Goal: Information Seeking & Learning: Learn about a topic

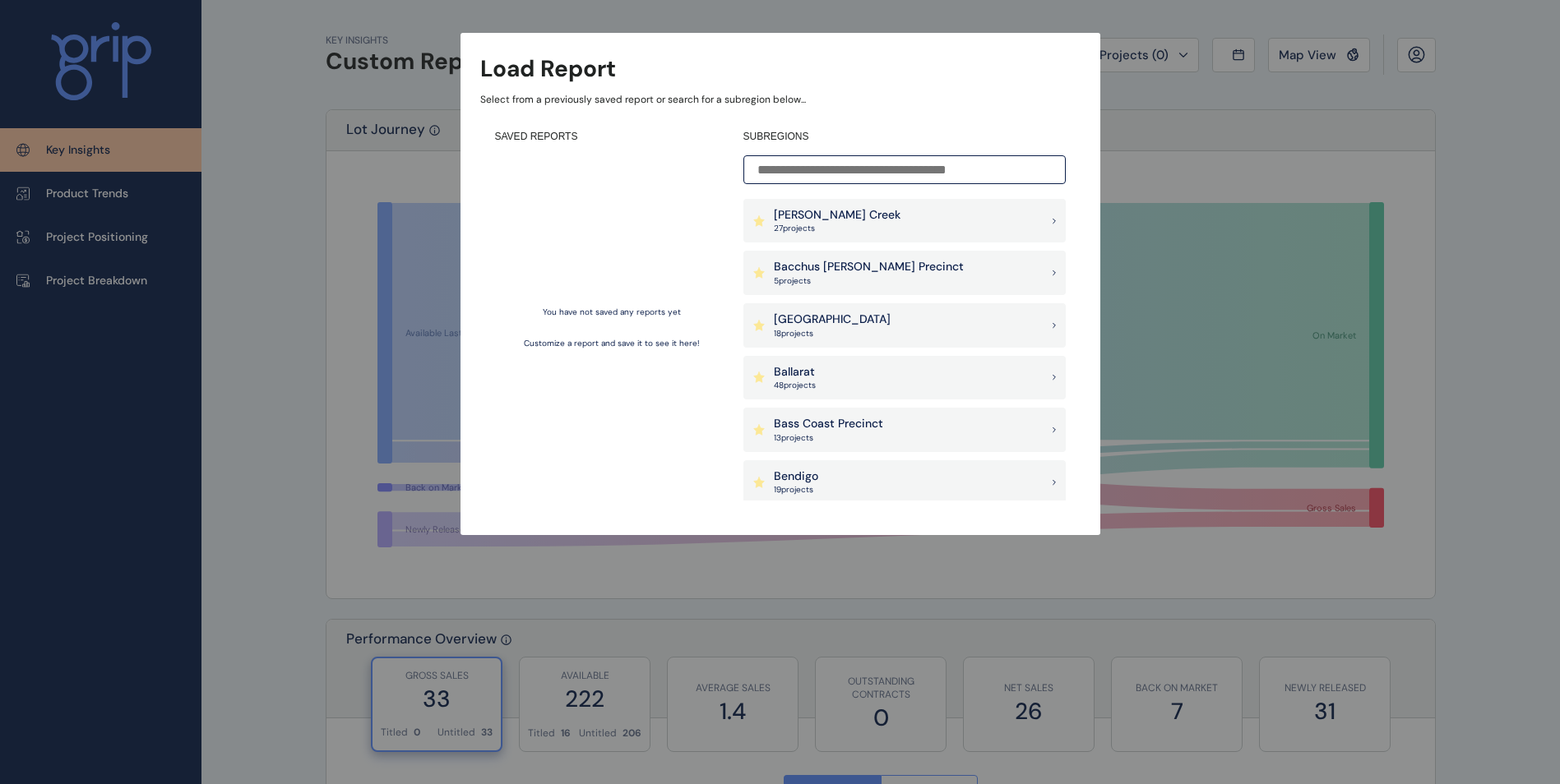
click at [1441, 251] on div "Load Report Select from a previously saved report or search for a subregion bel…" at bounding box center [780, 251] width 1560 height 502
click at [1254, 151] on div "Load Report Select from a previously saved report or search for a subregion bel…" at bounding box center [780, 251] width 1560 height 502
click at [610, 151] on div "SAVED REPORTS You have not saved any reports yet Customize a report and save it…" at bounding box center [612, 315] width 234 height 371
click at [816, 169] on input at bounding box center [905, 169] width 322 height 29
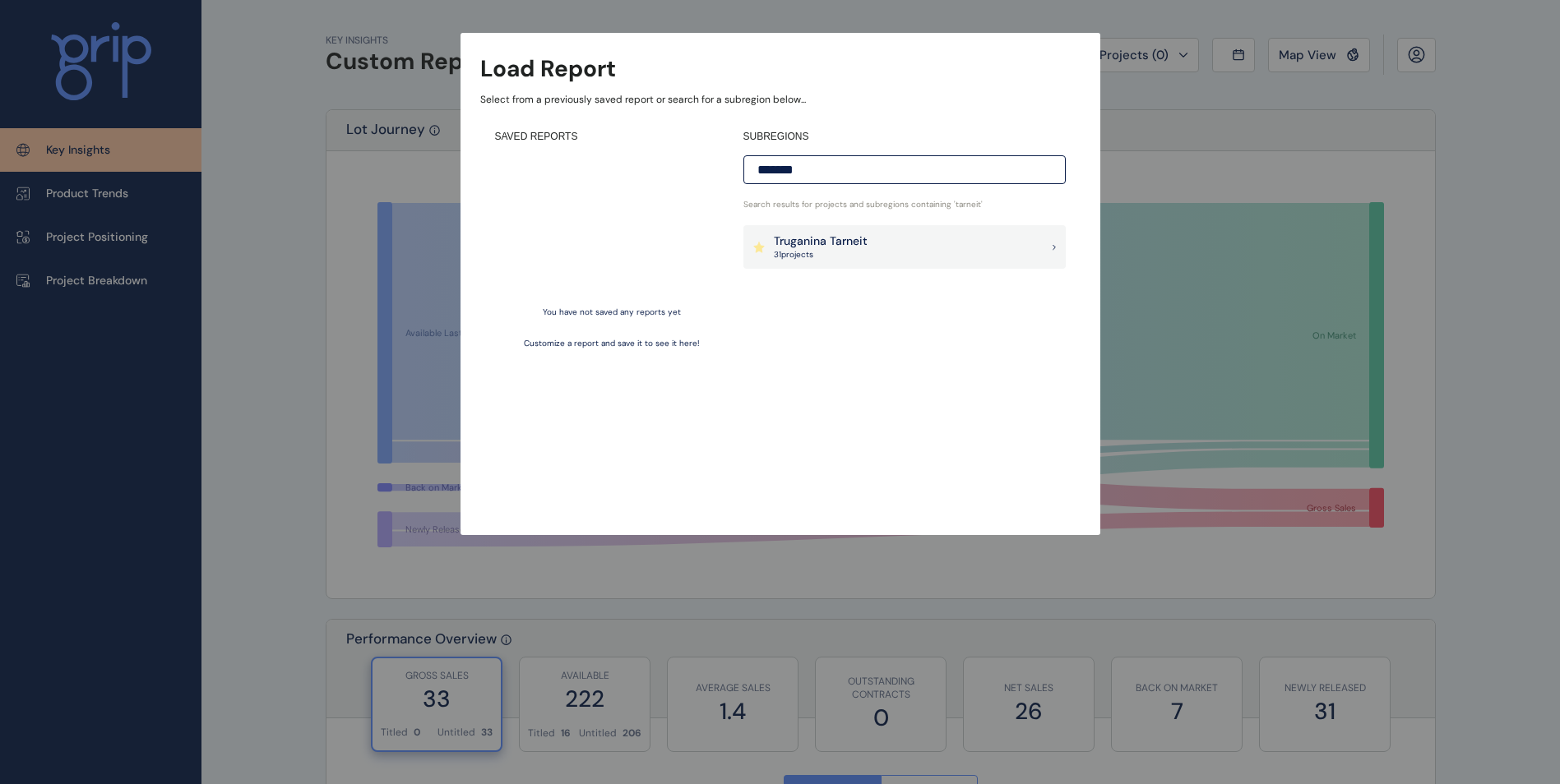
type input "*******"
click at [803, 249] on p "31 project s" at bounding box center [821, 255] width 94 height 12
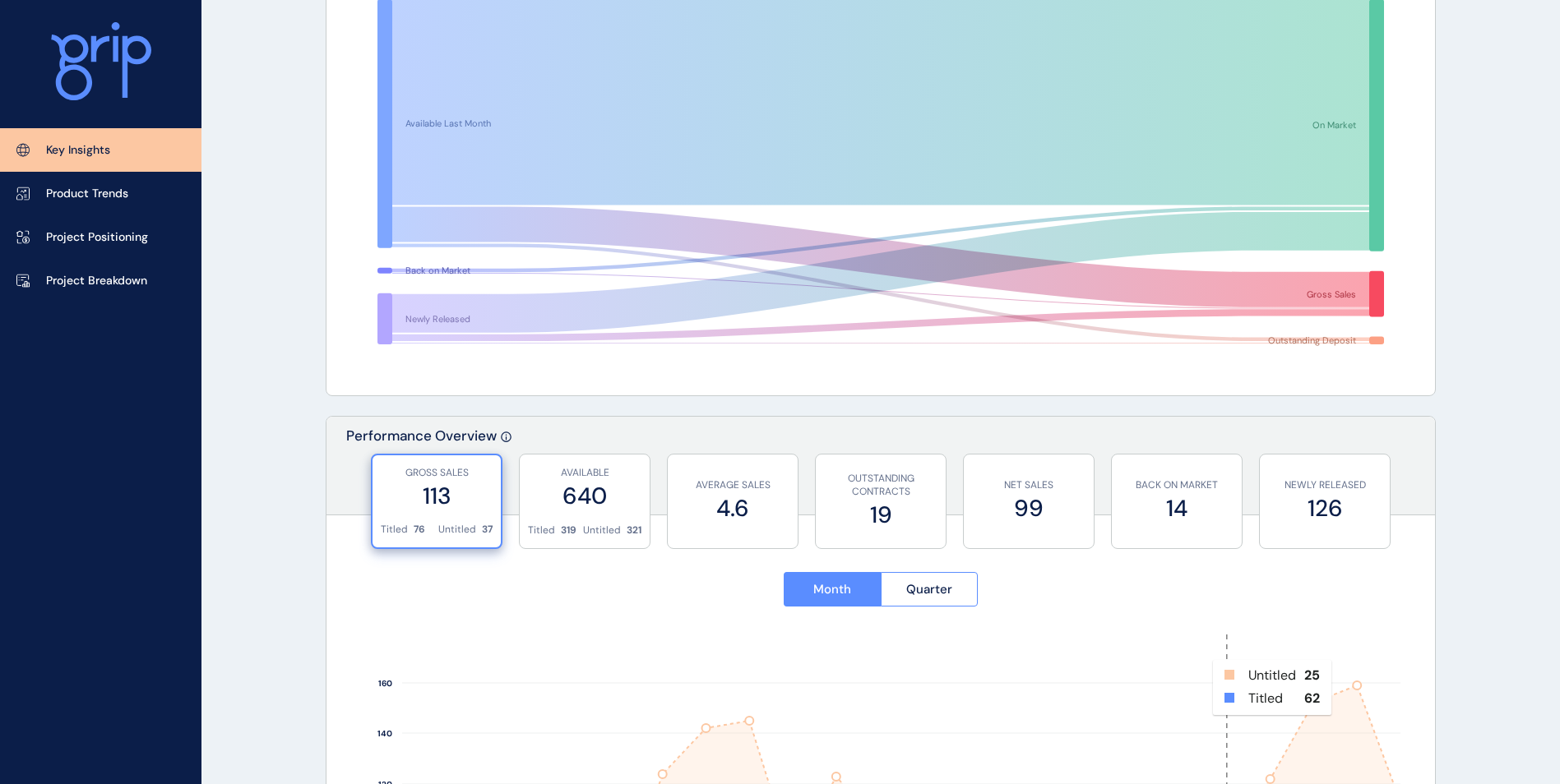
scroll to position [658, 0]
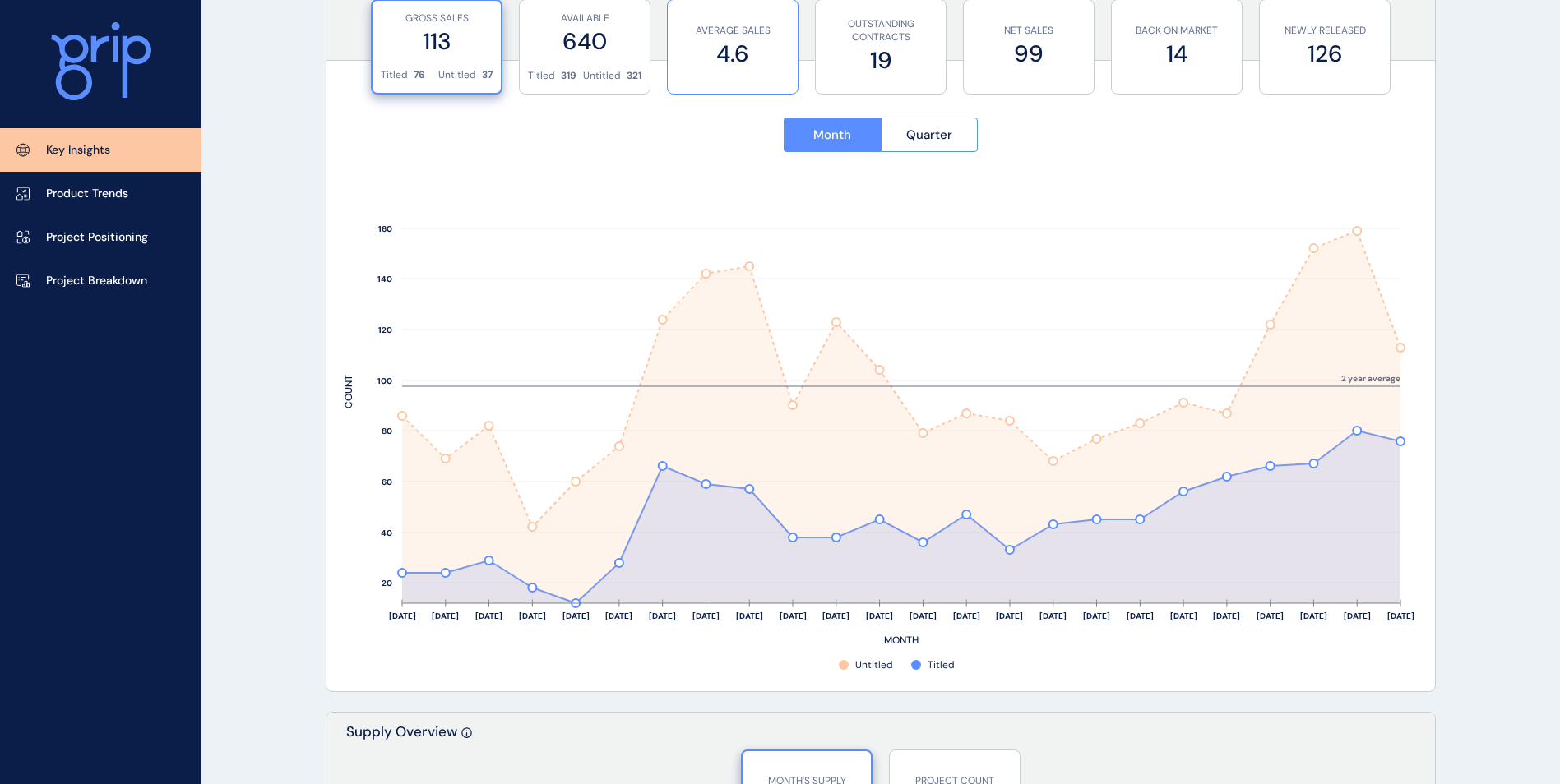
click at [745, 68] on label "4.6" at bounding box center [732, 53] width 113 height 32
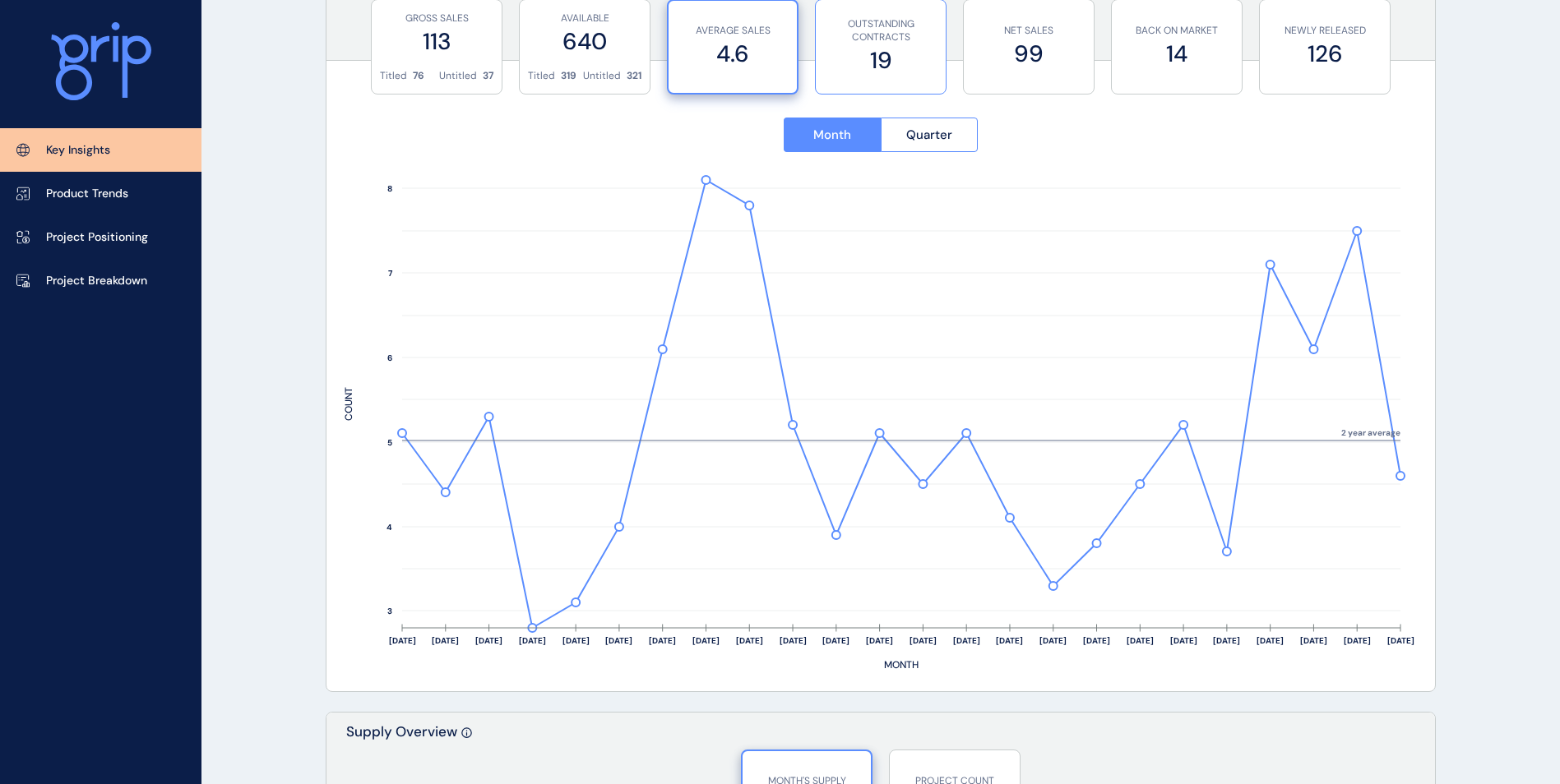
click at [839, 63] on label "19" at bounding box center [880, 60] width 113 height 32
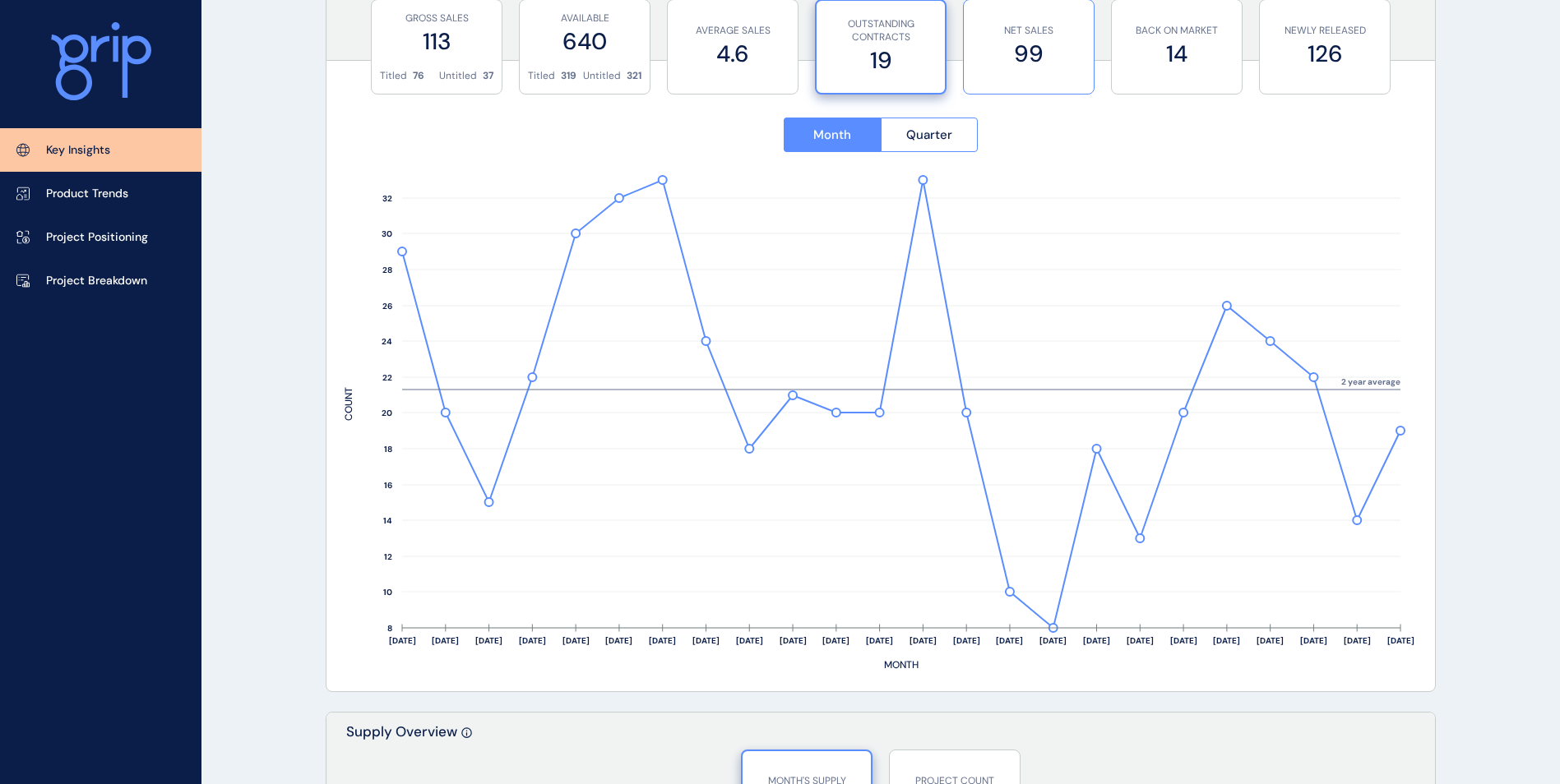
click at [1038, 28] on p "NET SALES" at bounding box center [1028, 30] width 113 height 14
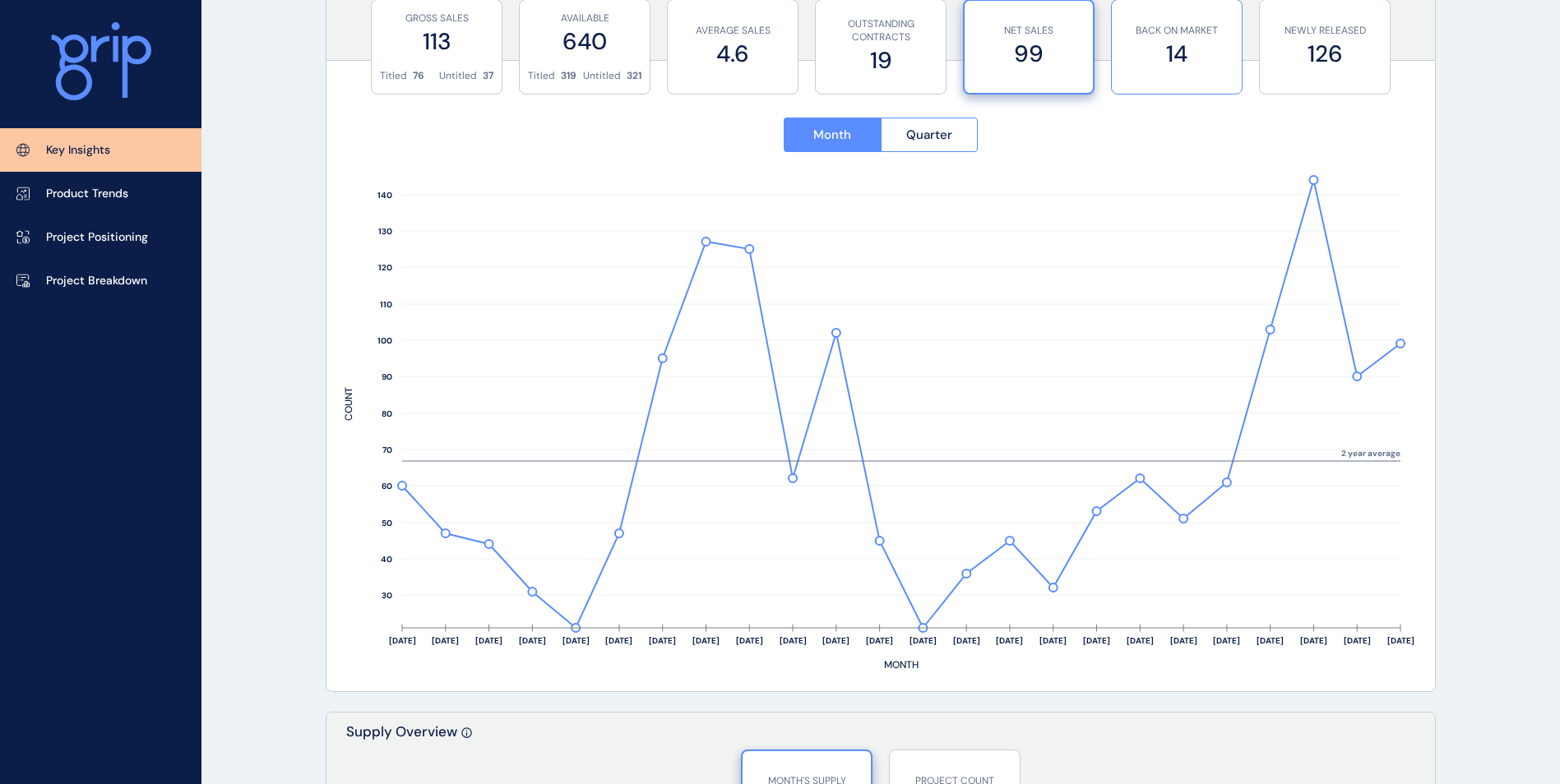
click at [1173, 38] on label "14" at bounding box center [1176, 53] width 113 height 32
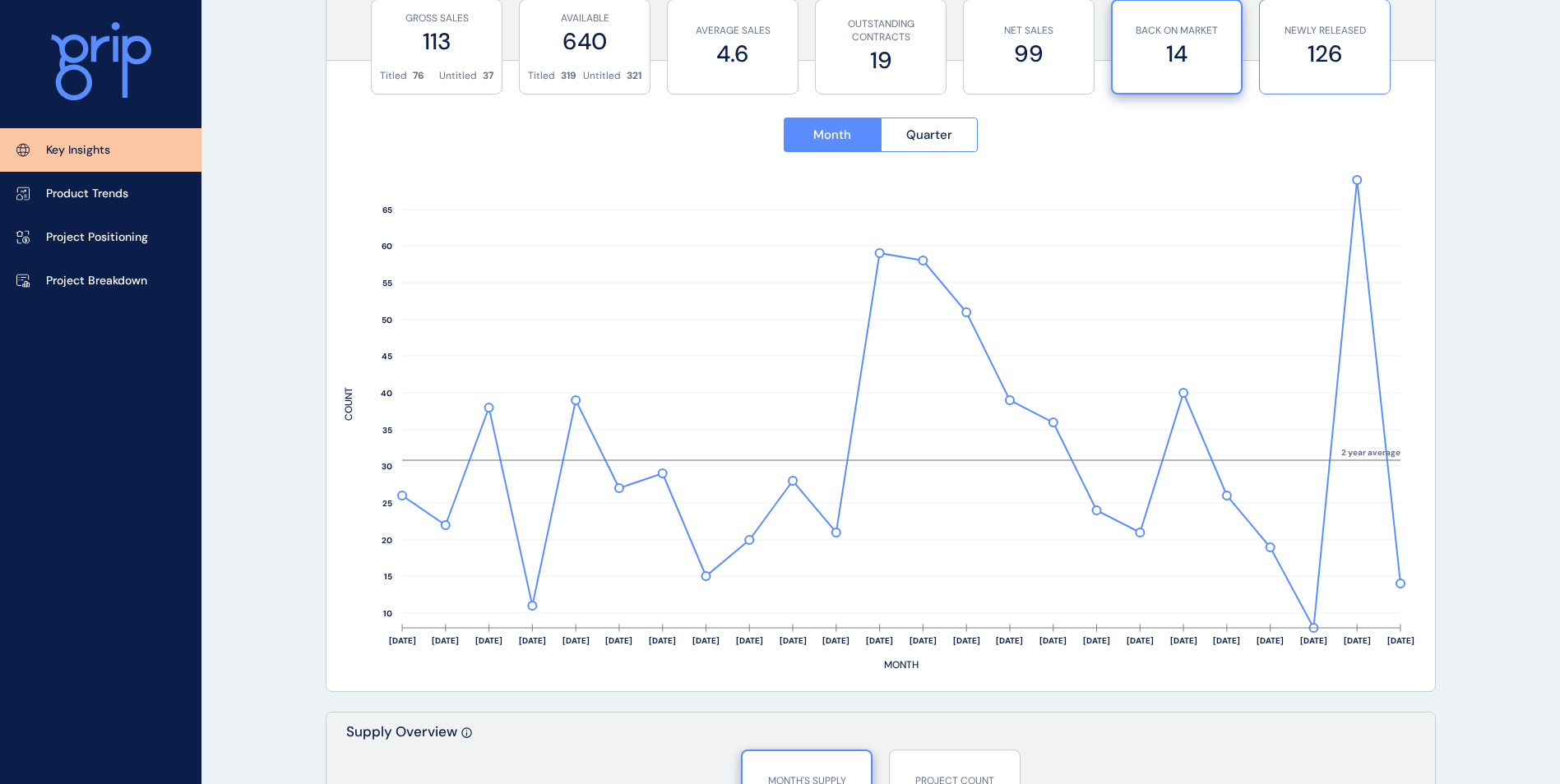
click at [1301, 42] on label "126" at bounding box center [1324, 53] width 113 height 32
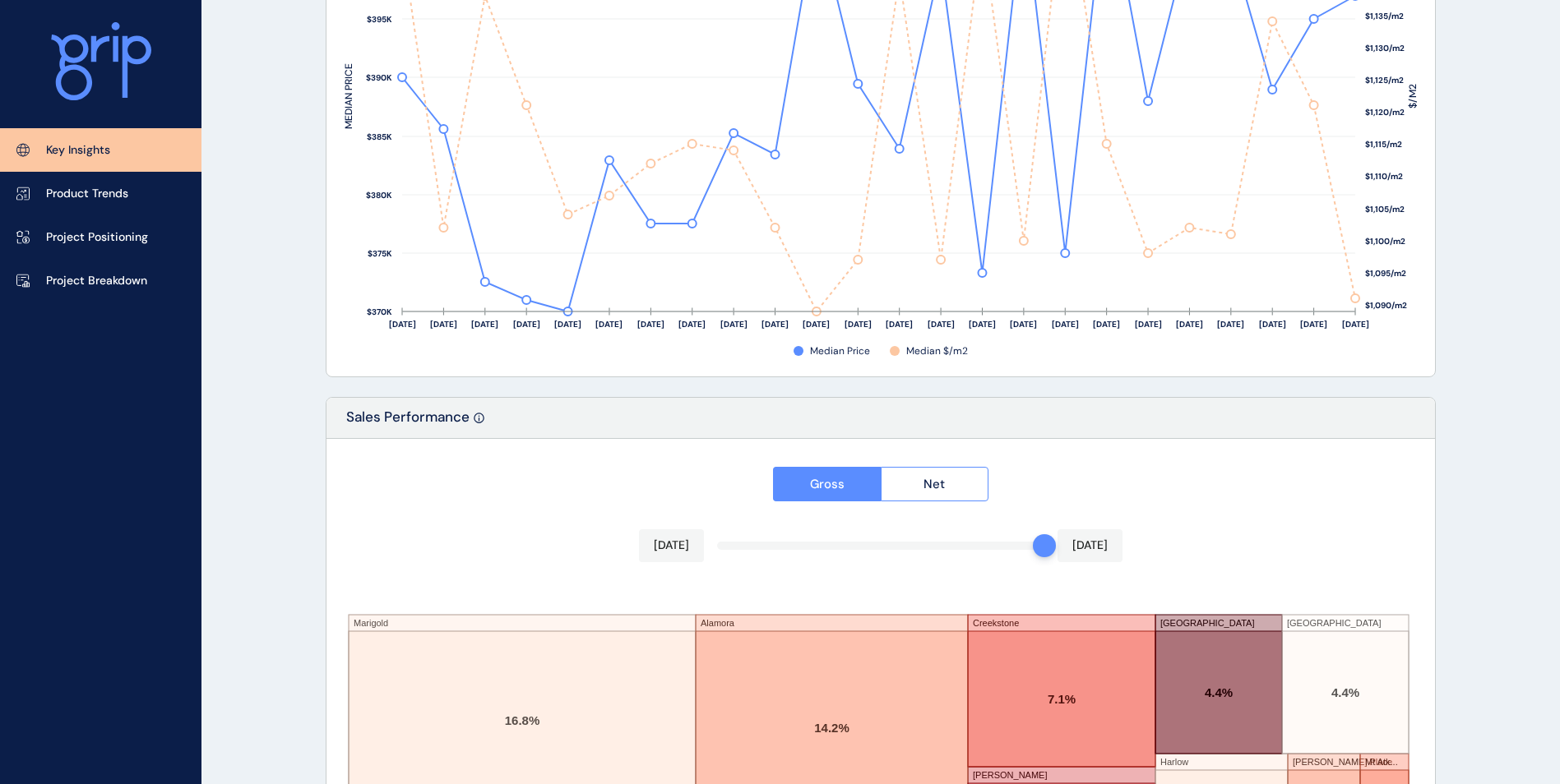
scroll to position [2677, 0]
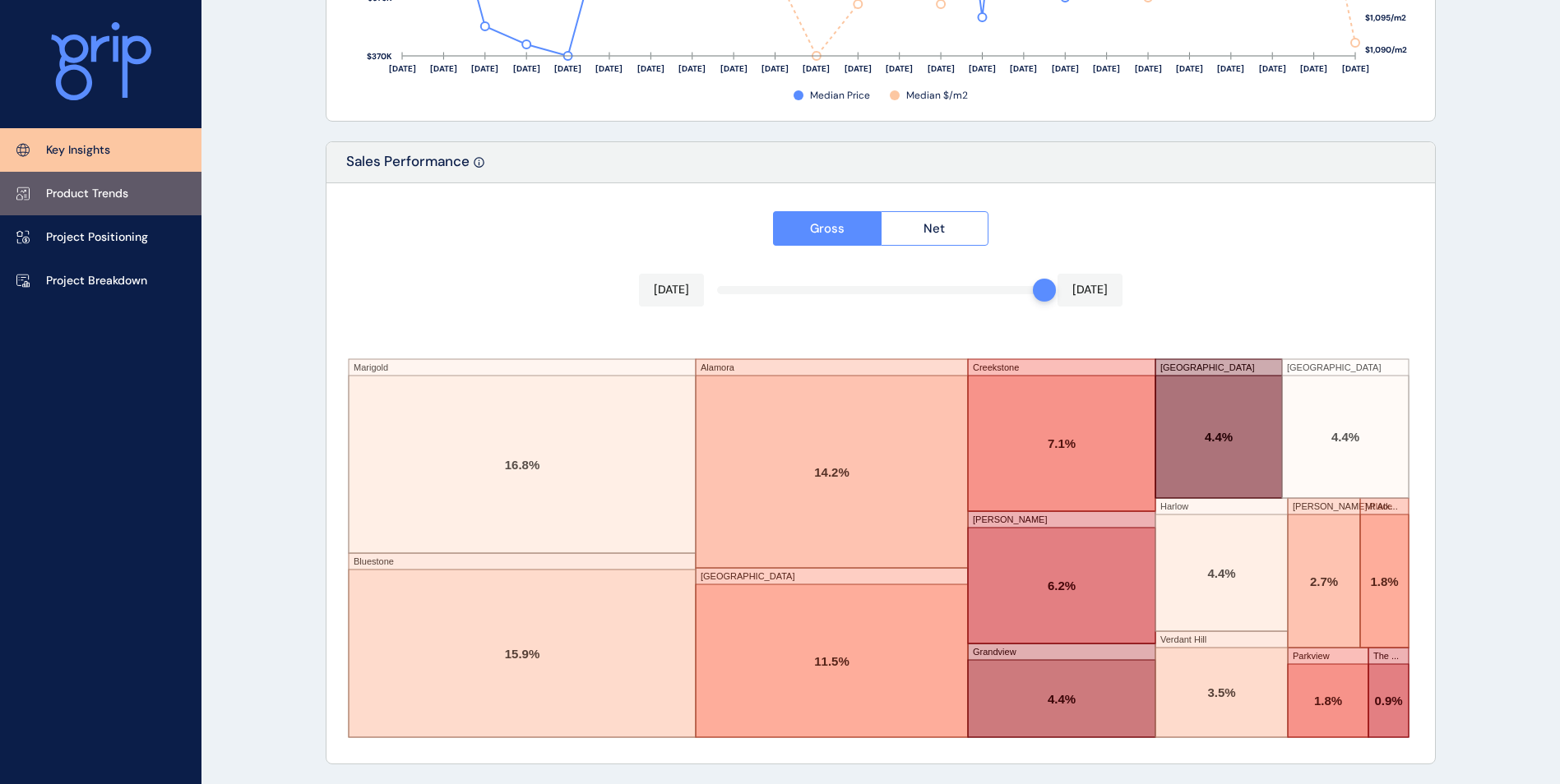
click at [76, 200] on p "Product Trends" at bounding box center [87, 194] width 82 height 17
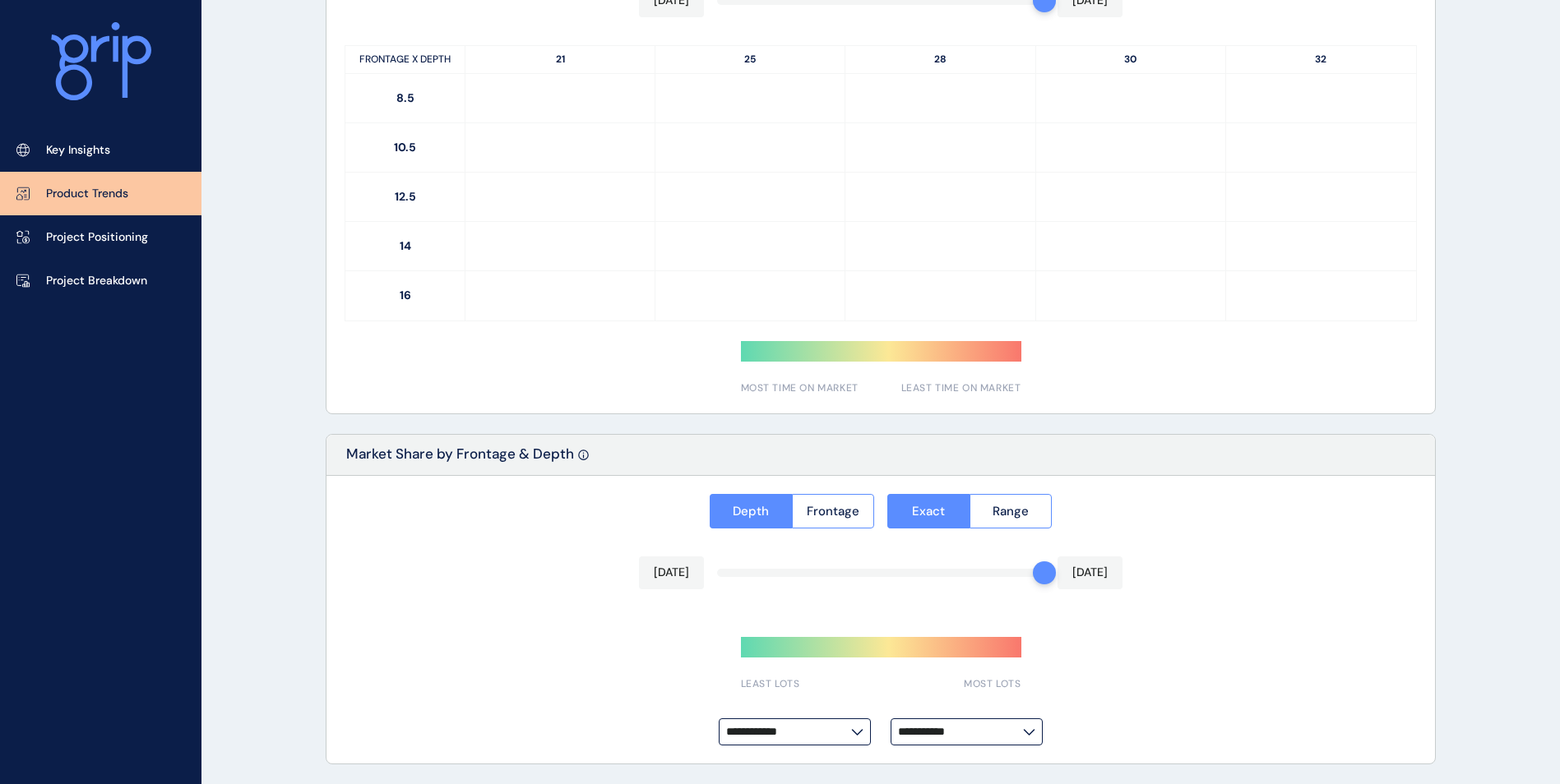
type input "**********"
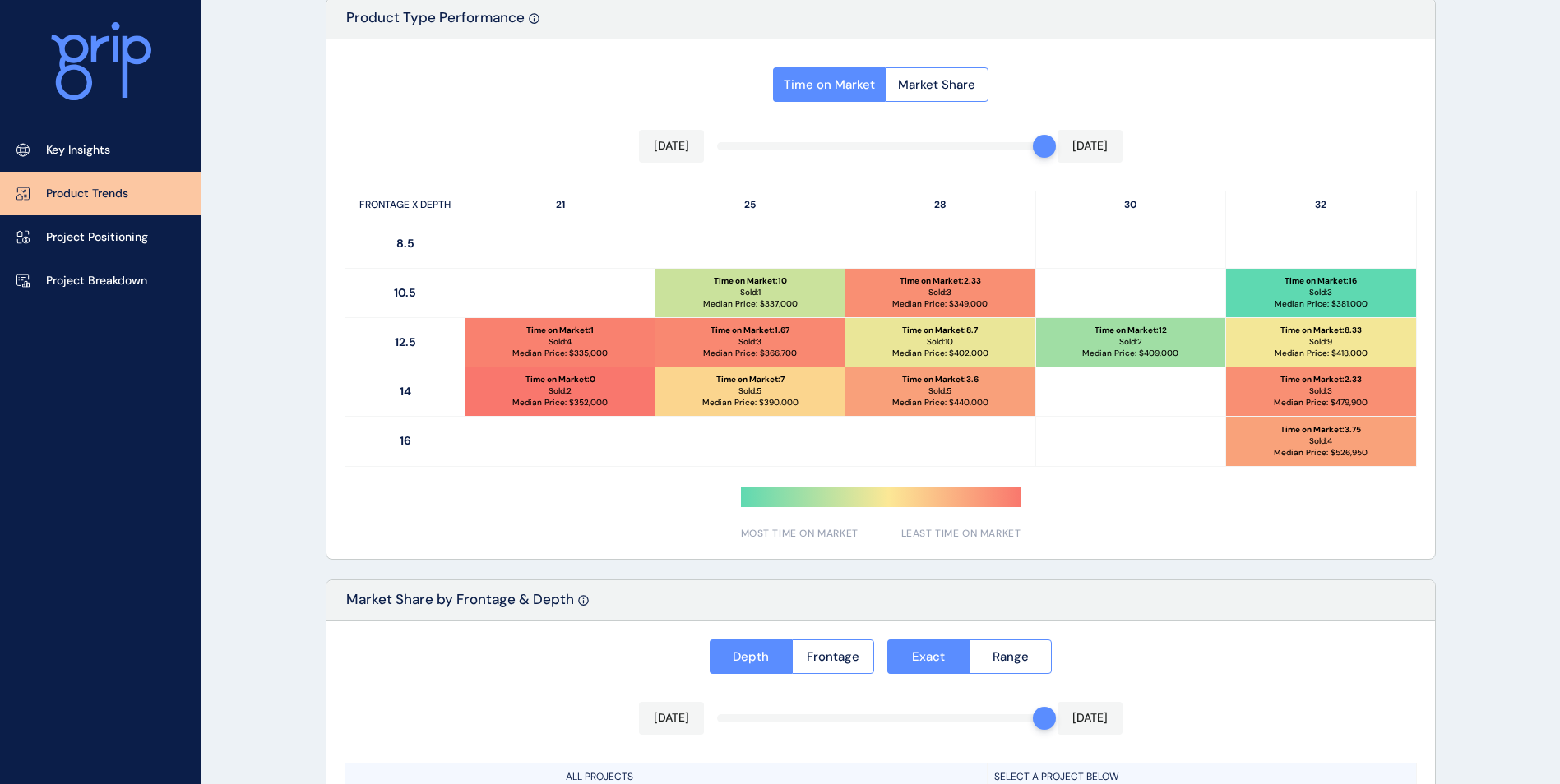
scroll to position [823, 0]
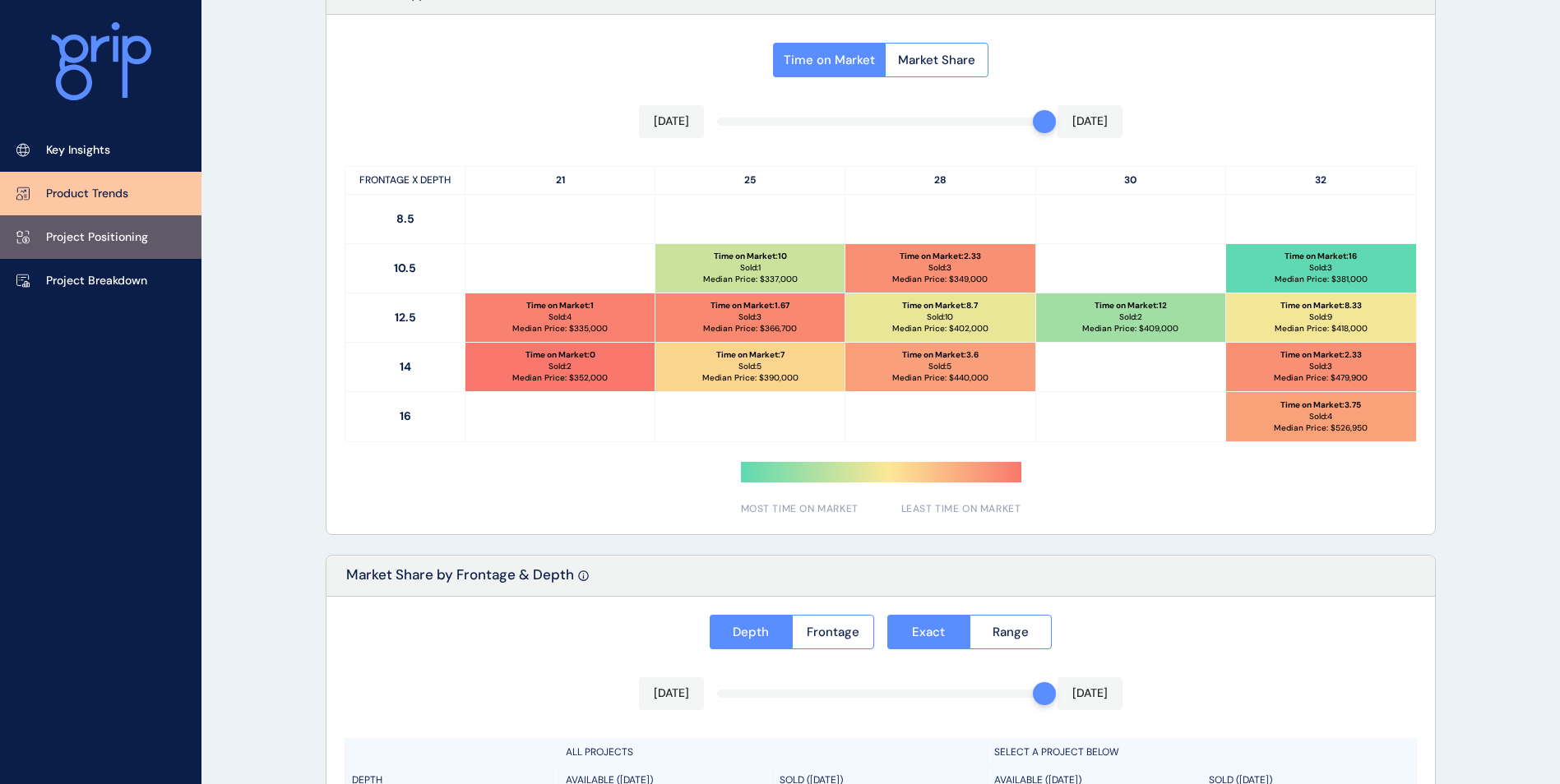
click at [130, 236] on p "Project Positioning" at bounding box center [97, 237] width 102 height 17
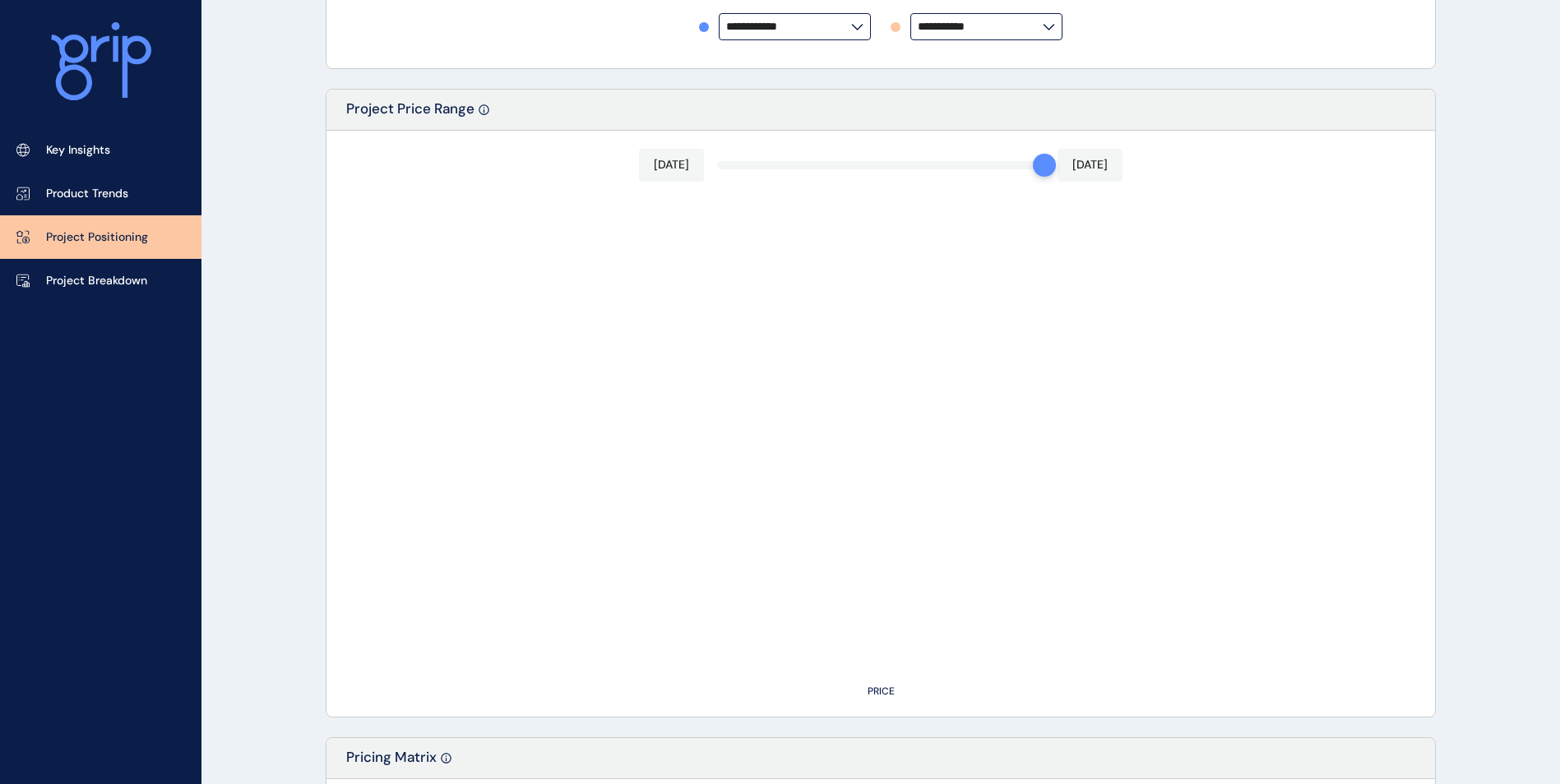
type input "********"
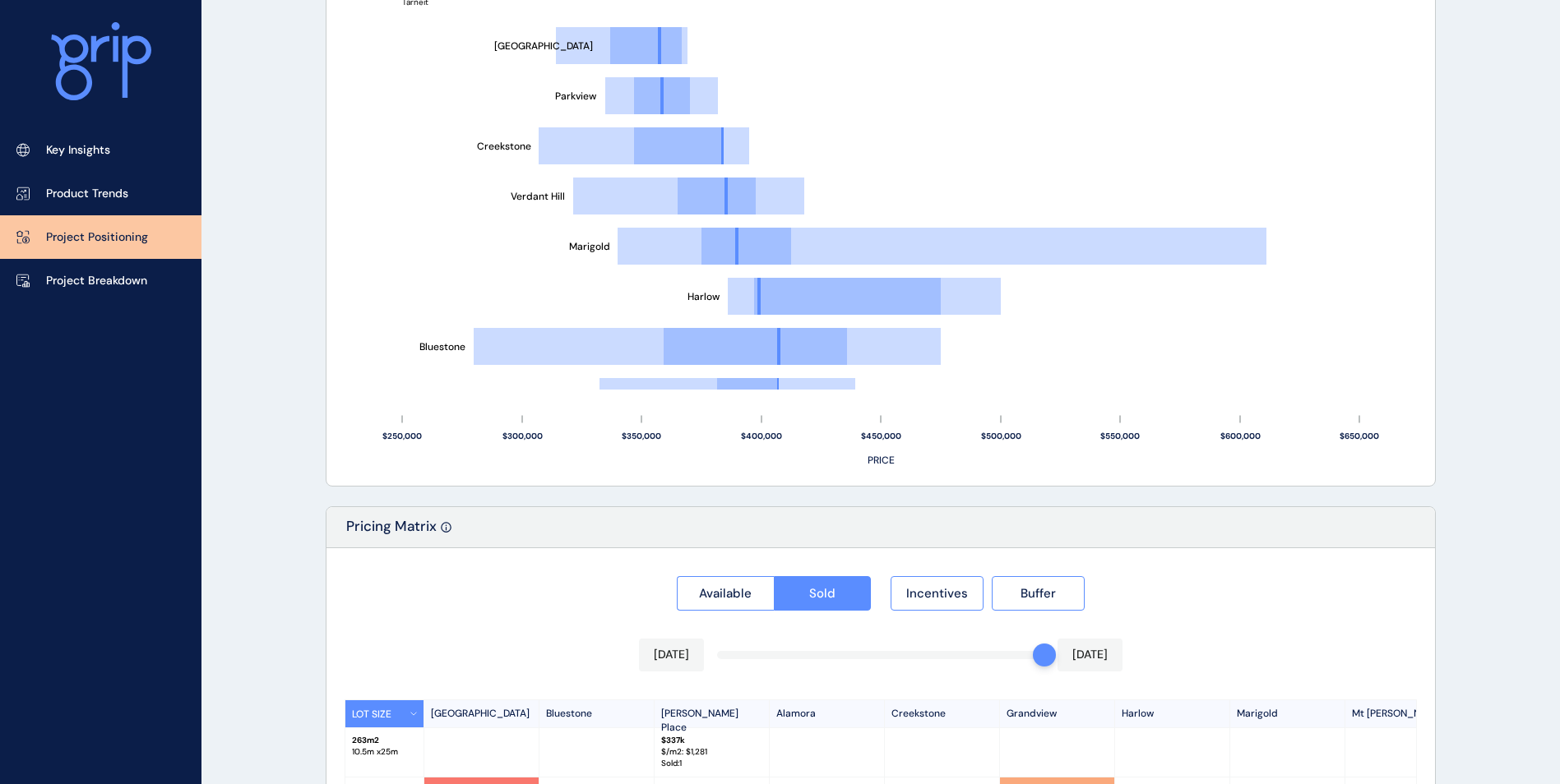
scroll to position [1493, 0]
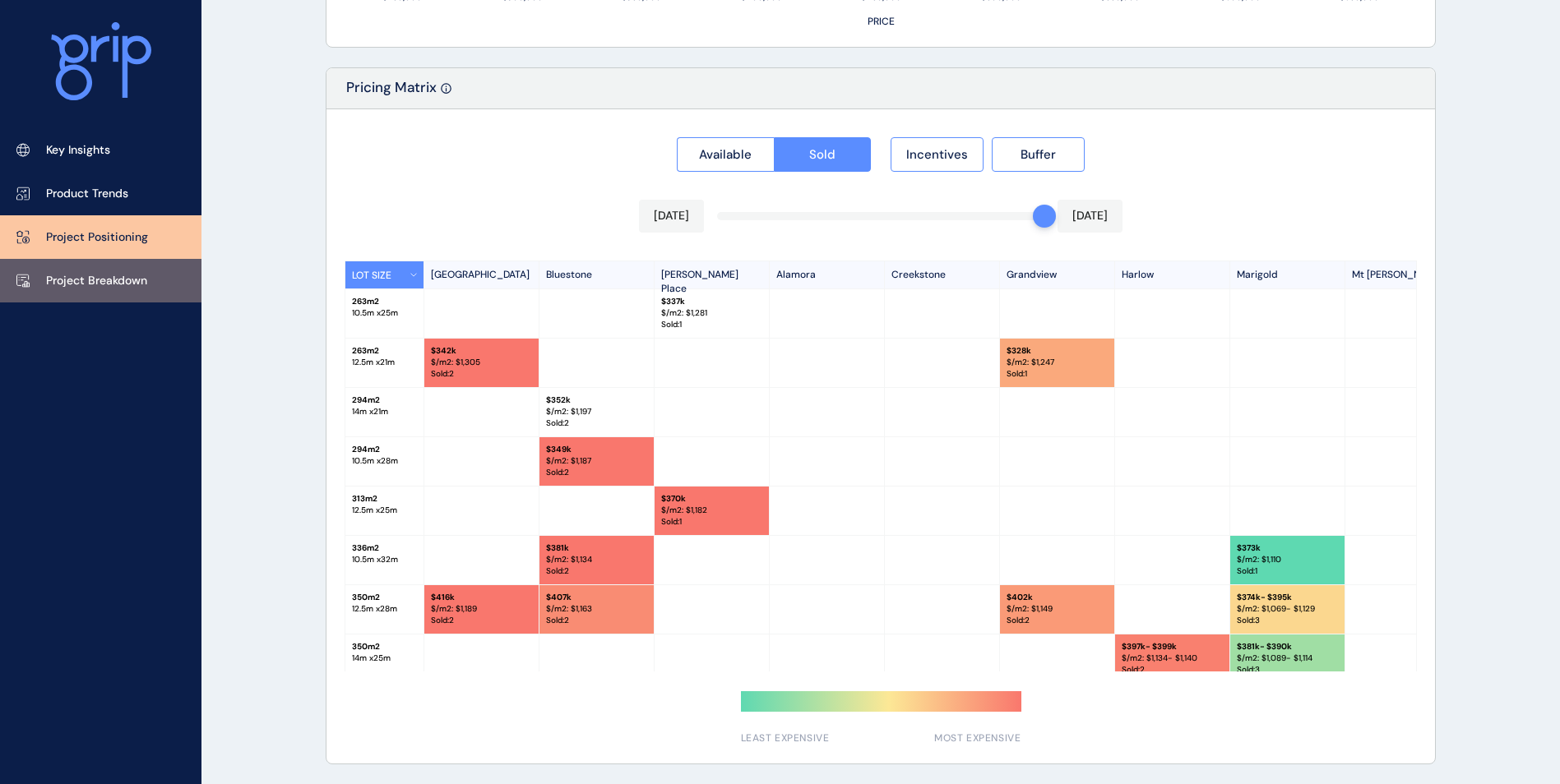
click at [81, 285] on p "Project Breakdown" at bounding box center [97, 282] width 101 height 17
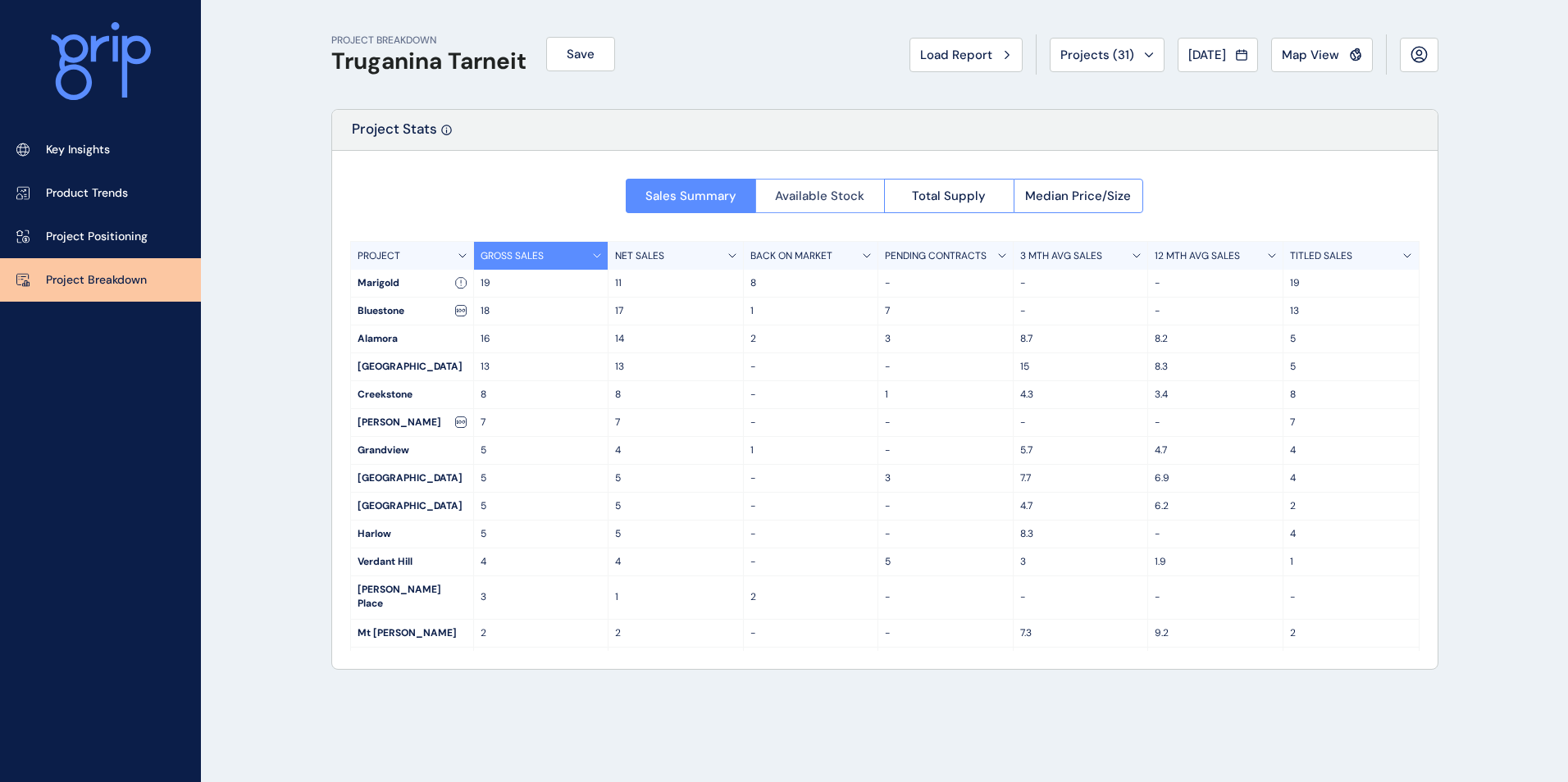
click at [812, 205] on button "Available Stock" at bounding box center [820, 196] width 129 height 35
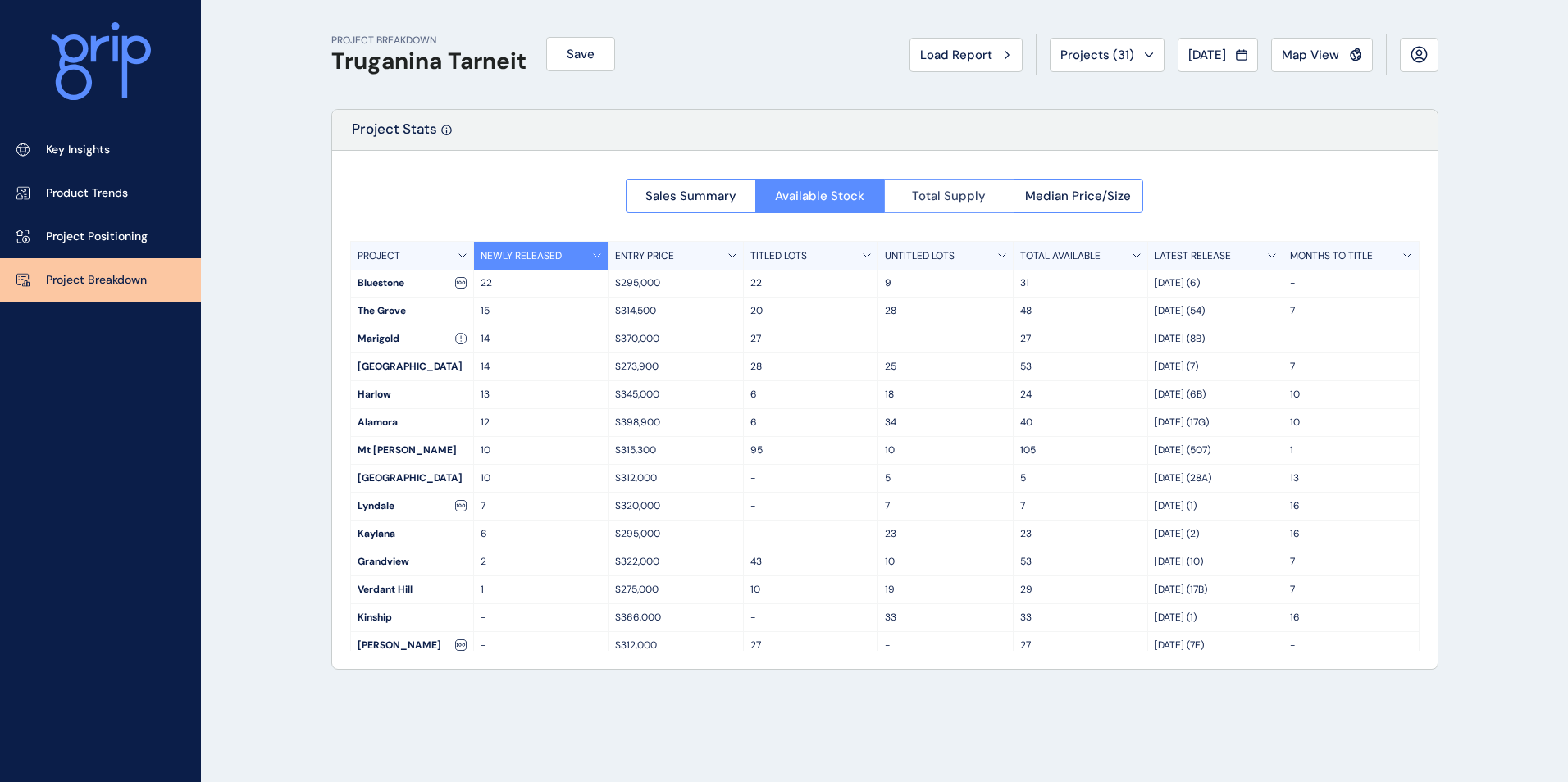
click at [973, 202] on span "Total Supply" at bounding box center [949, 196] width 73 height 17
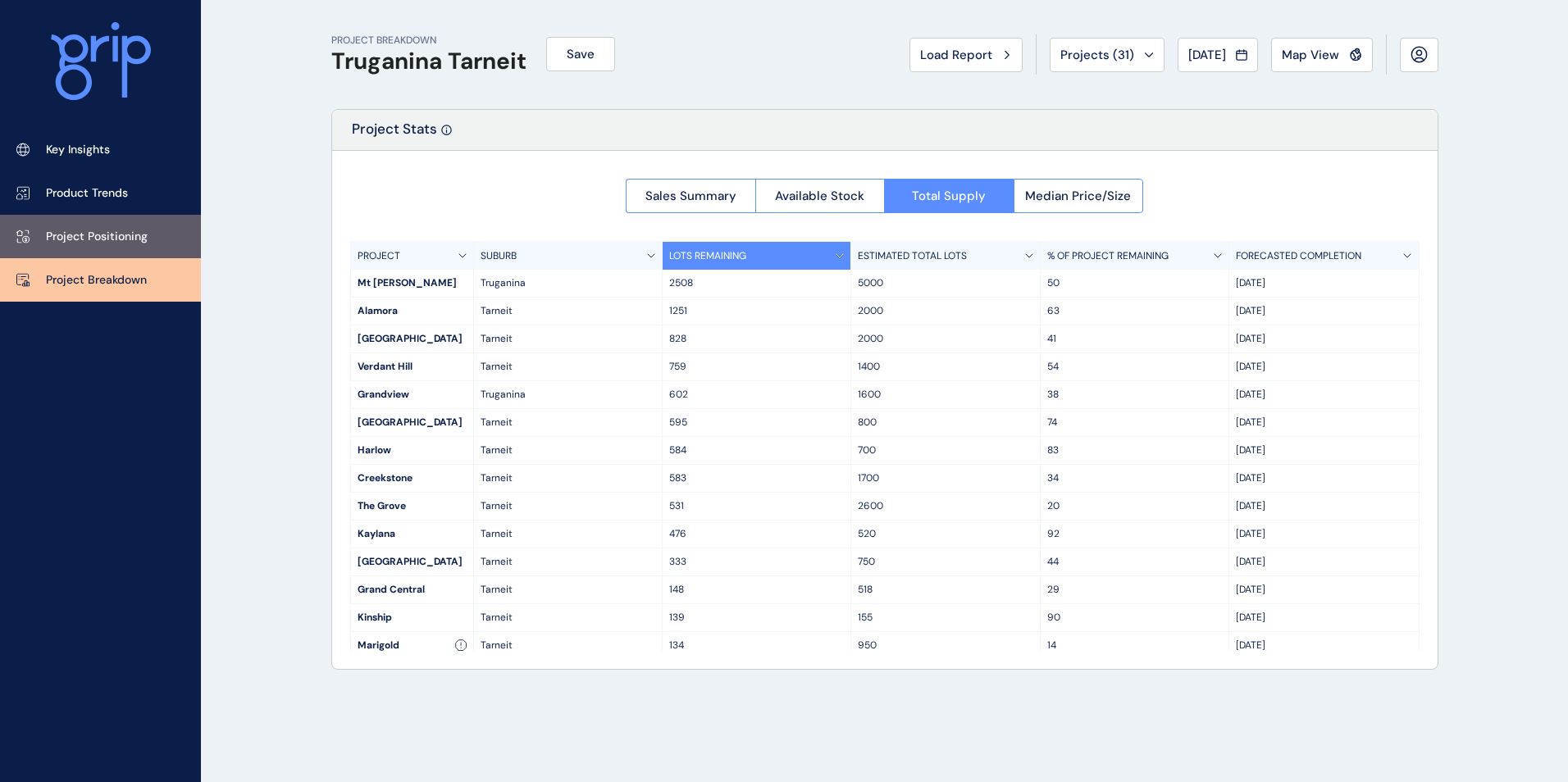
click at [140, 233] on p "Project Positioning" at bounding box center [96, 237] width 102 height 17
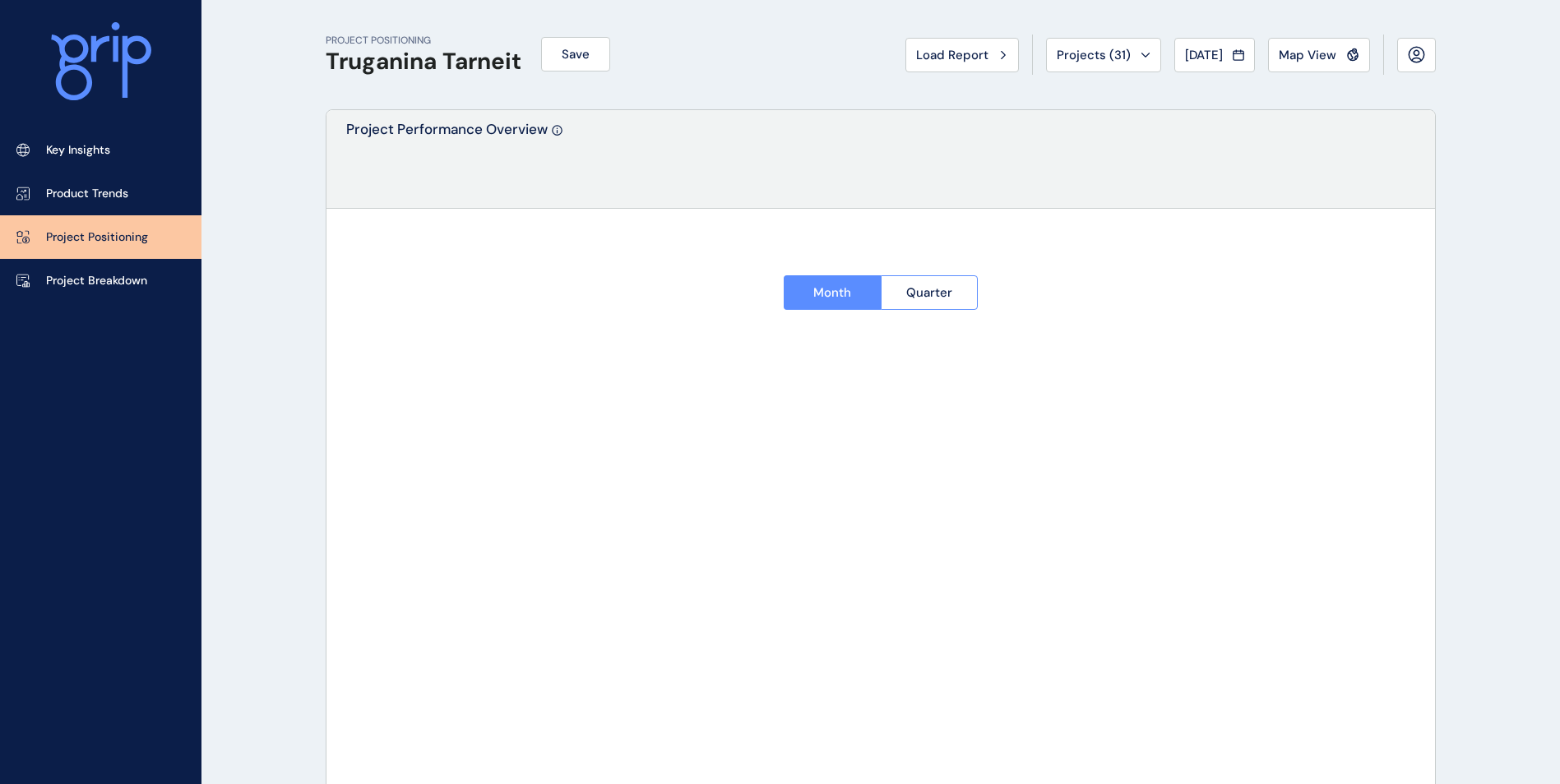
type input "********"
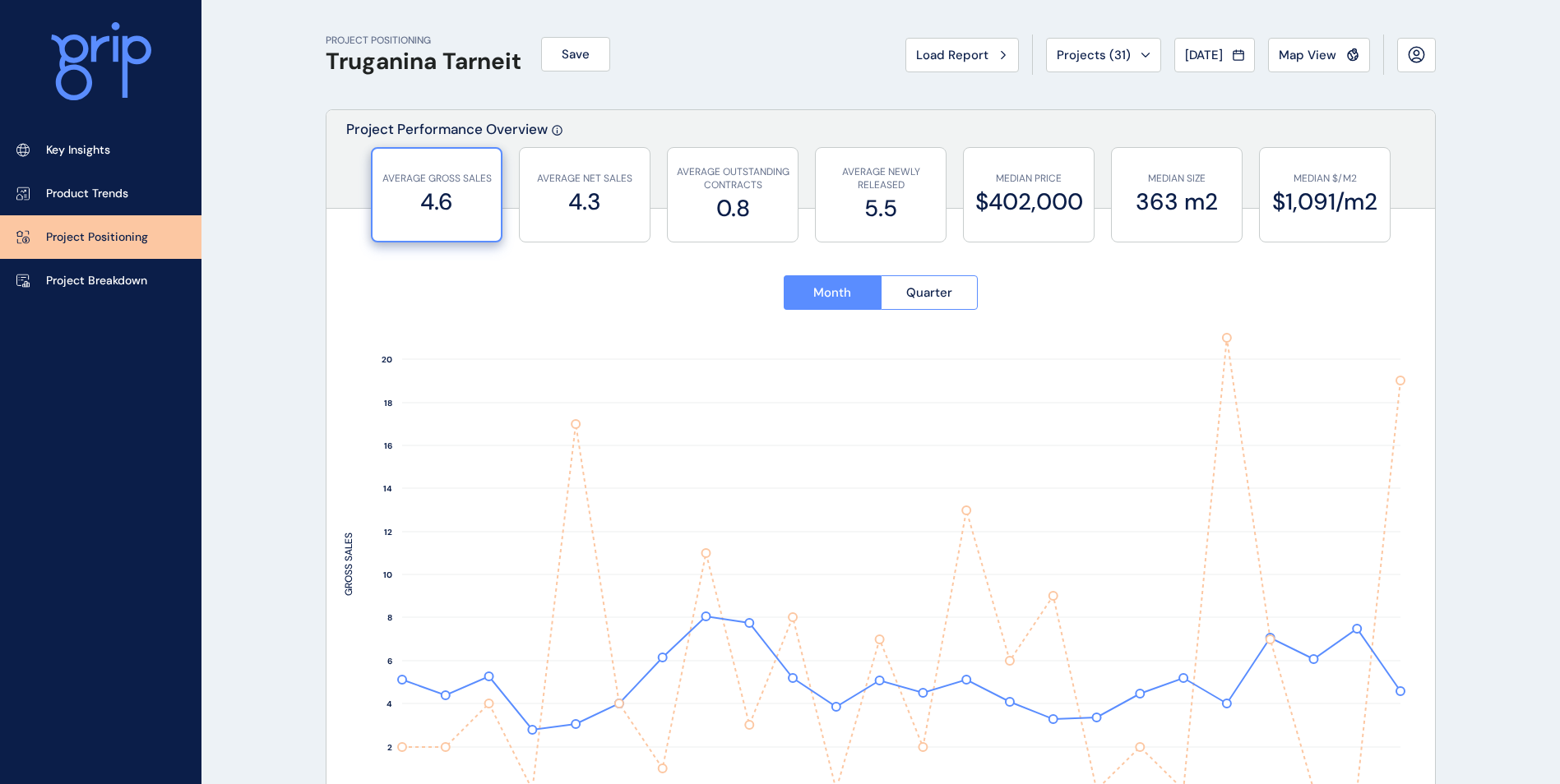
click at [112, 306] on div "Key Insights Product Trends Project Positioning Project Breakdown" at bounding box center [100, 392] width 202 height 784
click at [101, 275] on p "Project Breakdown" at bounding box center [97, 282] width 101 height 17
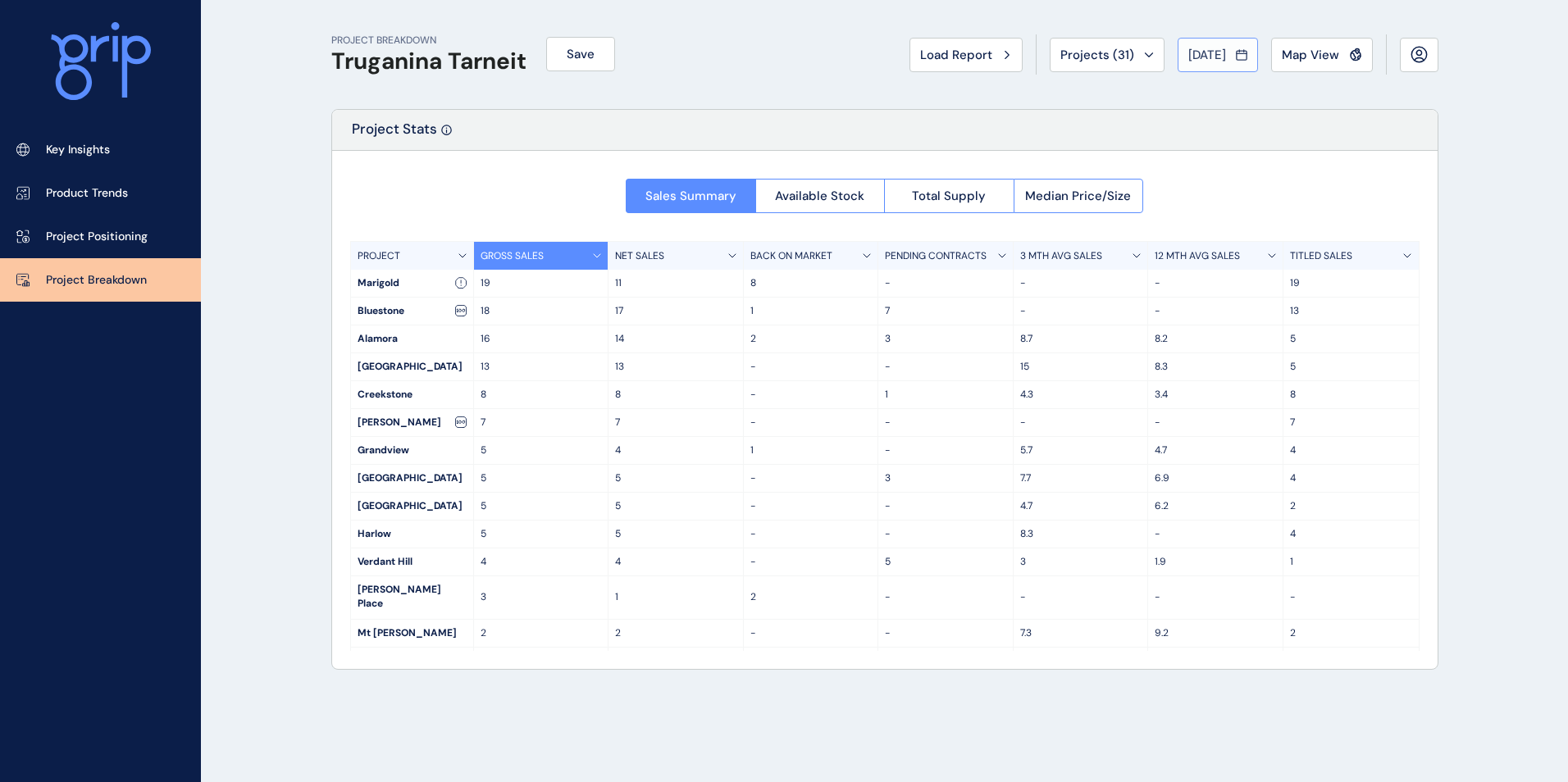
click at [1215, 60] on span "[DATE]" at bounding box center [1207, 55] width 38 height 17
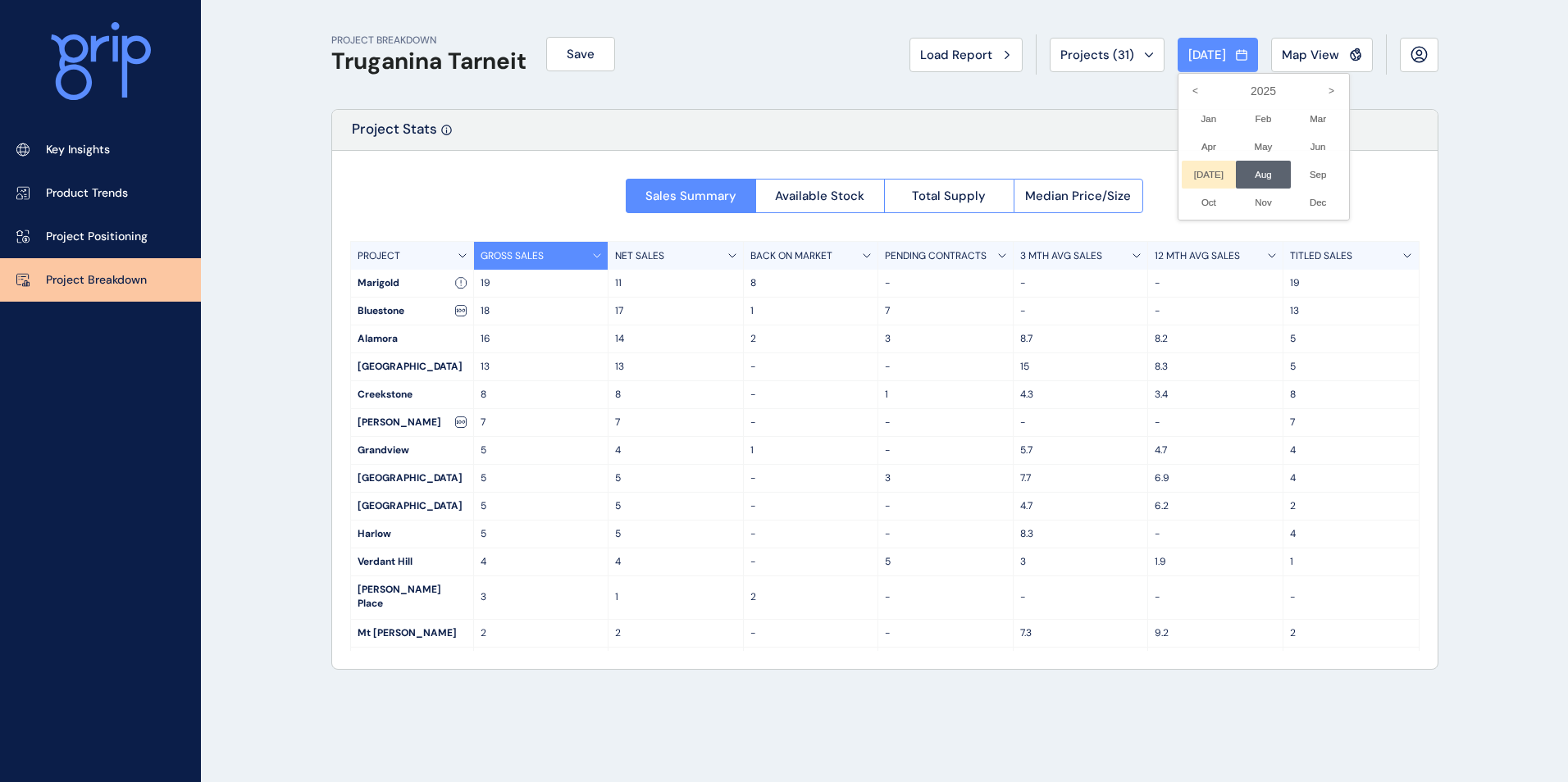
click at [1195, 176] on li "Jul No report is available for this period. New months are usually published 5 …" at bounding box center [1210, 174] width 55 height 28
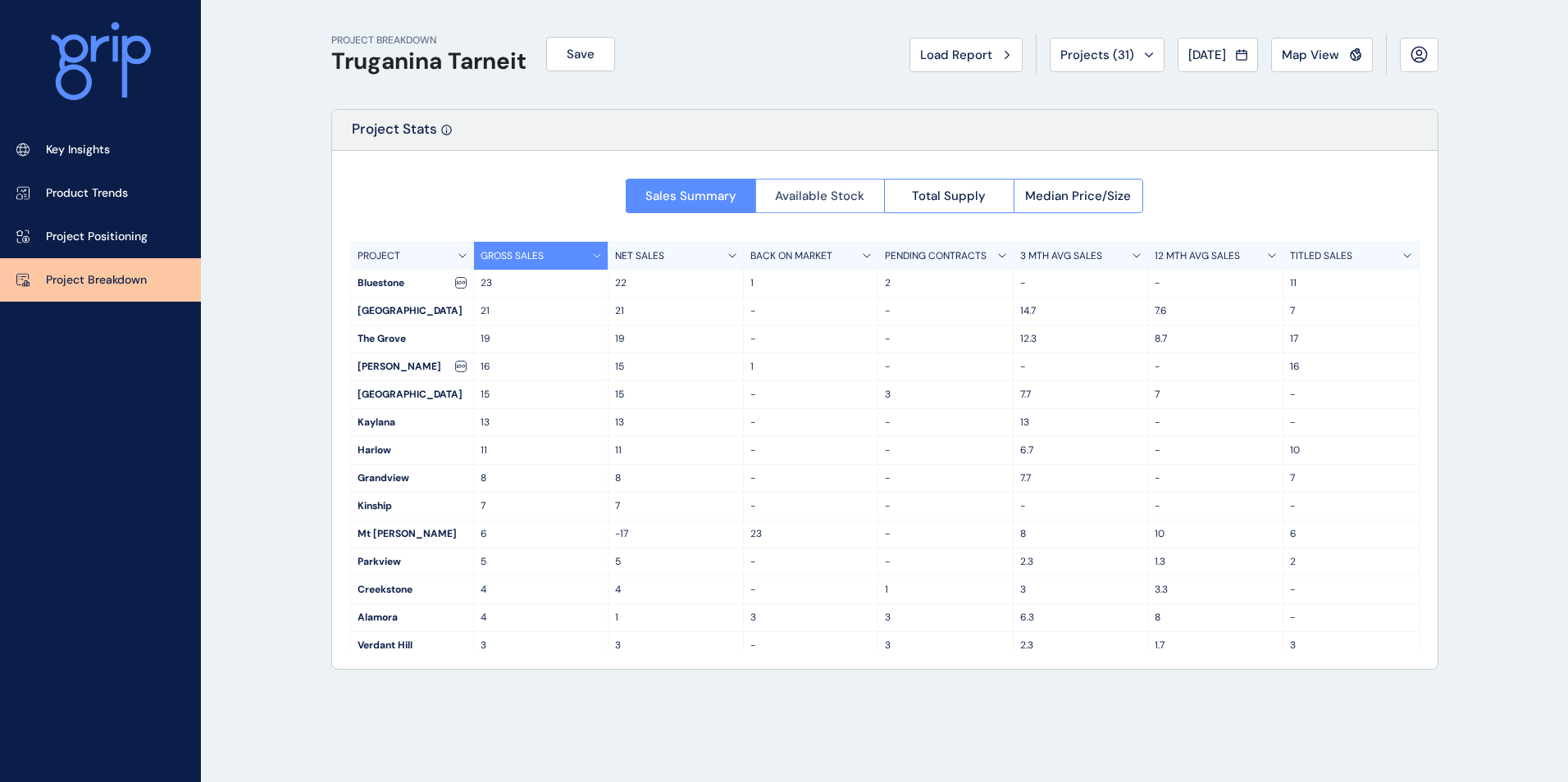
click at [786, 205] on button "Available Stock" at bounding box center [820, 196] width 129 height 35
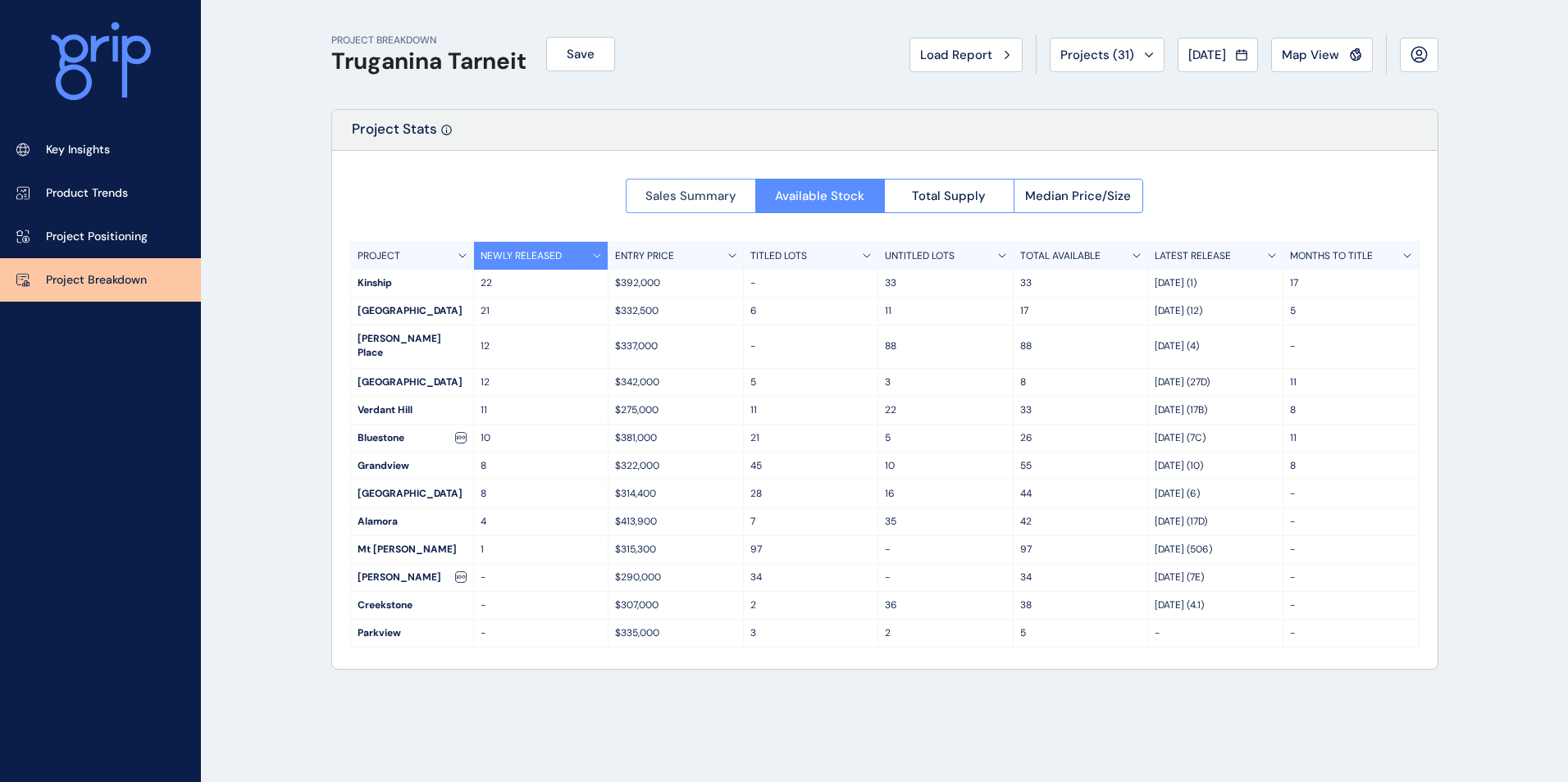
click at [721, 204] on button "Sales Summary" at bounding box center [690, 196] width 129 height 35
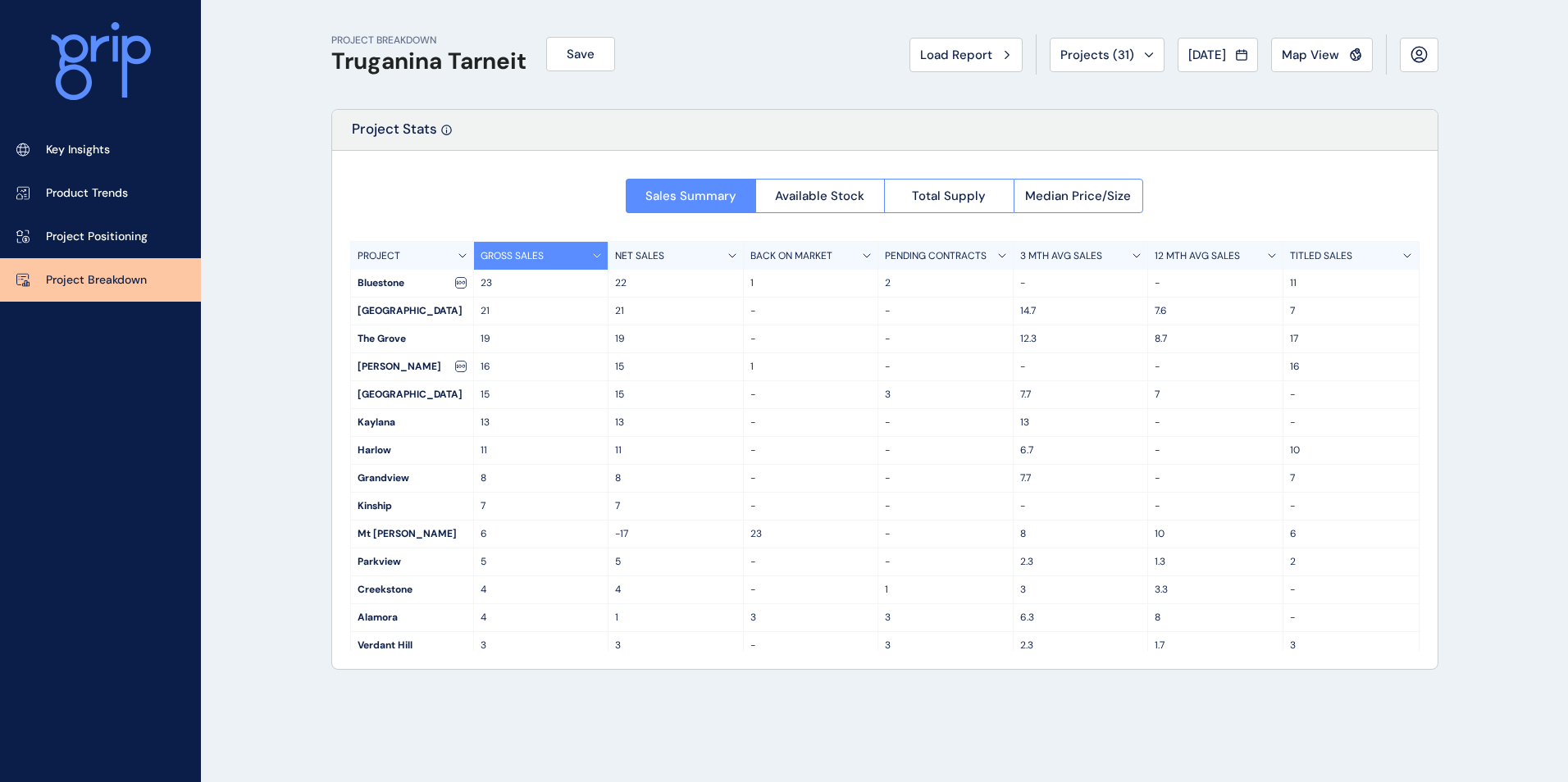
click at [368, 280] on div "Bluestone" at bounding box center [411, 283] width 122 height 27
click at [399, 286] on div "Bluestone" at bounding box center [411, 283] width 122 height 27
click at [381, 257] on p "PROJECT" at bounding box center [379, 256] width 42 height 14
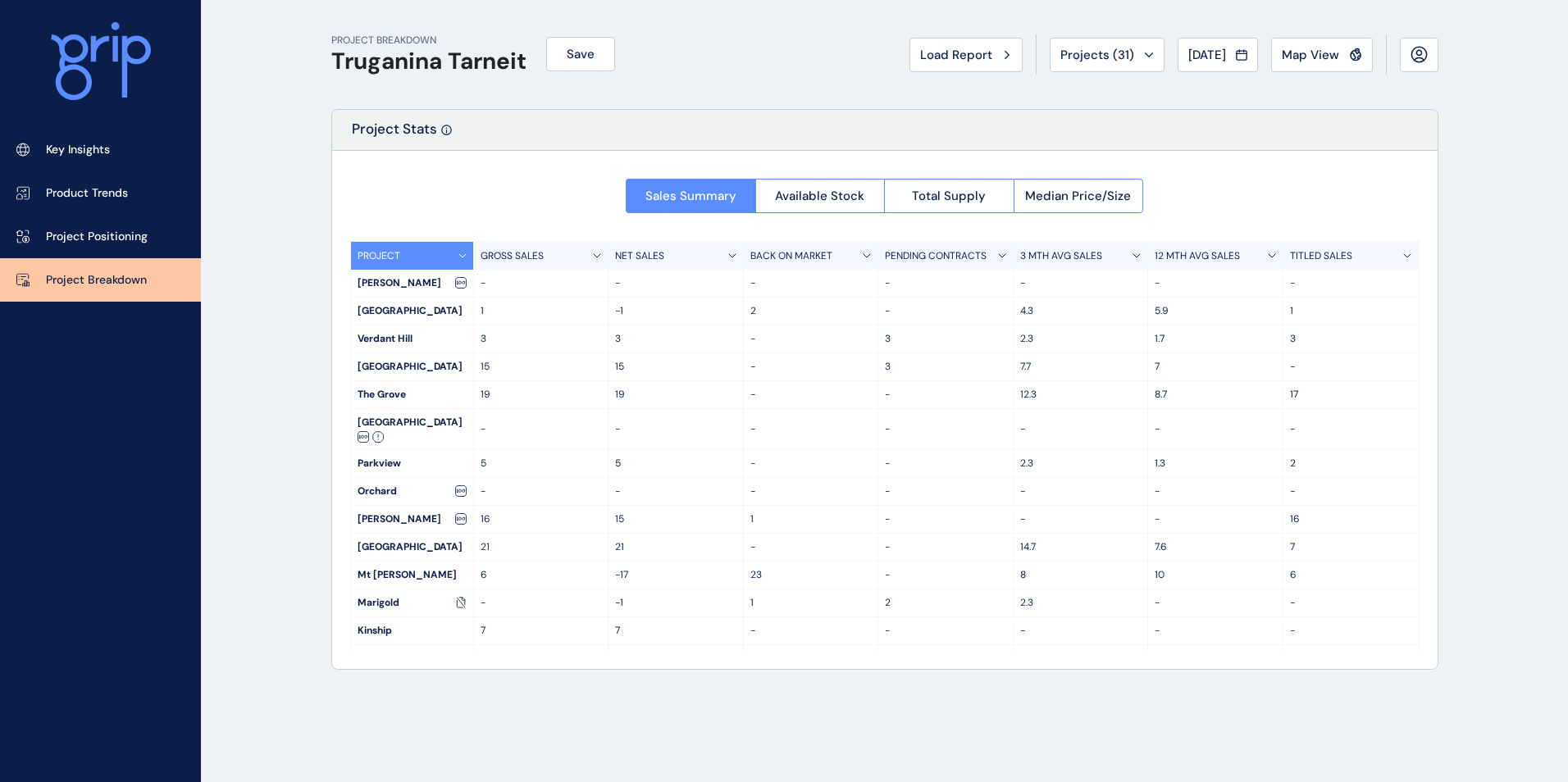
click at [381, 276] on div "[PERSON_NAME]" at bounding box center [411, 283] width 122 height 27
click at [386, 281] on div "[PERSON_NAME]" at bounding box center [411, 283] width 122 height 27
click at [374, 307] on div "[GEOGRAPHIC_DATA]" at bounding box center [411, 310] width 122 height 27
click at [375, 255] on p "PROJECT" at bounding box center [379, 256] width 42 height 14
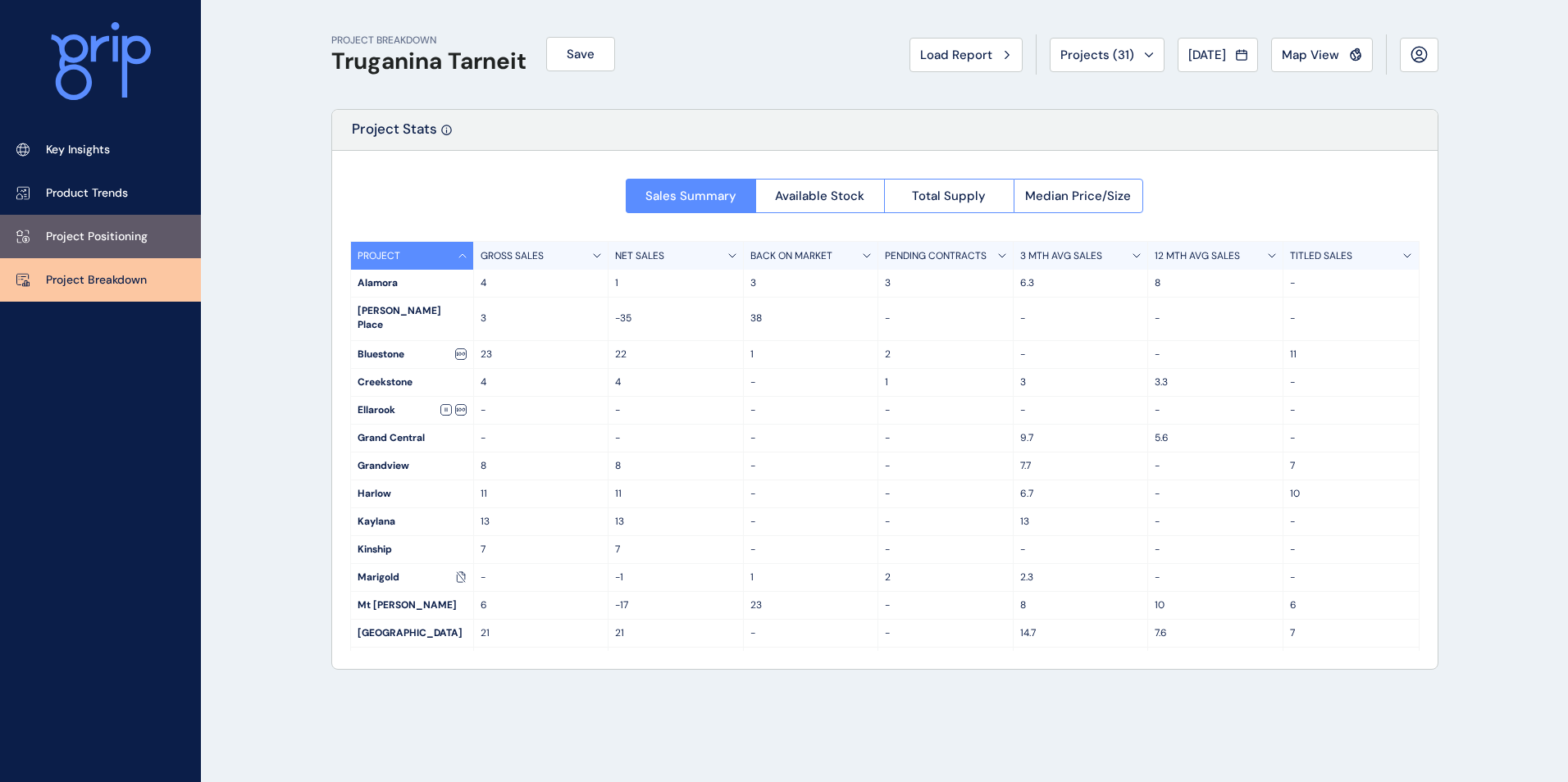
click at [154, 245] on link "Project Positioning" at bounding box center [100, 236] width 201 height 43
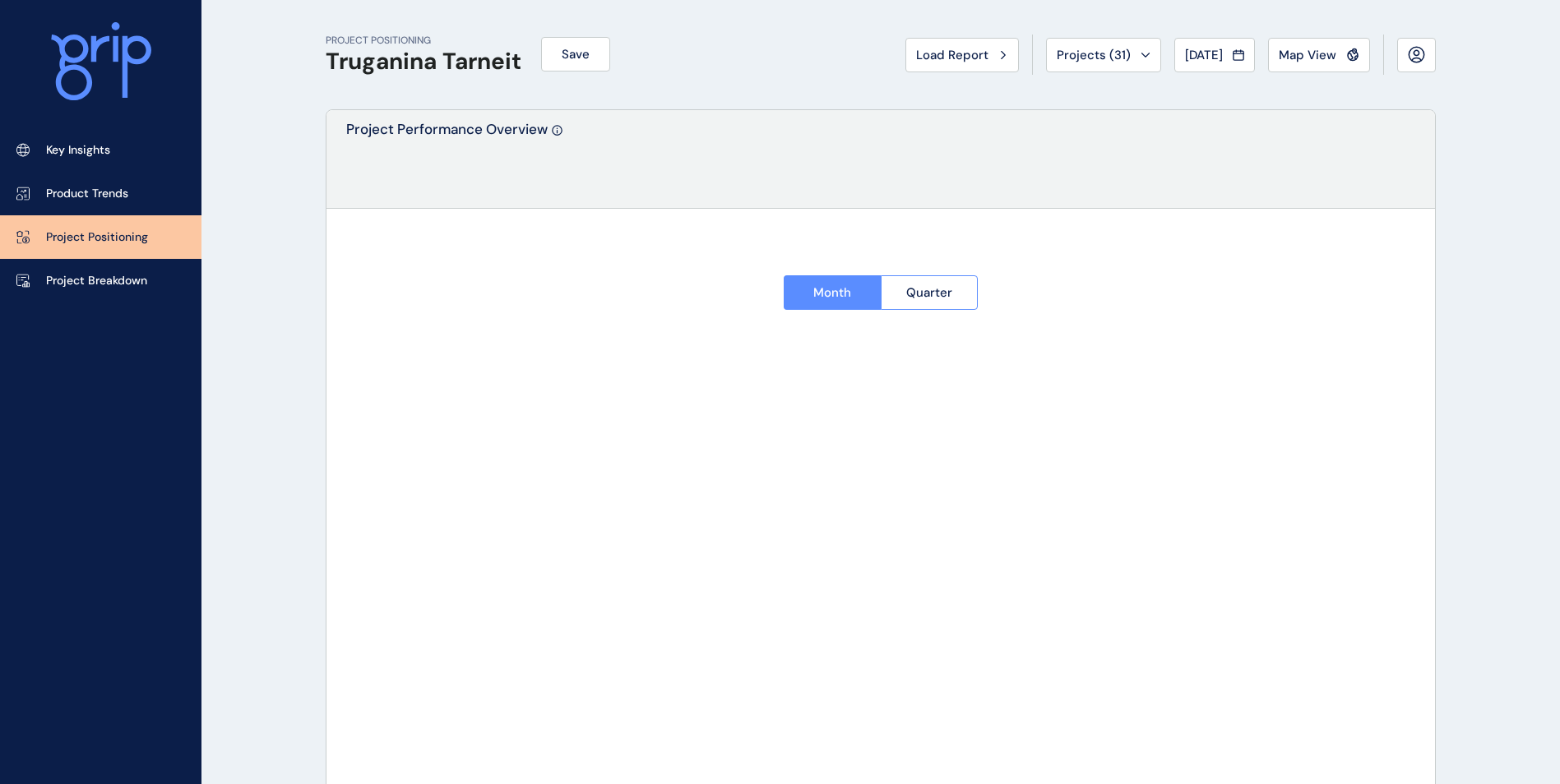
type input "*********"
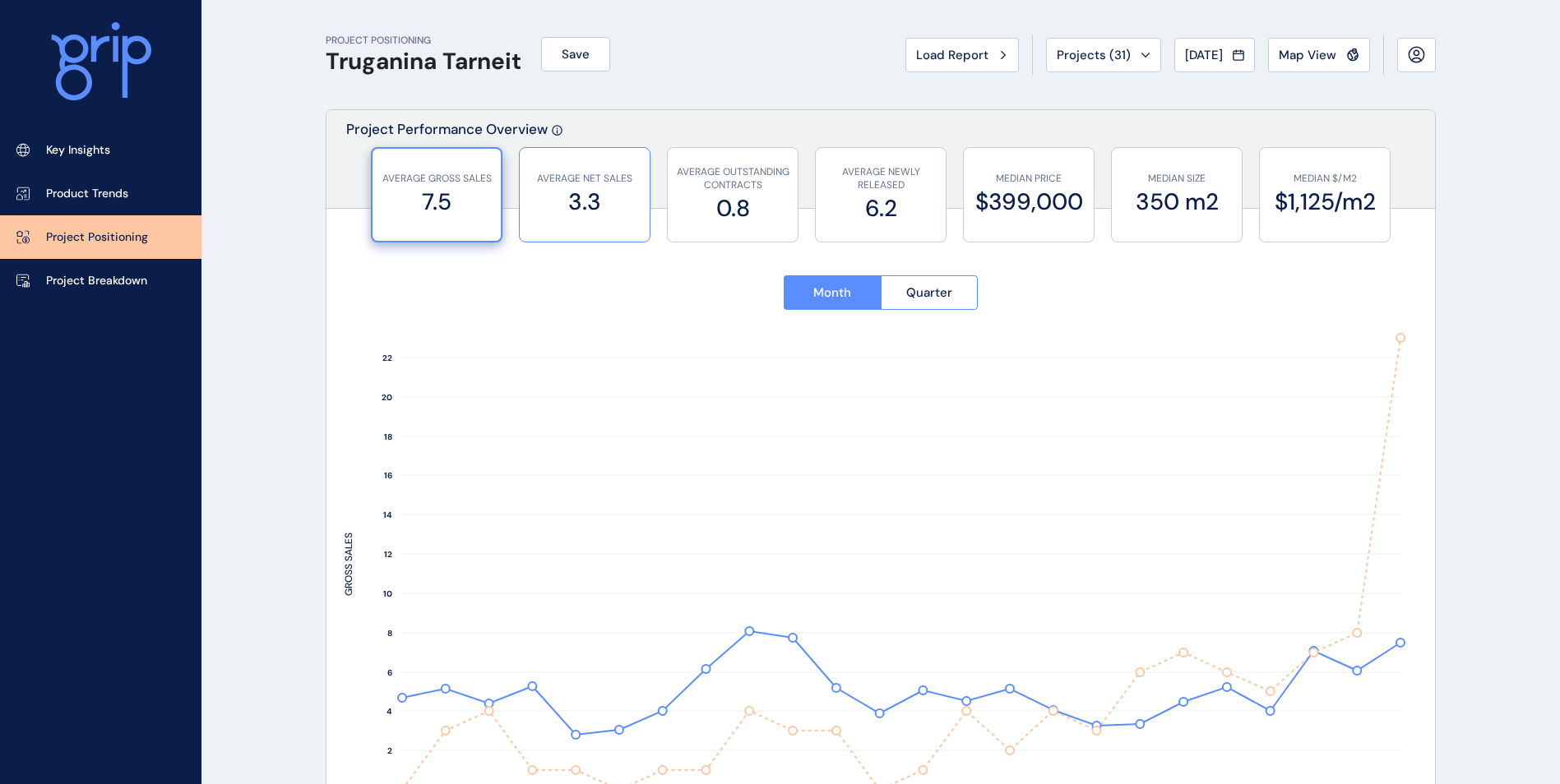
click at [560, 198] on label "3.3" at bounding box center [584, 202] width 113 height 32
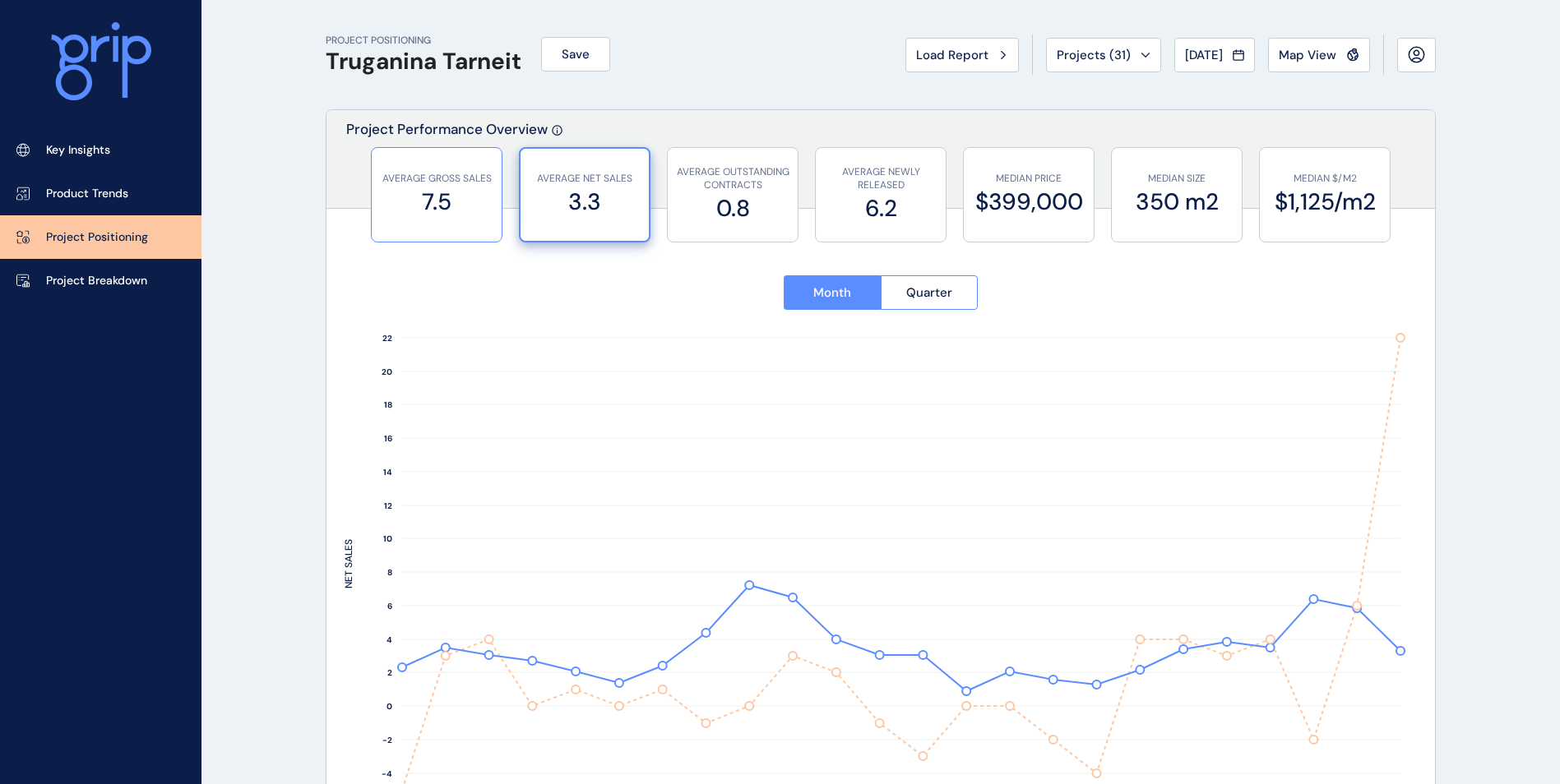
click at [436, 207] on label "7.5" at bounding box center [436, 202] width 113 height 32
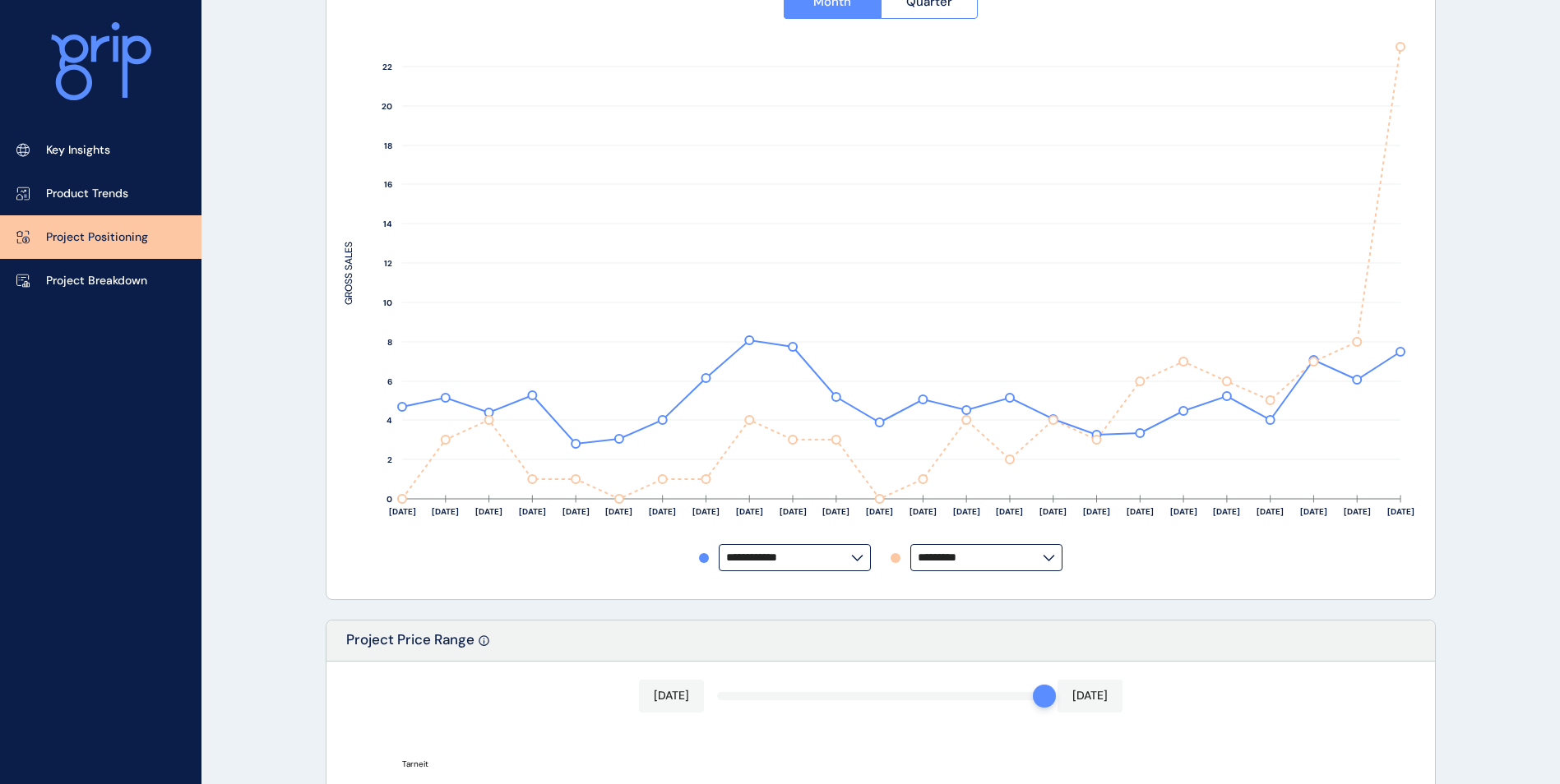
scroll to position [165, 0]
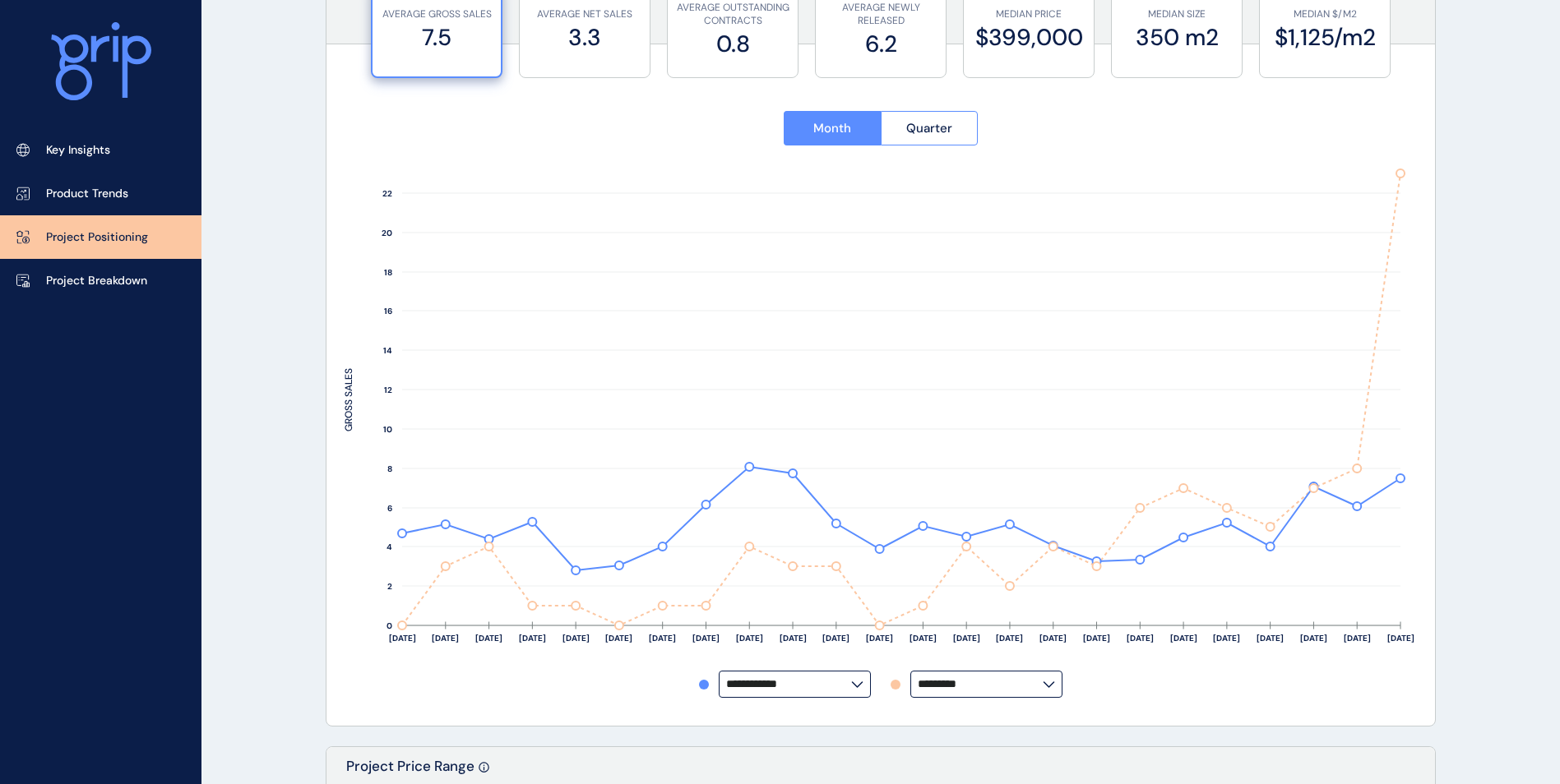
click at [794, 691] on input "**********" at bounding box center [789, 684] width 125 height 12
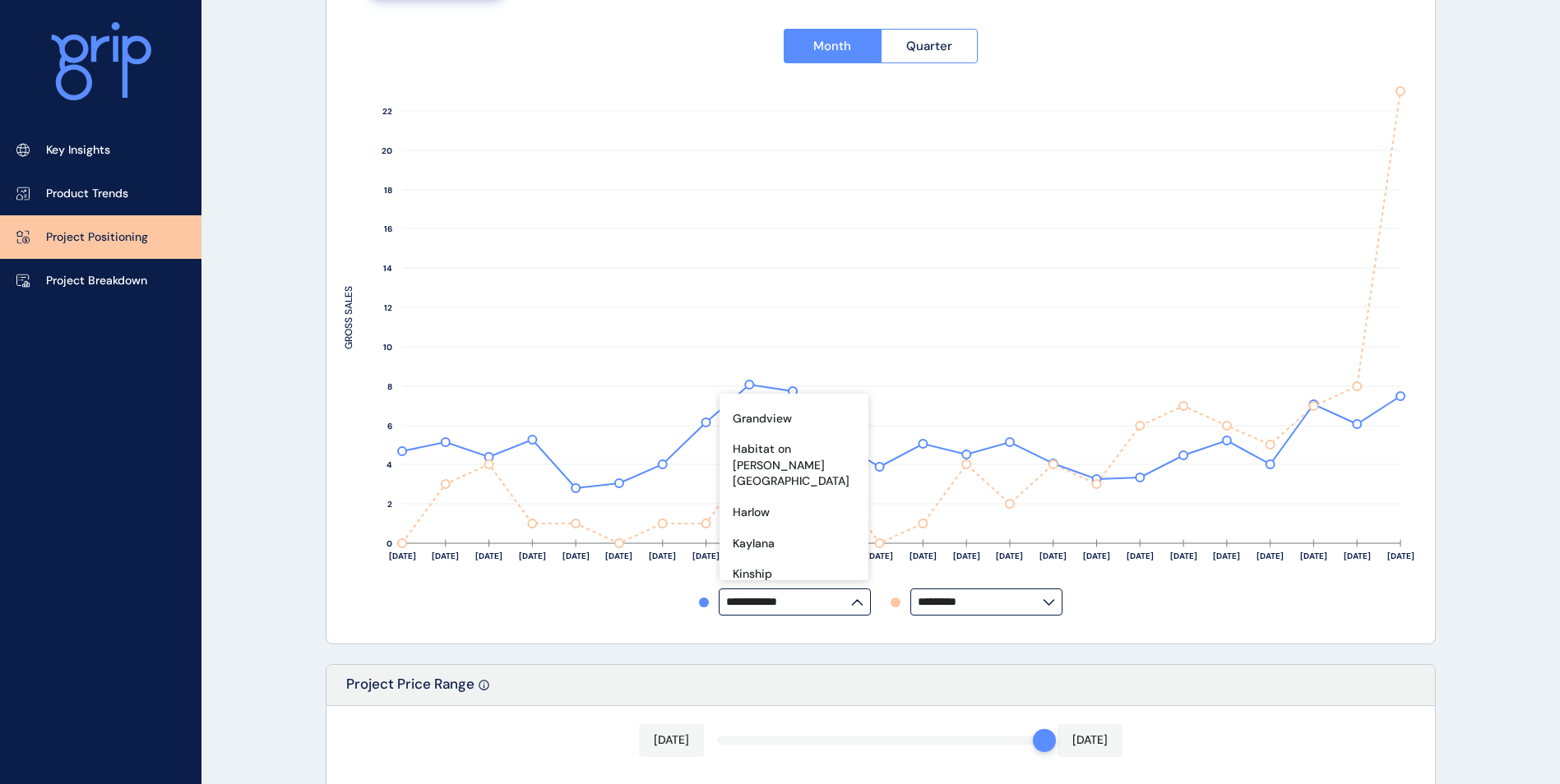
scroll to position [321, 0]
click at [783, 492] on div "Harlow" at bounding box center [794, 508] width 149 height 31
type input "******"
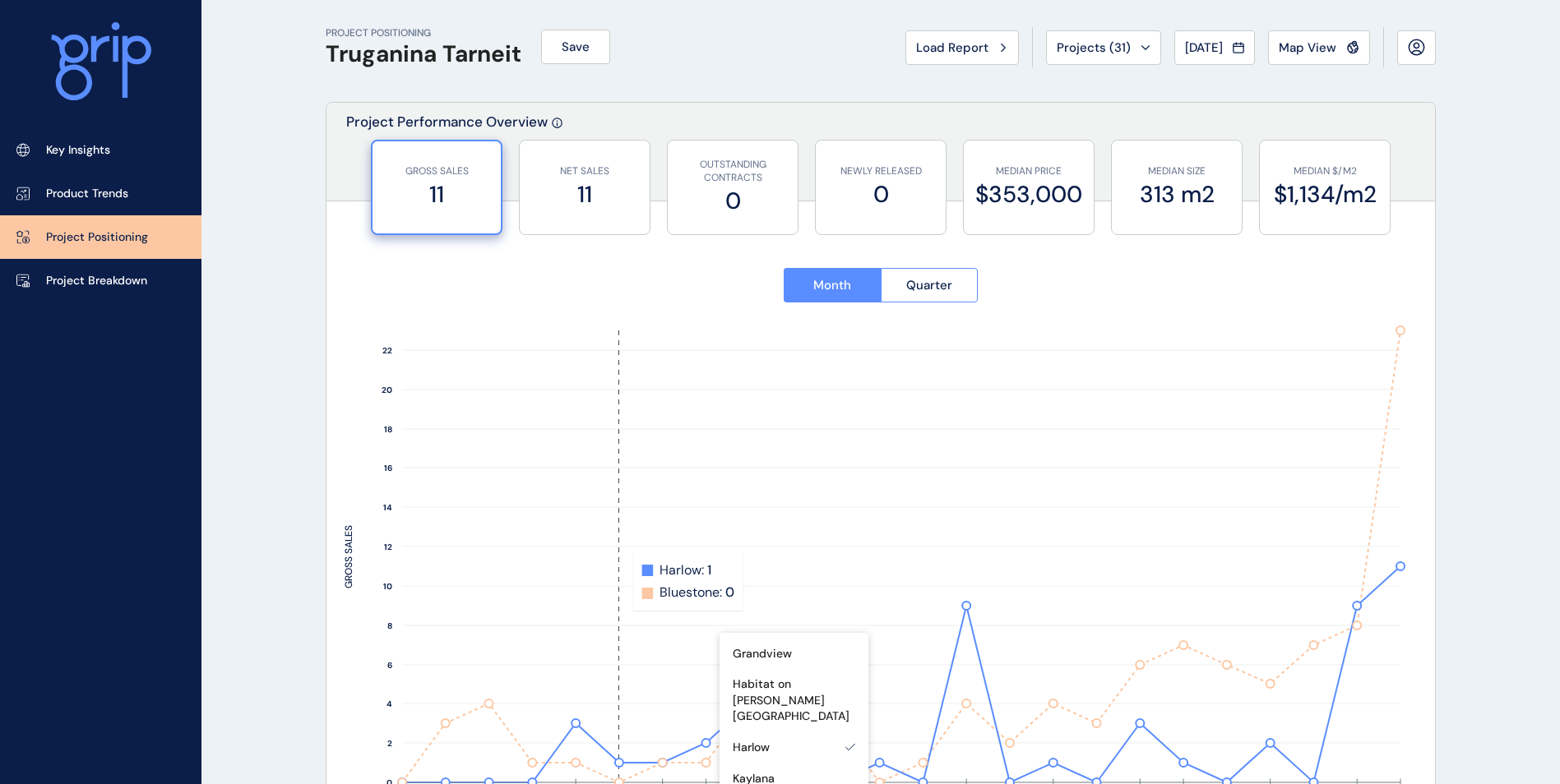
scroll to position [0, 0]
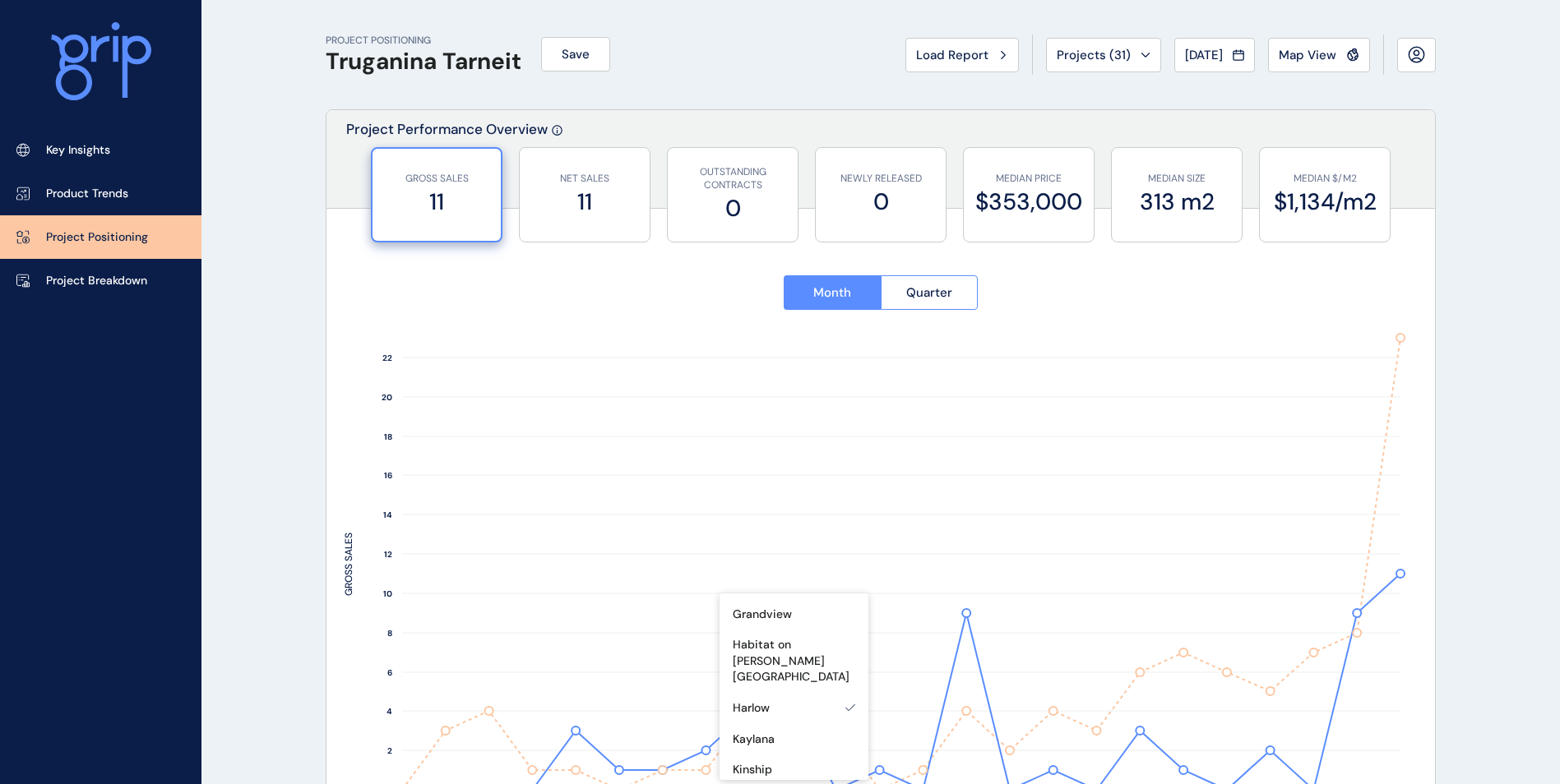
click at [329, 311] on div "Month Quarter Aug ’23 Sep ’23 Oct ’23 Nov ’23 Dec ’23 Jan ’24 Feb ’24 Mar ’24 A…" at bounding box center [881, 559] width 1109 height 661
click at [1219, 65] on button "Jul 2025" at bounding box center [1215, 55] width 81 height 35
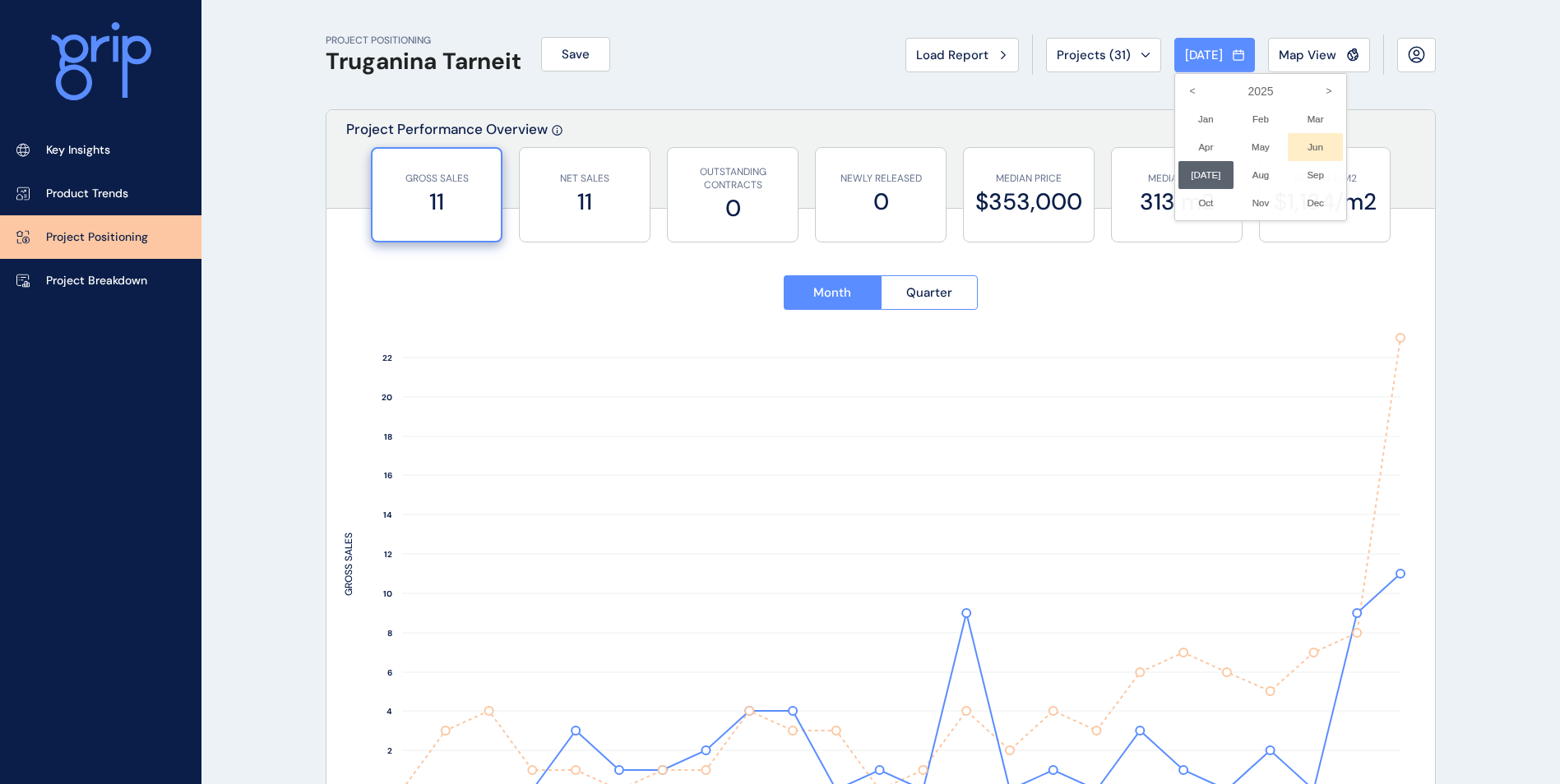
click at [1288, 144] on li "Jun No report is available for this period. New months are usually published 5 …" at bounding box center [1315, 147] width 55 height 28
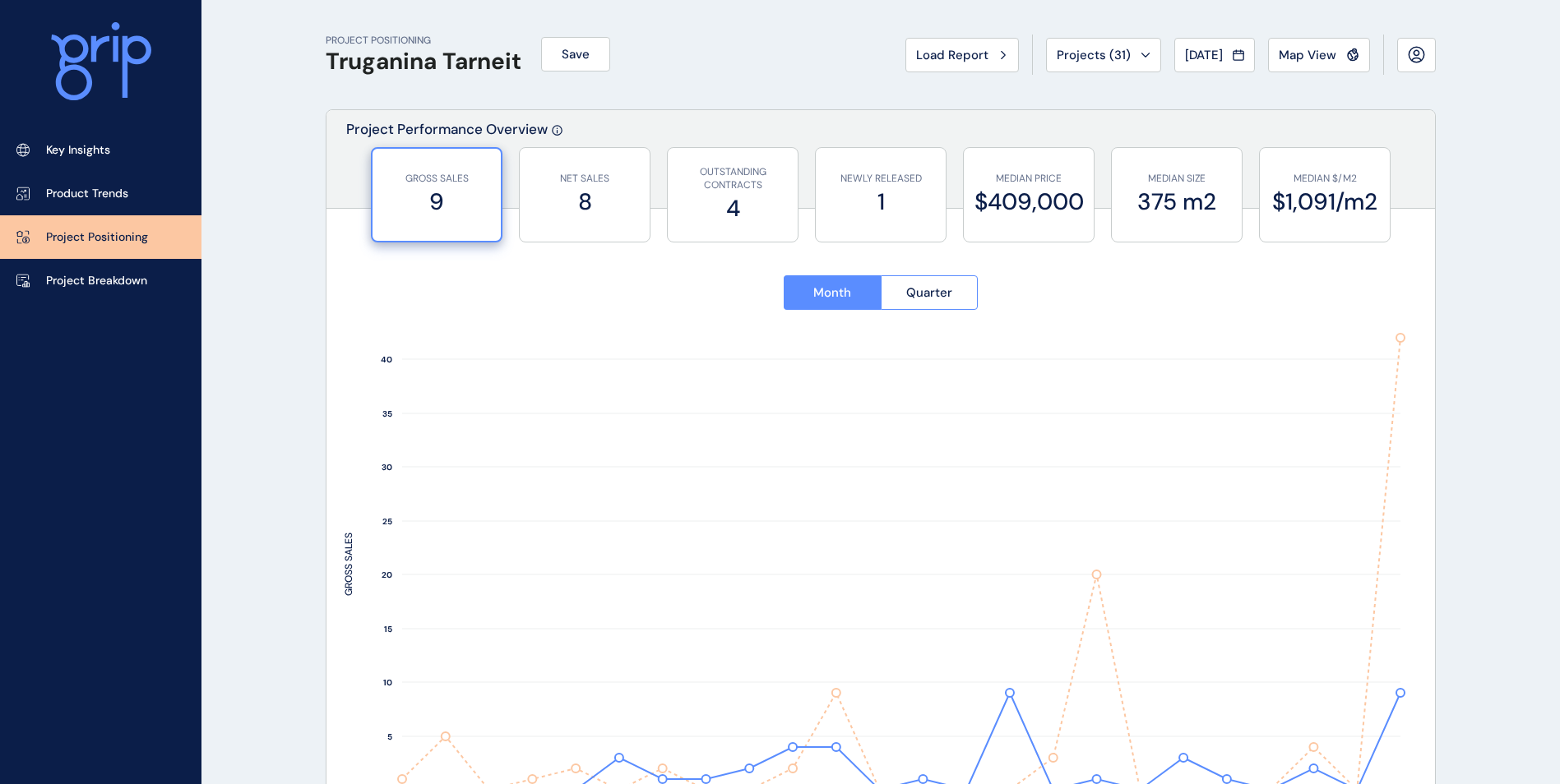
click at [429, 201] on label "9" at bounding box center [437, 202] width 112 height 32
click at [1208, 58] on span "Jun 2025" at bounding box center [1204, 55] width 38 height 17
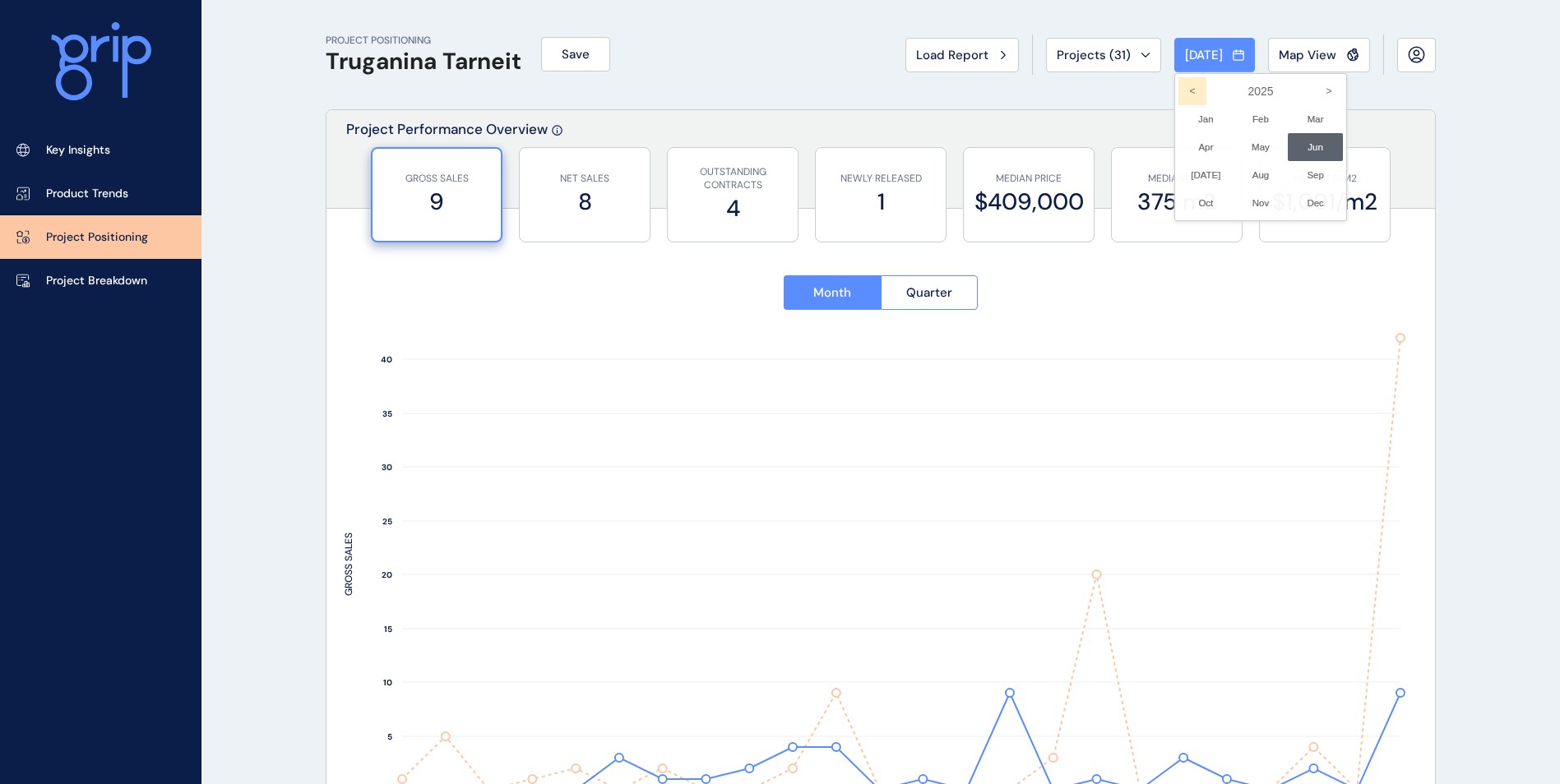
click at [1178, 91] on icon "<" at bounding box center [1192, 91] width 28 height 28
click at [1257, 154] on li "May No report is available for this period. New months are usually published 5 …" at bounding box center [1261, 147] width 55 height 28
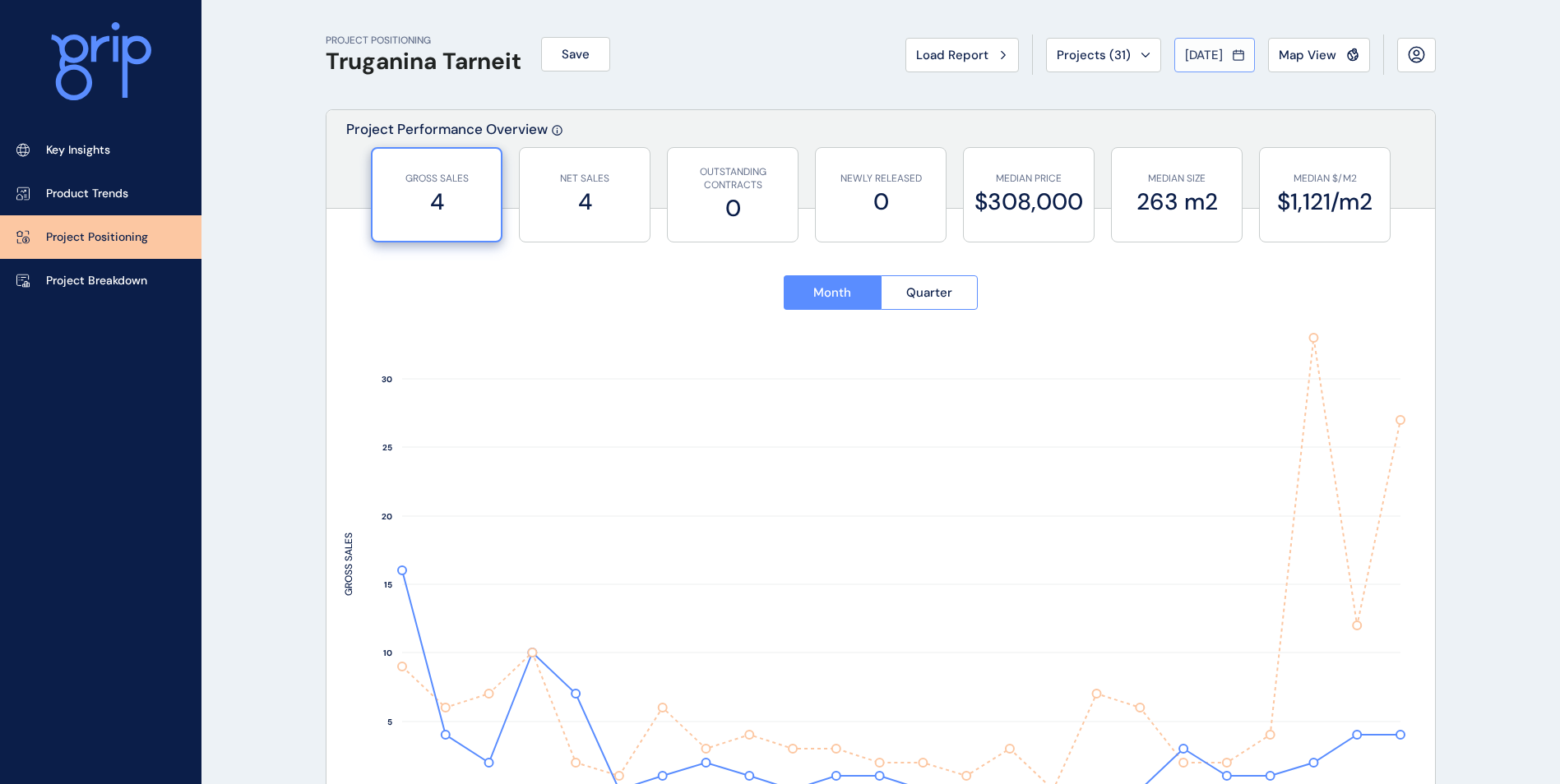
click at [1219, 52] on span "May 2024" at bounding box center [1204, 55] width 38 height 17
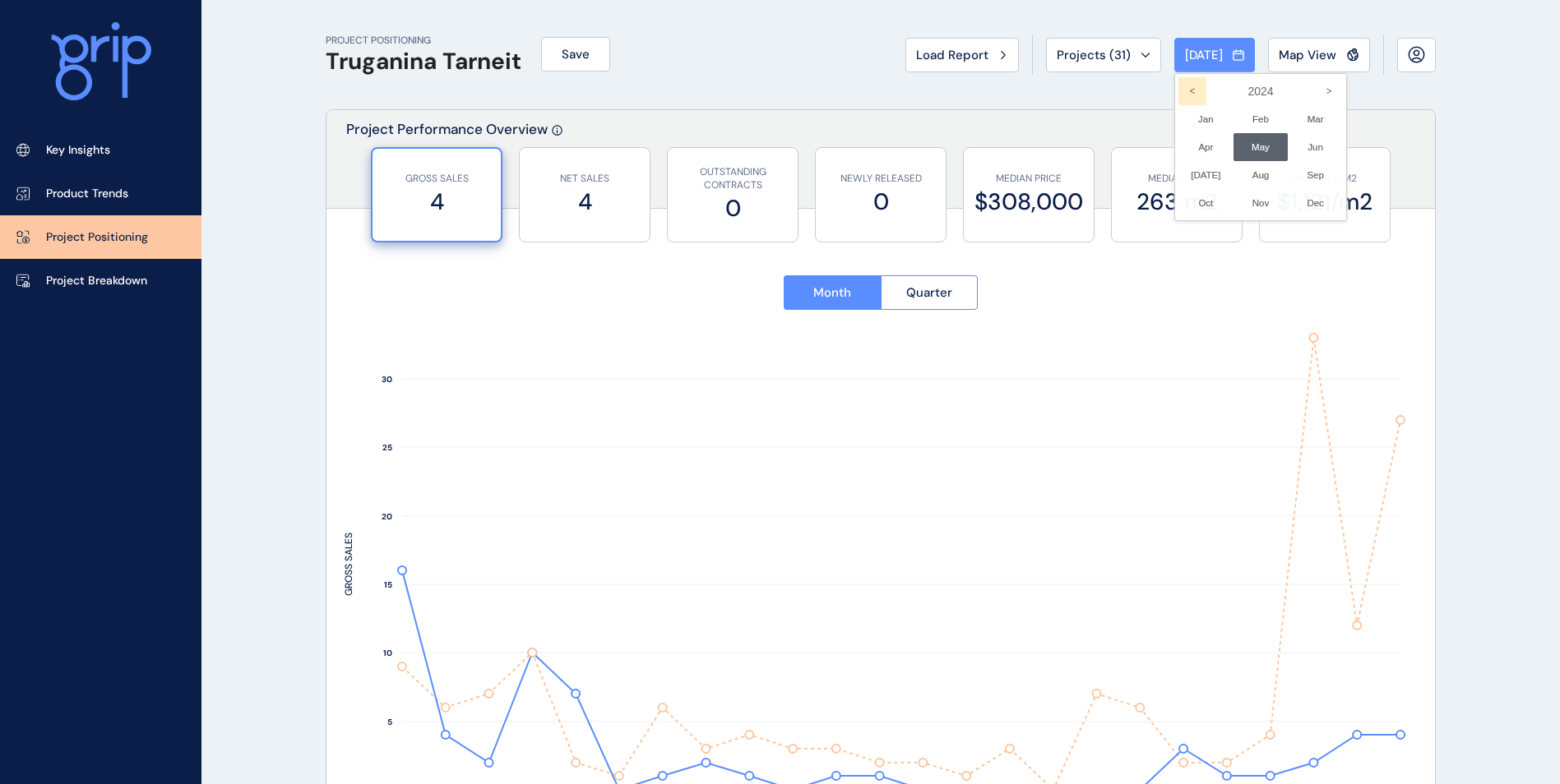
click at [1178, 96] on icon "<" at bounding box center [1192, 91] width 28 height 28
click at [1237, 120] on li "Feb No report is available for this period. New months are usually published 5 …" at bounding box center [1261, 119] width 55 height 28
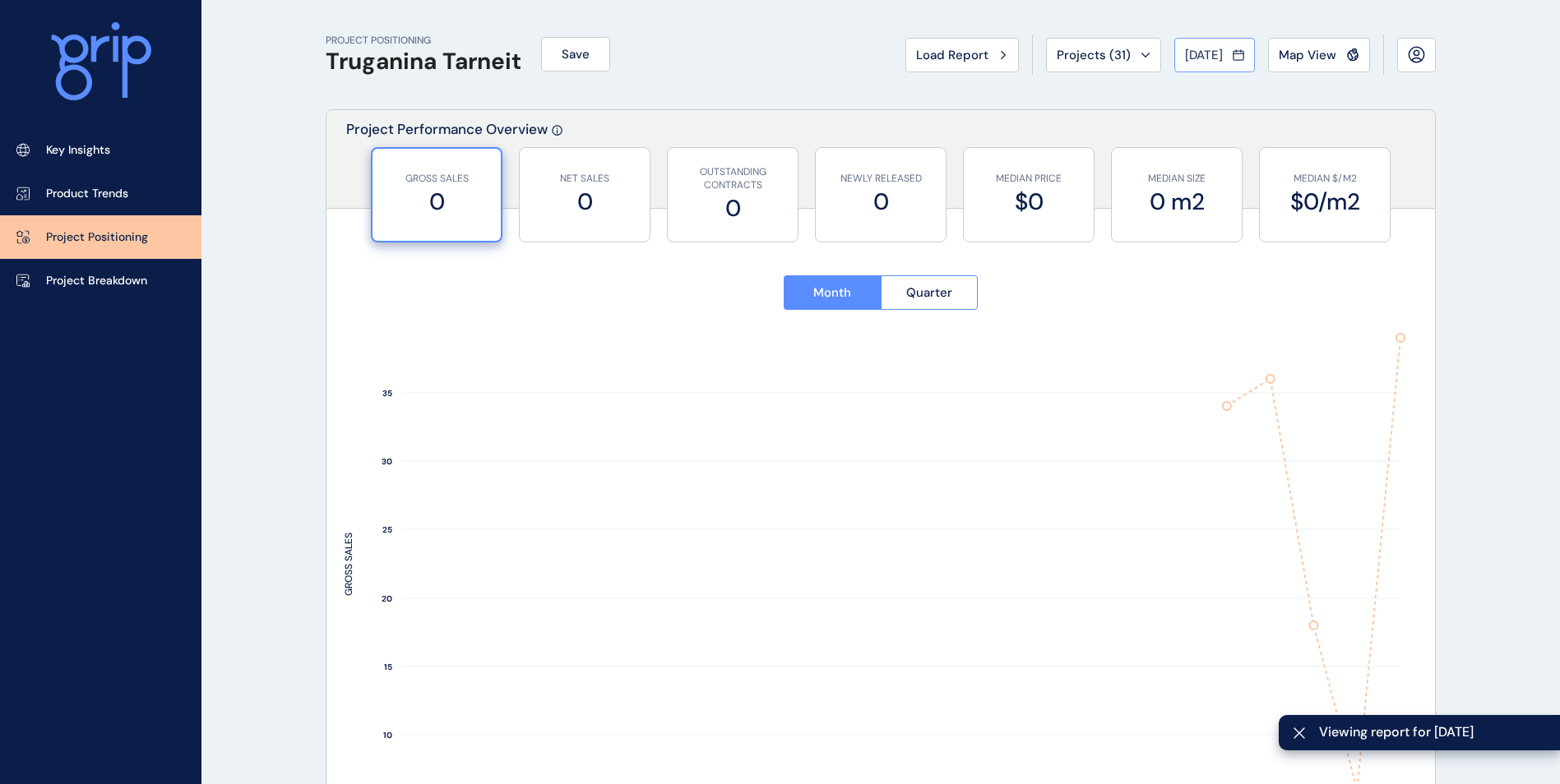
click at [1239, 59] on icon at bounding box center [1238, 55] width 10 height 9
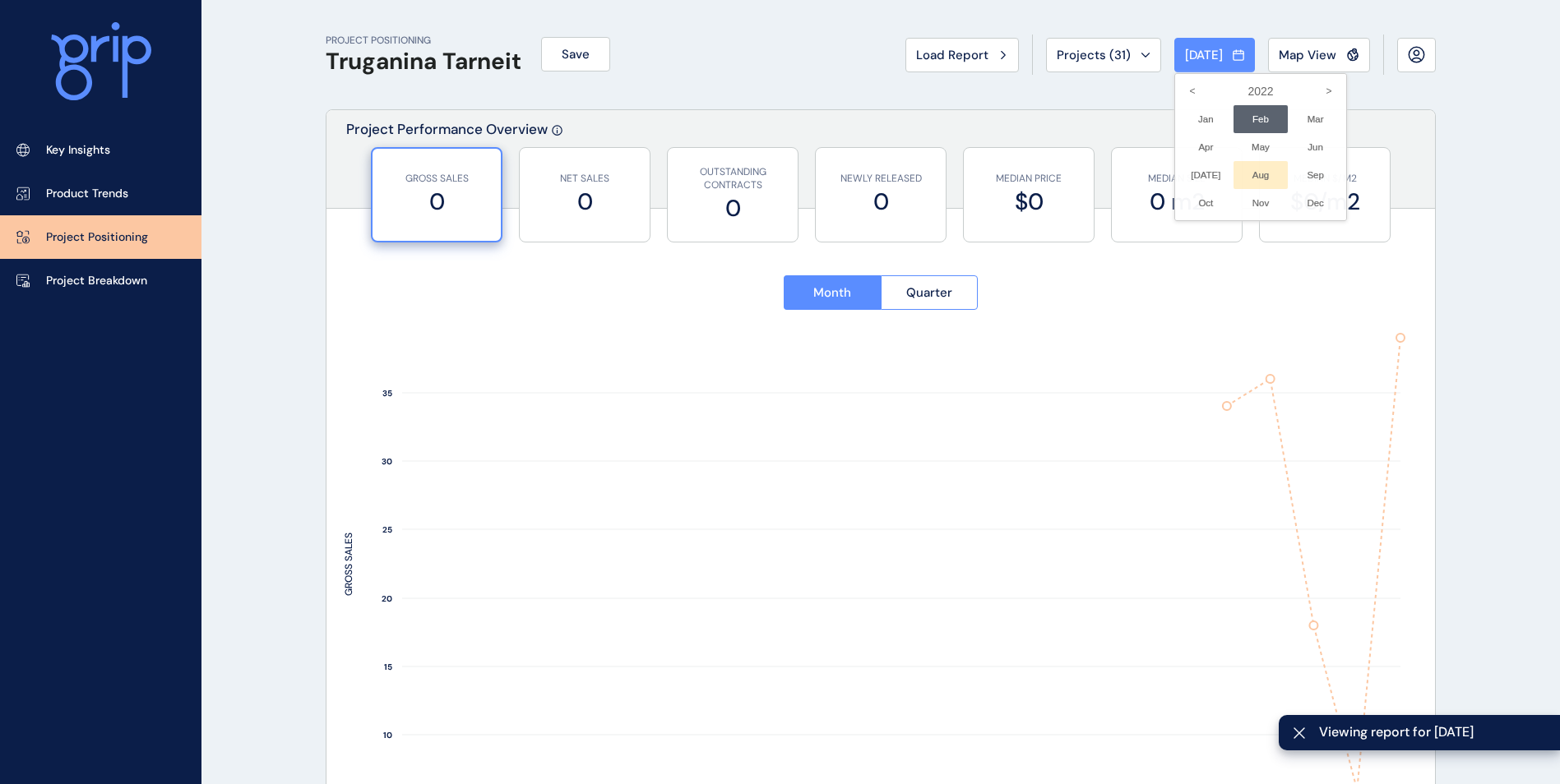
click at [1250, 173] on li "Aug No report is available for this period. New months are usually published 5 …" at bounding box center [1261, 175] width 55 height 28
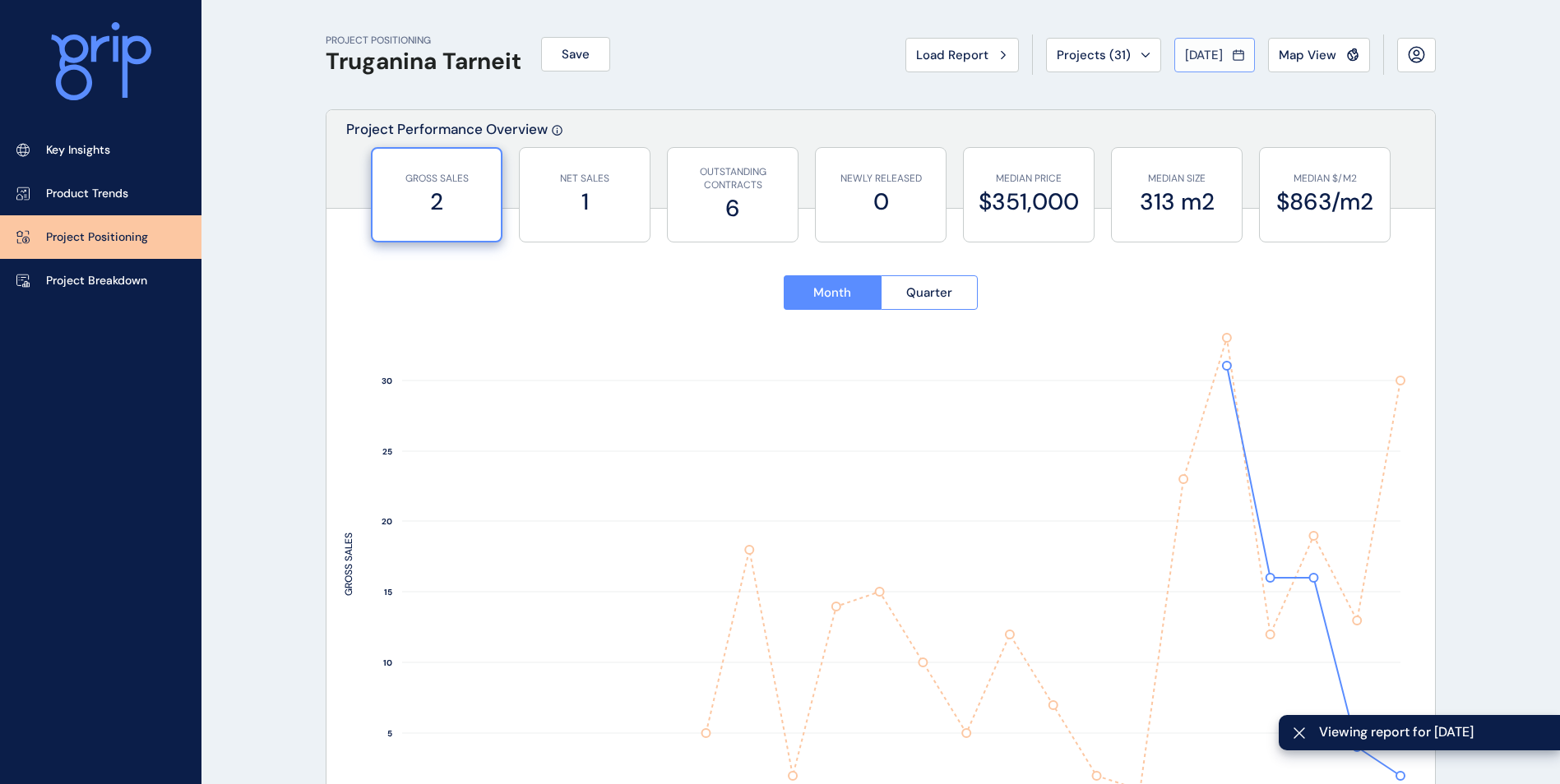
click at [1201, 60] on span "Aug 2022" at bounding box center [1204, 55] width 38 height 17
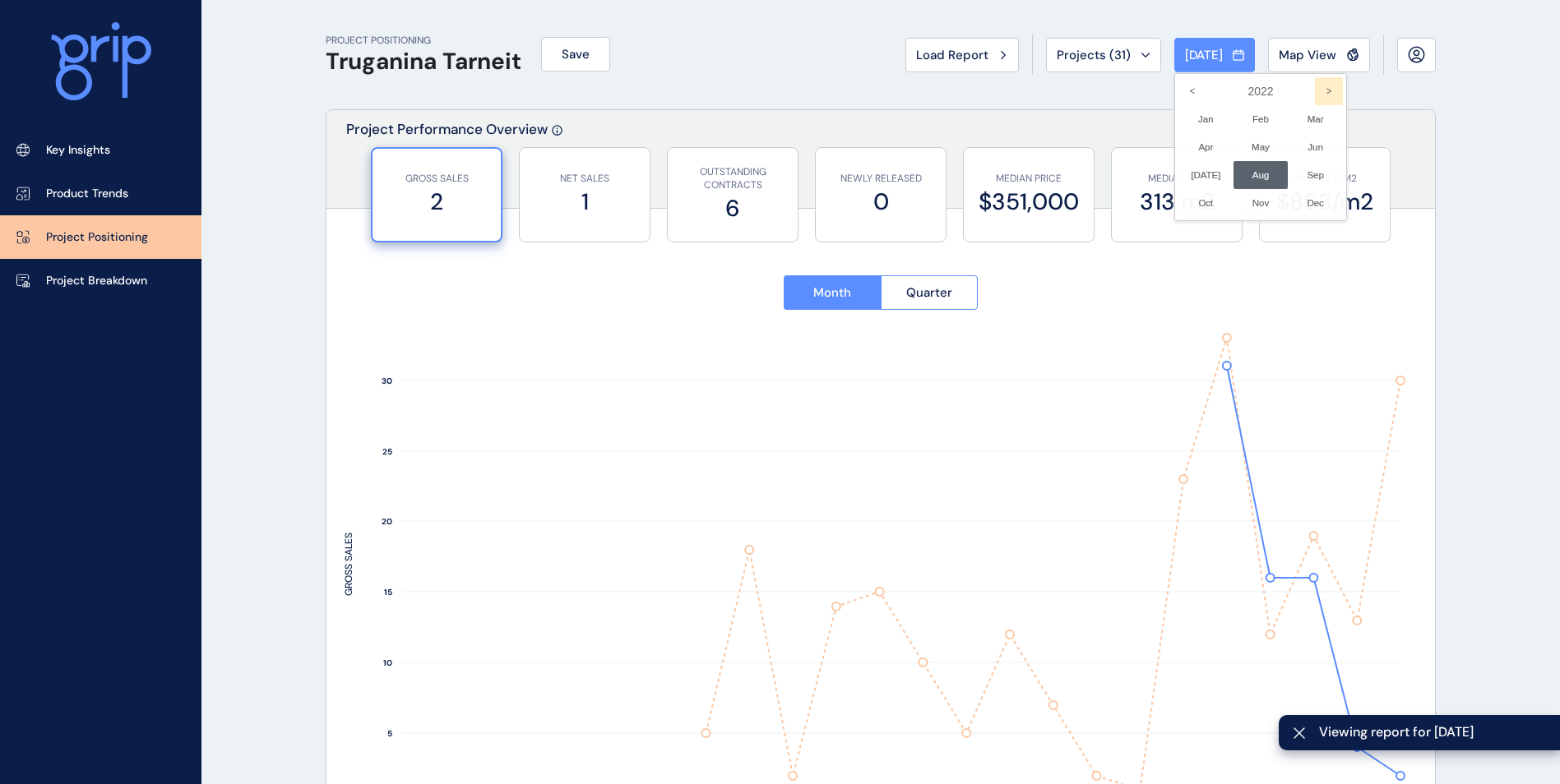
click at [1315, 94] on icon ">" at bounding box center [1329, 91] width 28 height 28
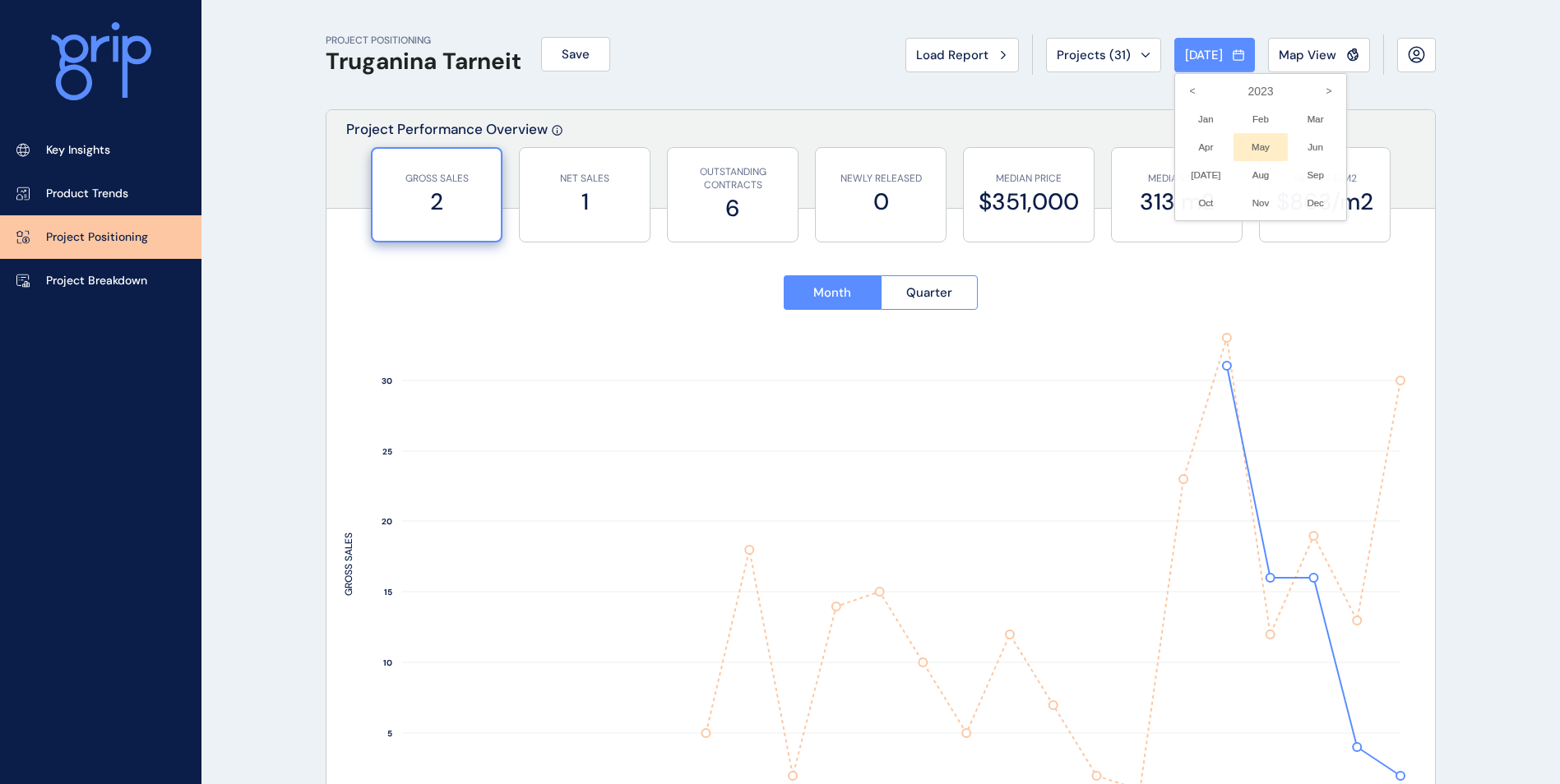
click at [1246, 138] on li "May No report is available for this period. New months are usually published 5 …" at bounding box center [1261, 147] width 55 height 28
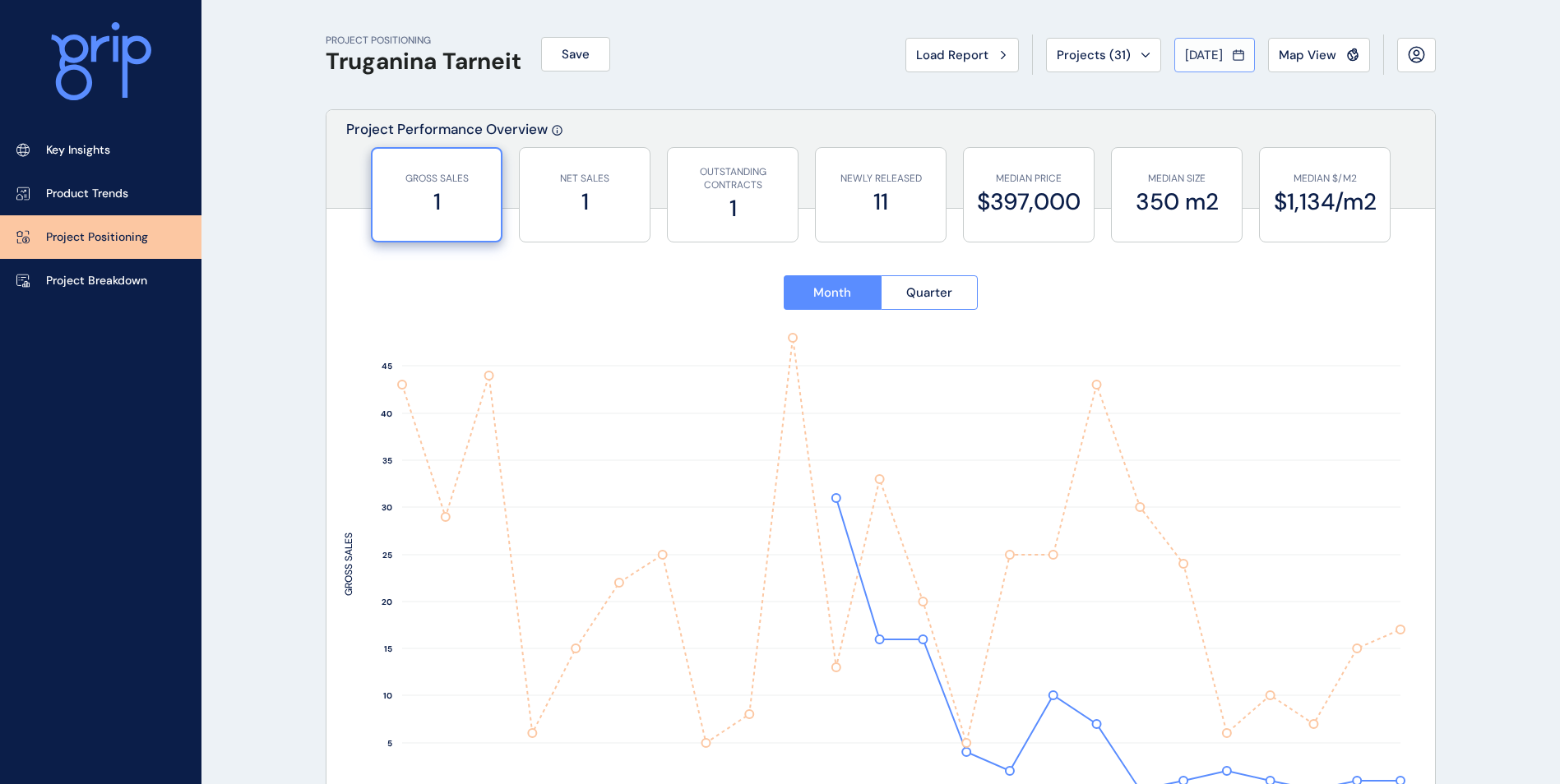
click at [1234, 55] on icon at bounding box center [1238, 55] width 10 height 9
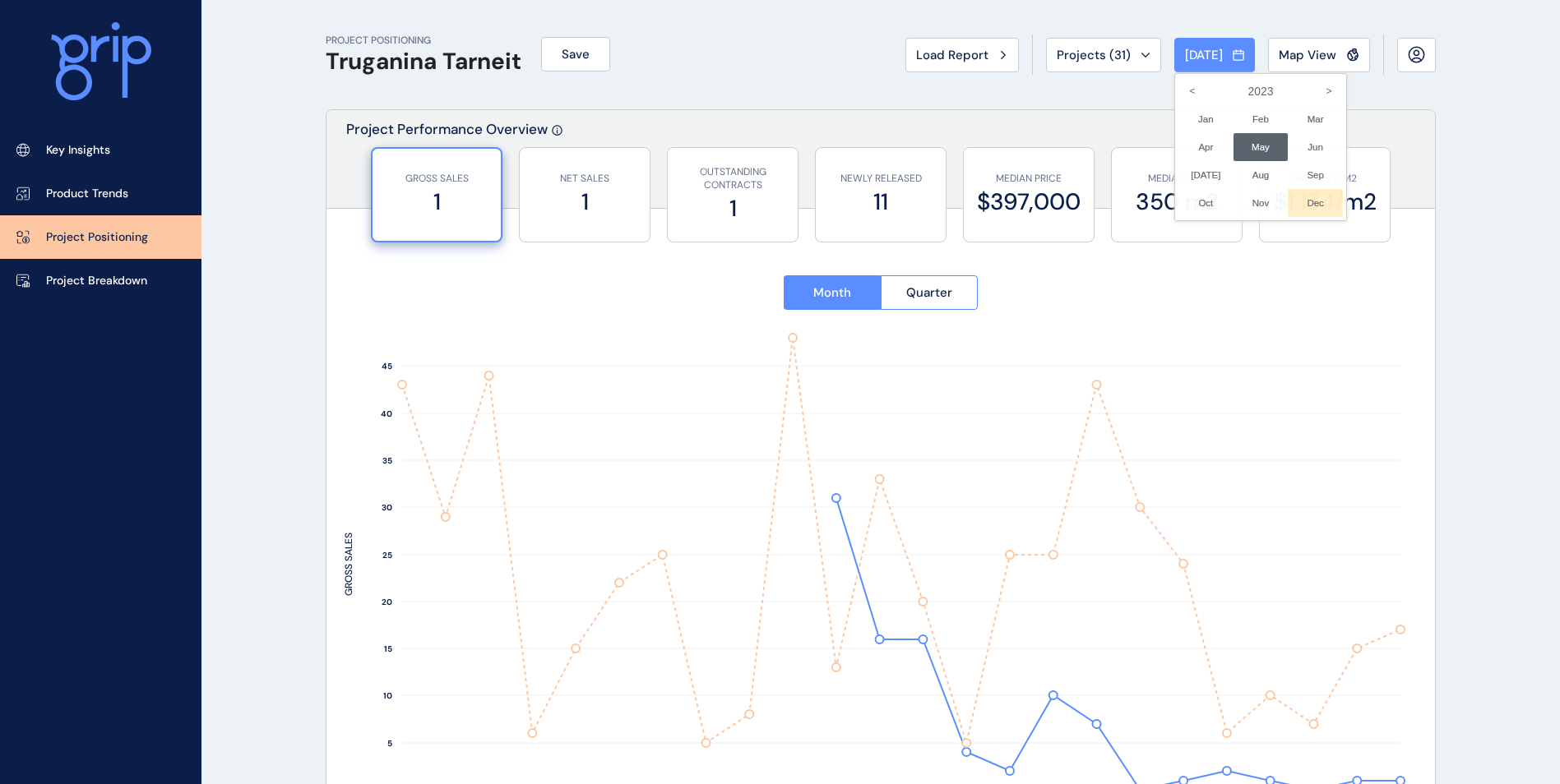
click at [1304, 202] on li "Dec No report is available for this period. New months are usually published 5 …" at bounding box center [1315, 203] width 55 height 28
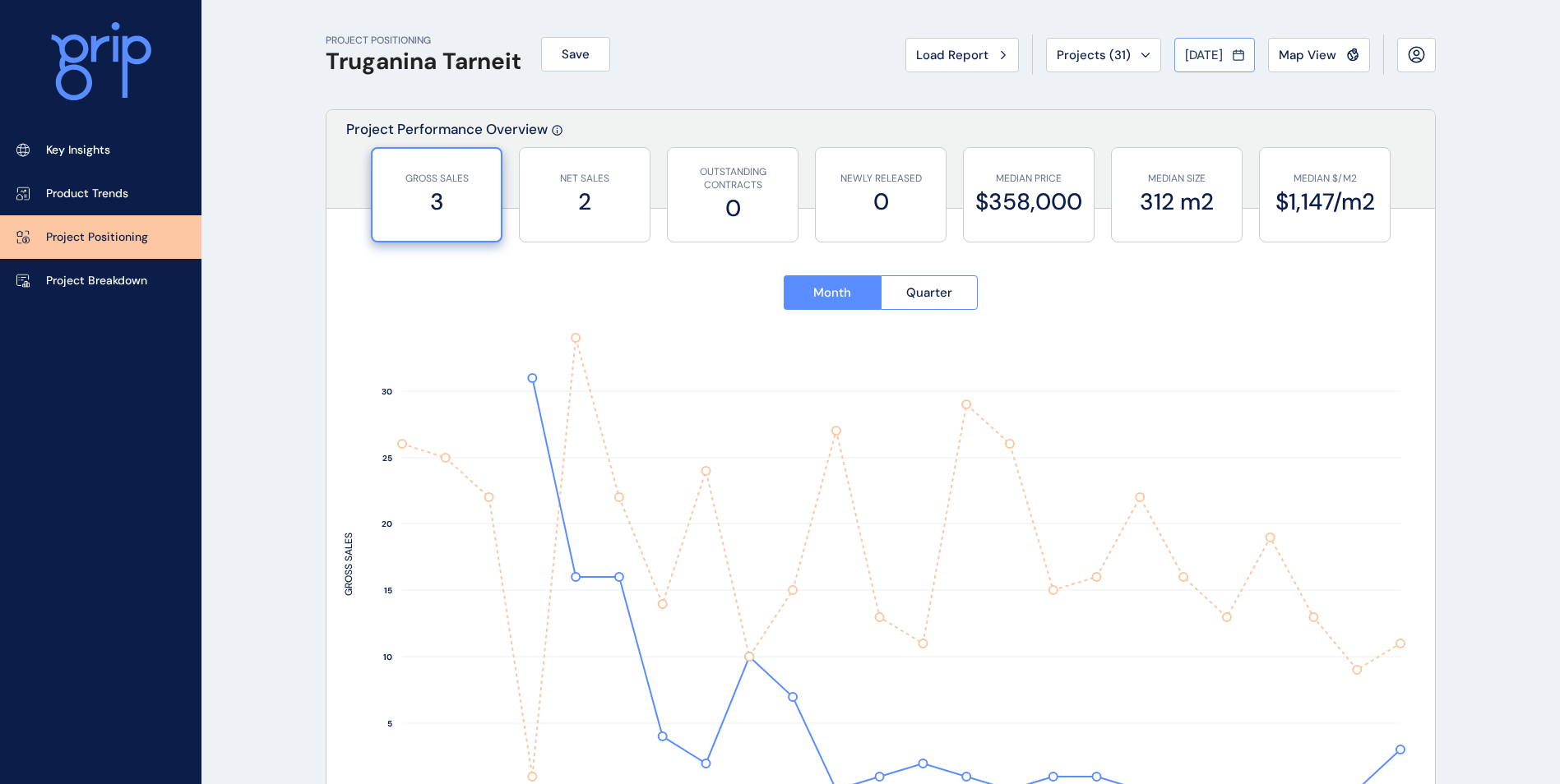
click at [1218, 60] on span "Dec 2023" at bounding box center [1204, 55] width 38 height 17
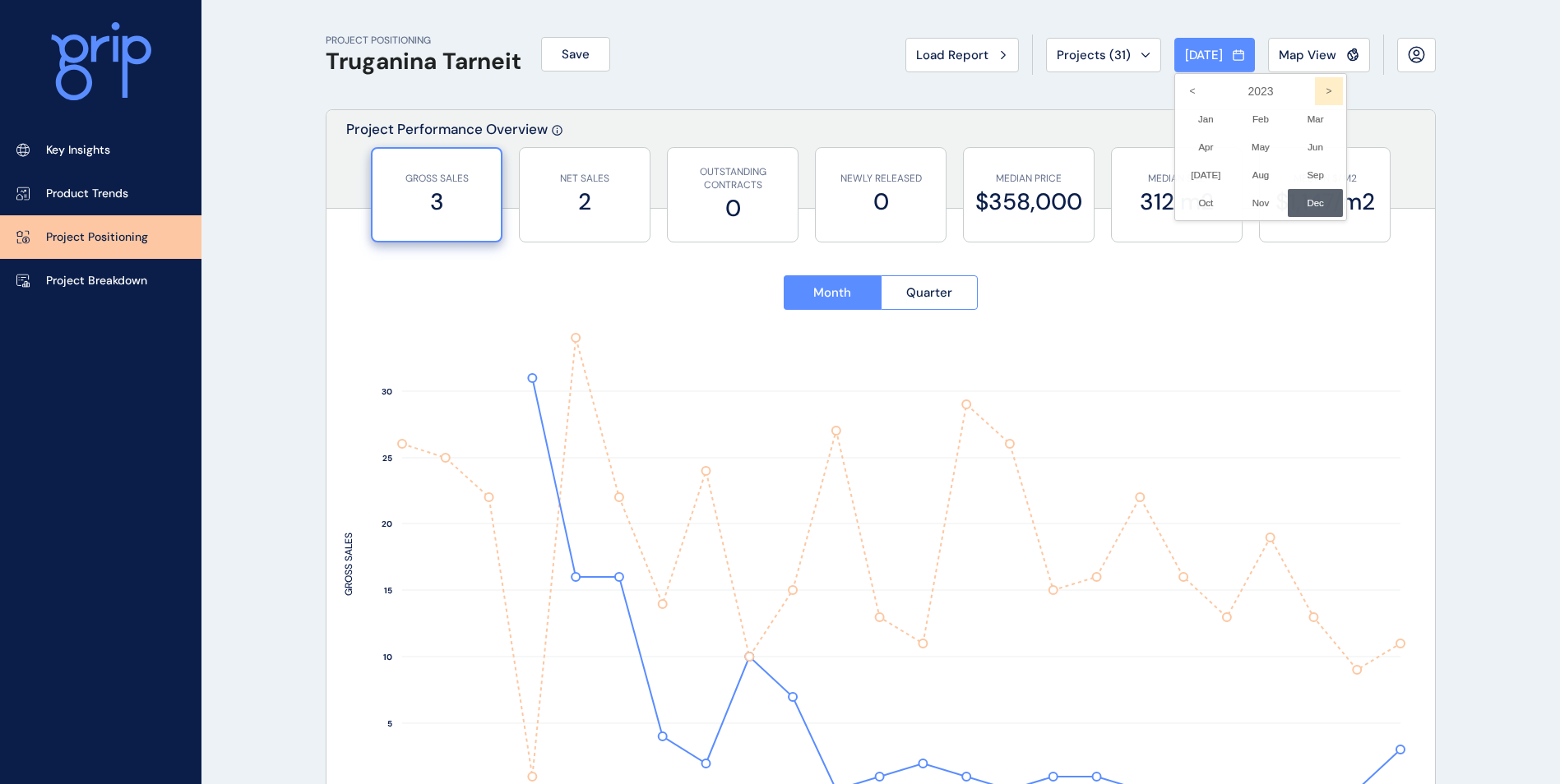
click at [1315, 80] on icon ">" at bounding box center [1329, 91] width 28 height 28
click at [1254, 176] on li "Aug No report is available for this period. New months are usually published 5 …" at bounding box center [1261, 175] width 55 height 28
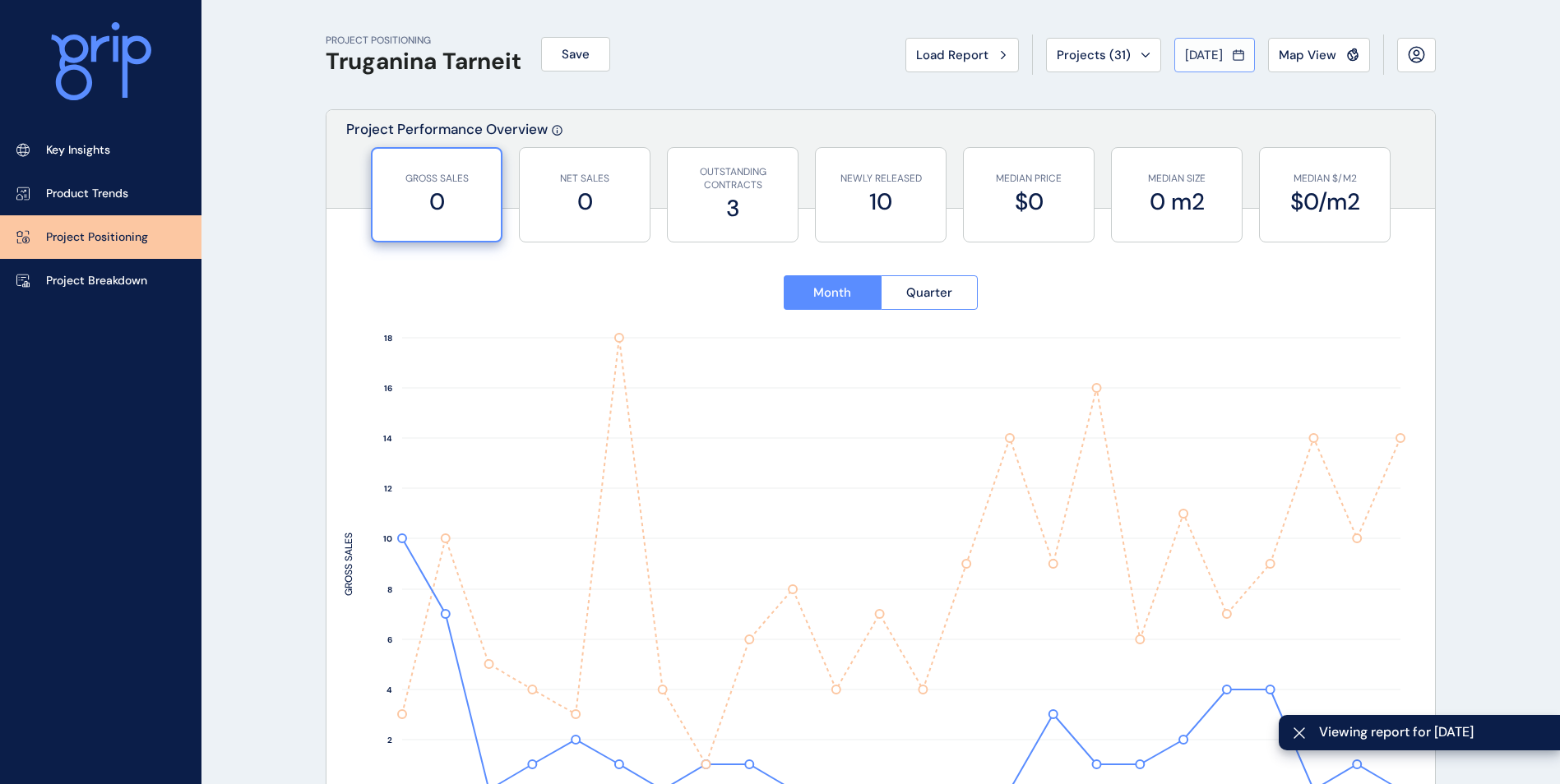
click at [1237, 56] on icon at bounding box center [1238, 55] width 12 height 17
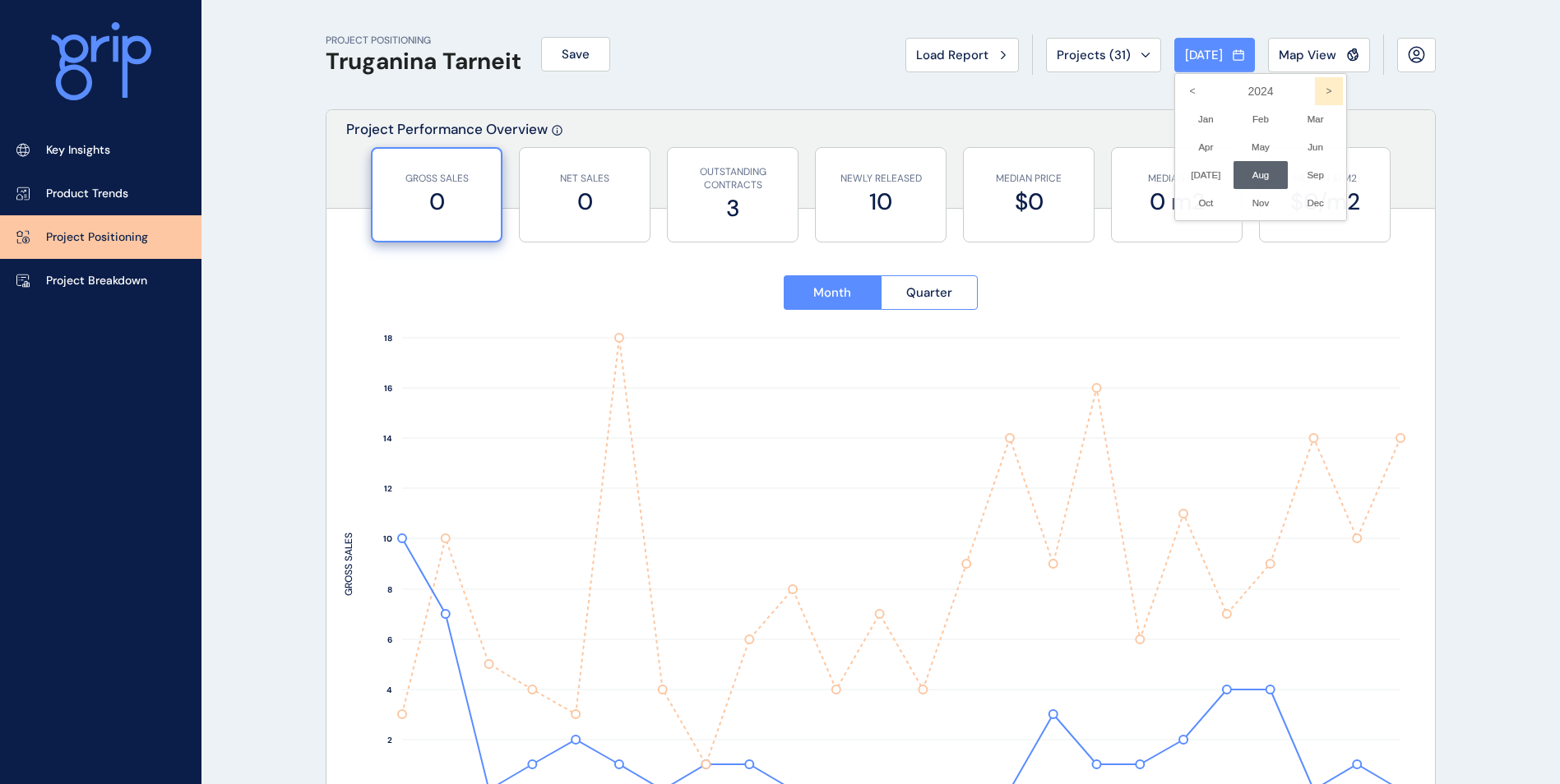
click at [1315, 86] on icon ">" at bounding box center [1329, 91] width 28 height 28
drag, startPoint x: 1312, startPoint y: 86, endPoint x: 1251, endPoint y: 143, distance: 83.5
click at [1251, 143] on li "May No report is available for this period. New months are usually published 5 …" at bounding box center [1261, 147] width 55 height 28
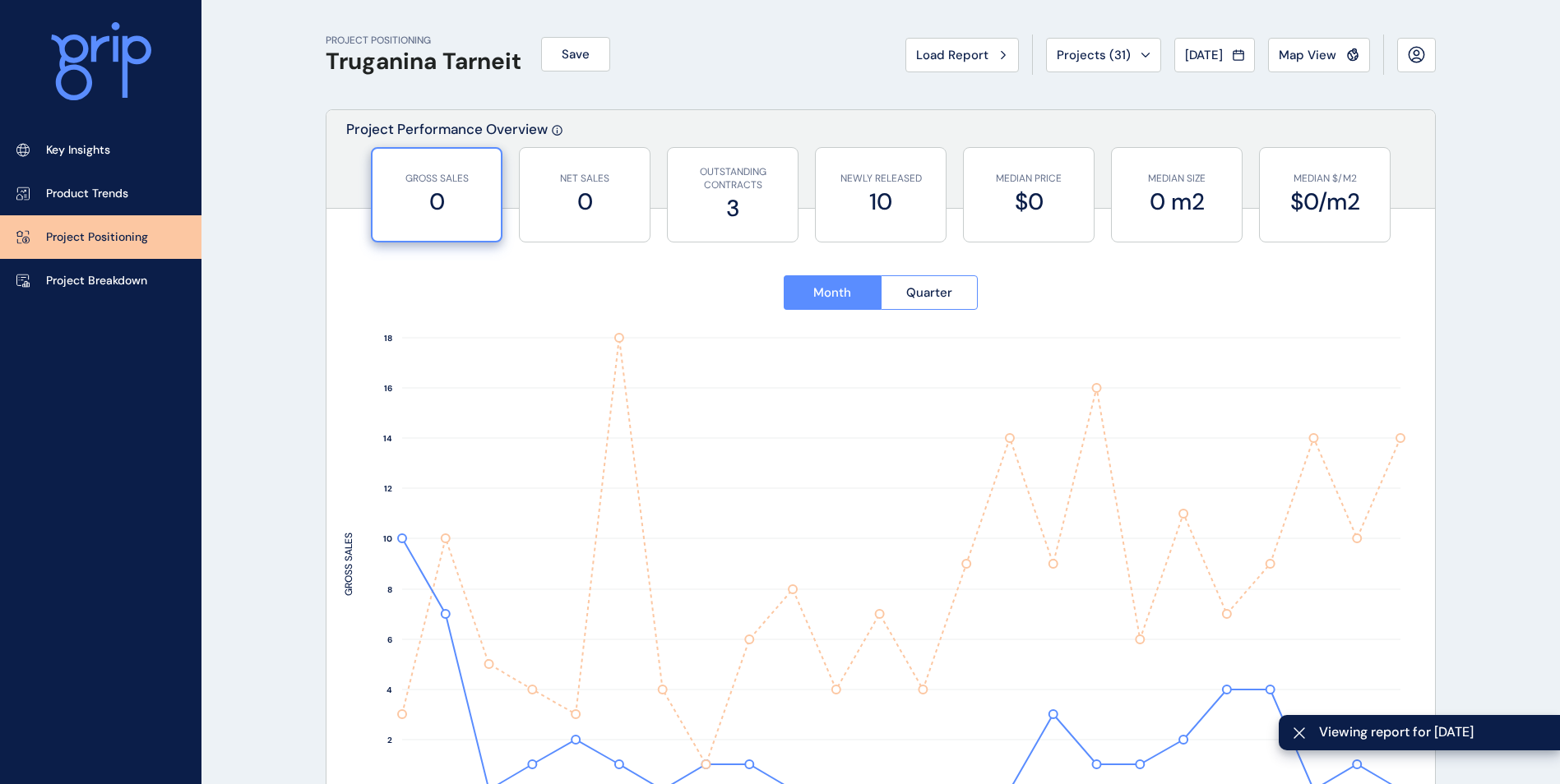
type input "**********"
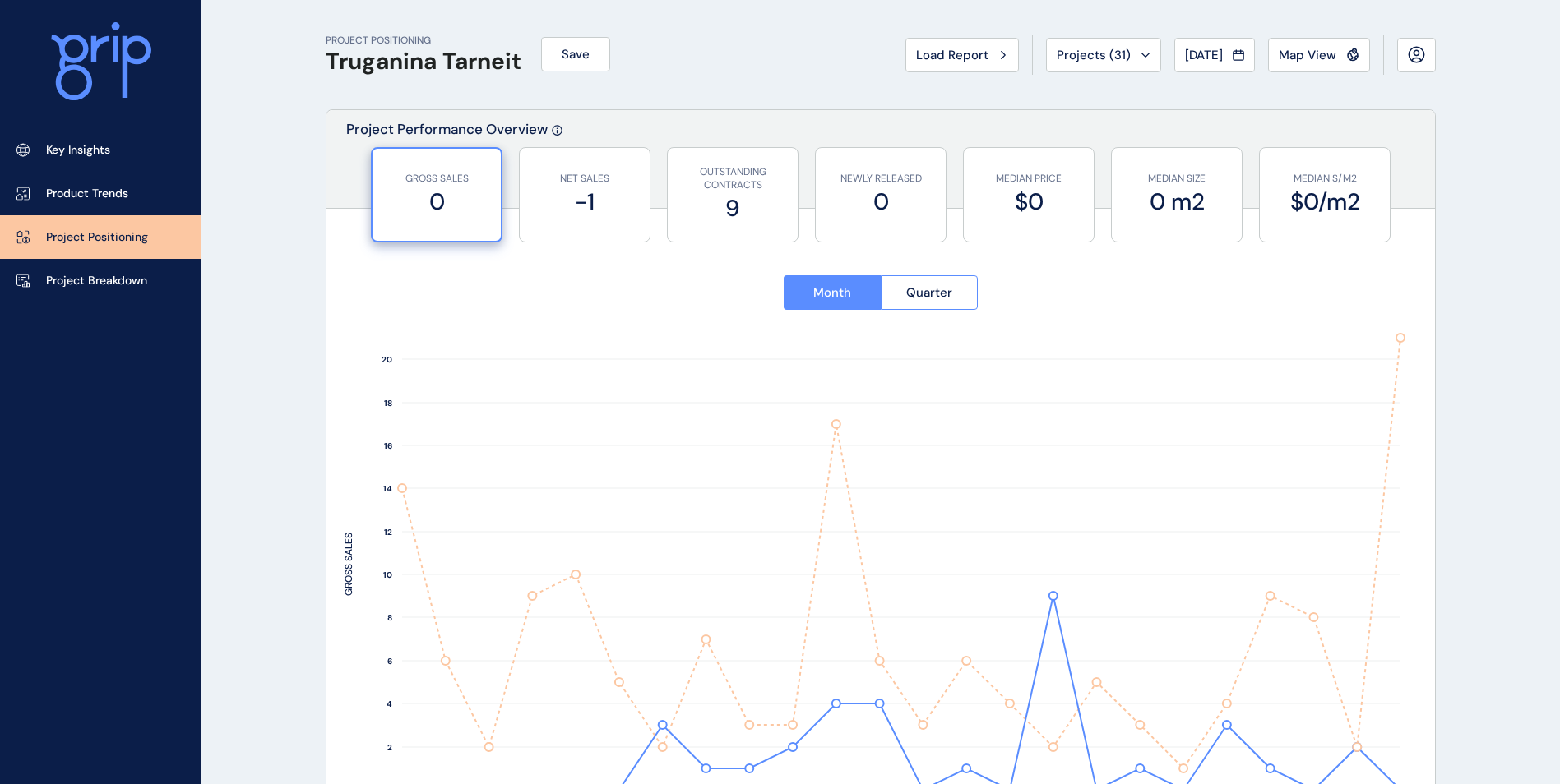
click at [101, 237] on p "Project Positioning" at bounding box center [97, 237] width 102 height 17
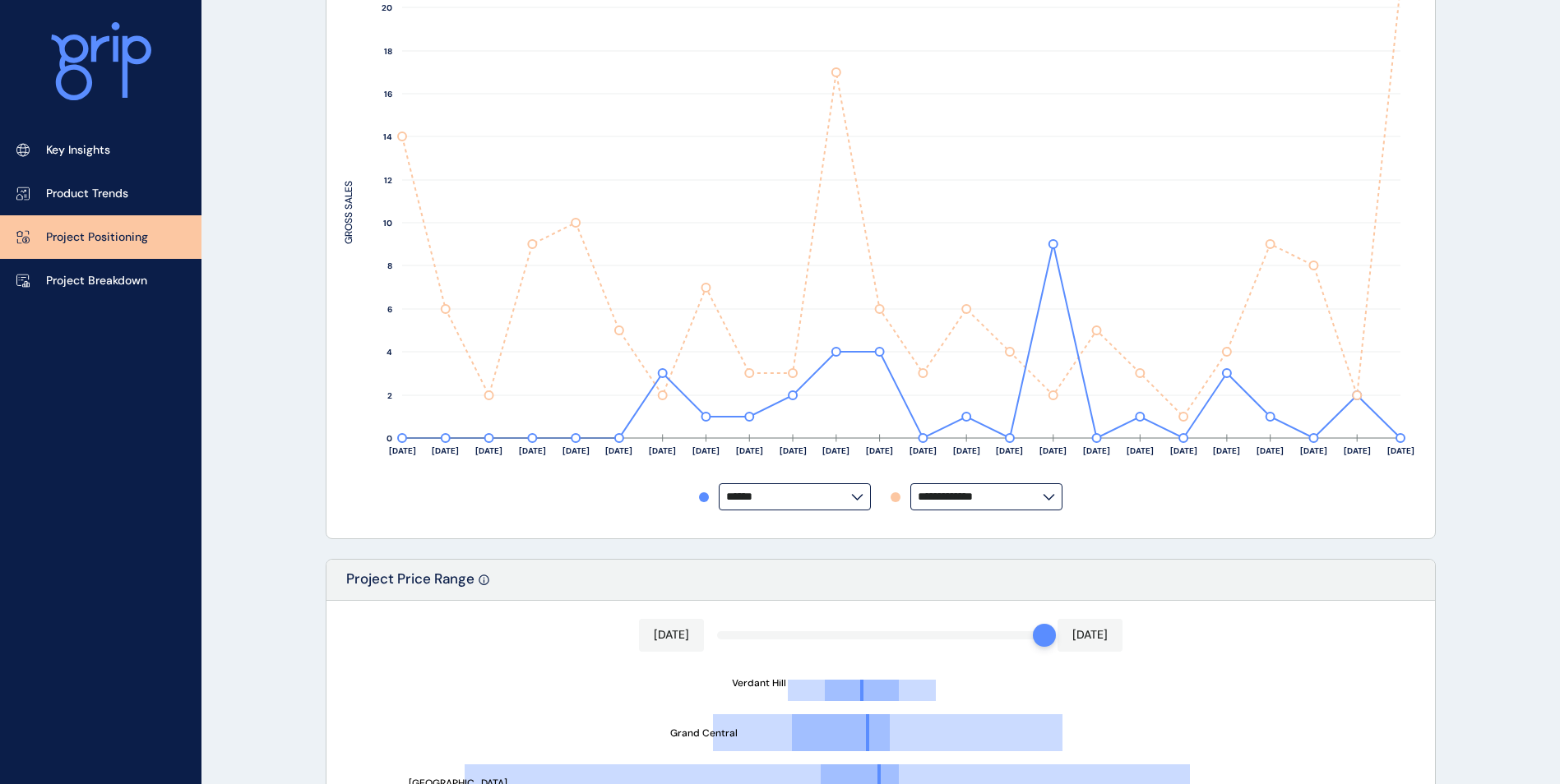
scroll to position [341, 0]
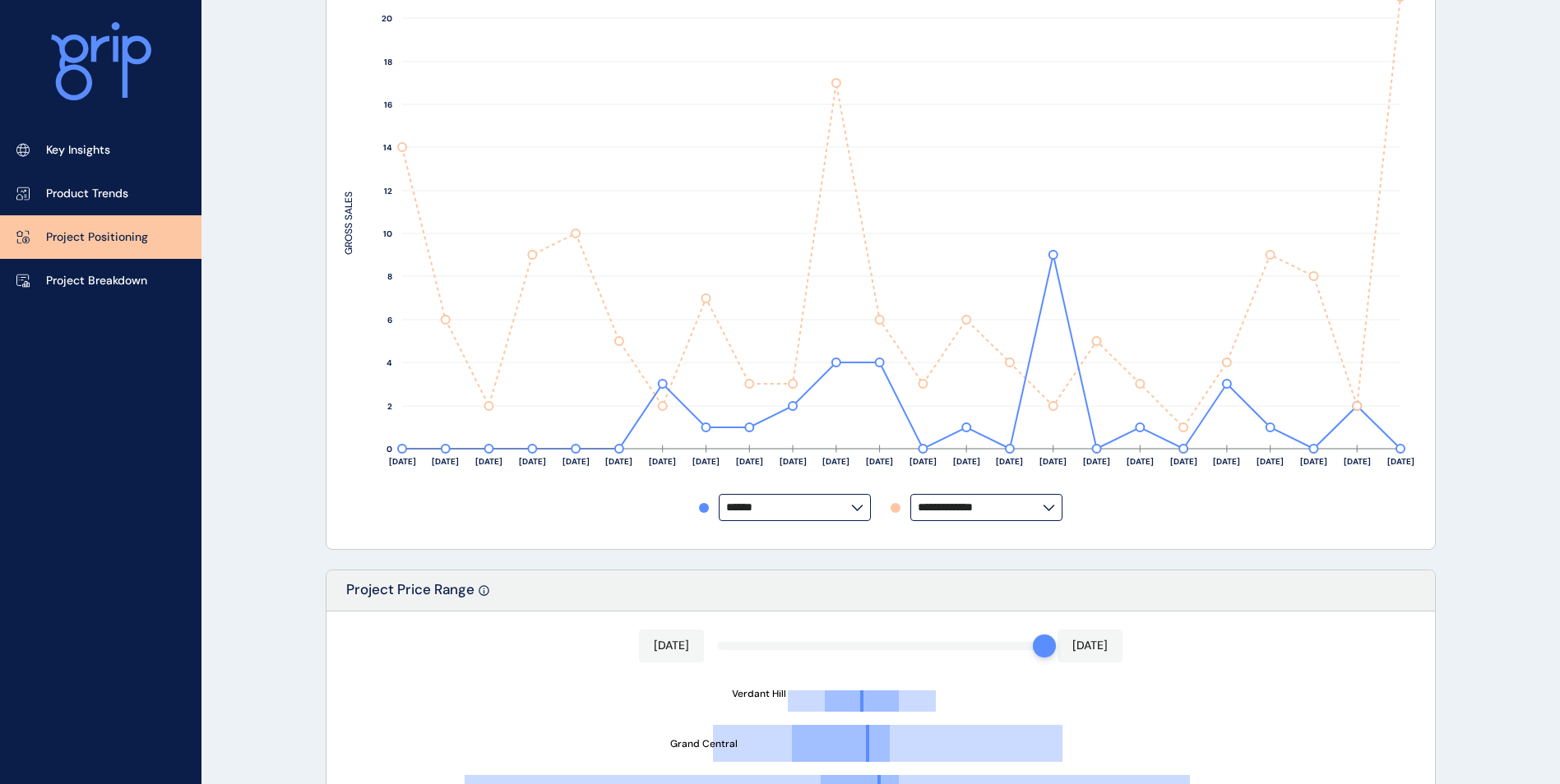
click at [1038, 522] on div "**********" at bounding box center [880, 218] width 1072 height 625
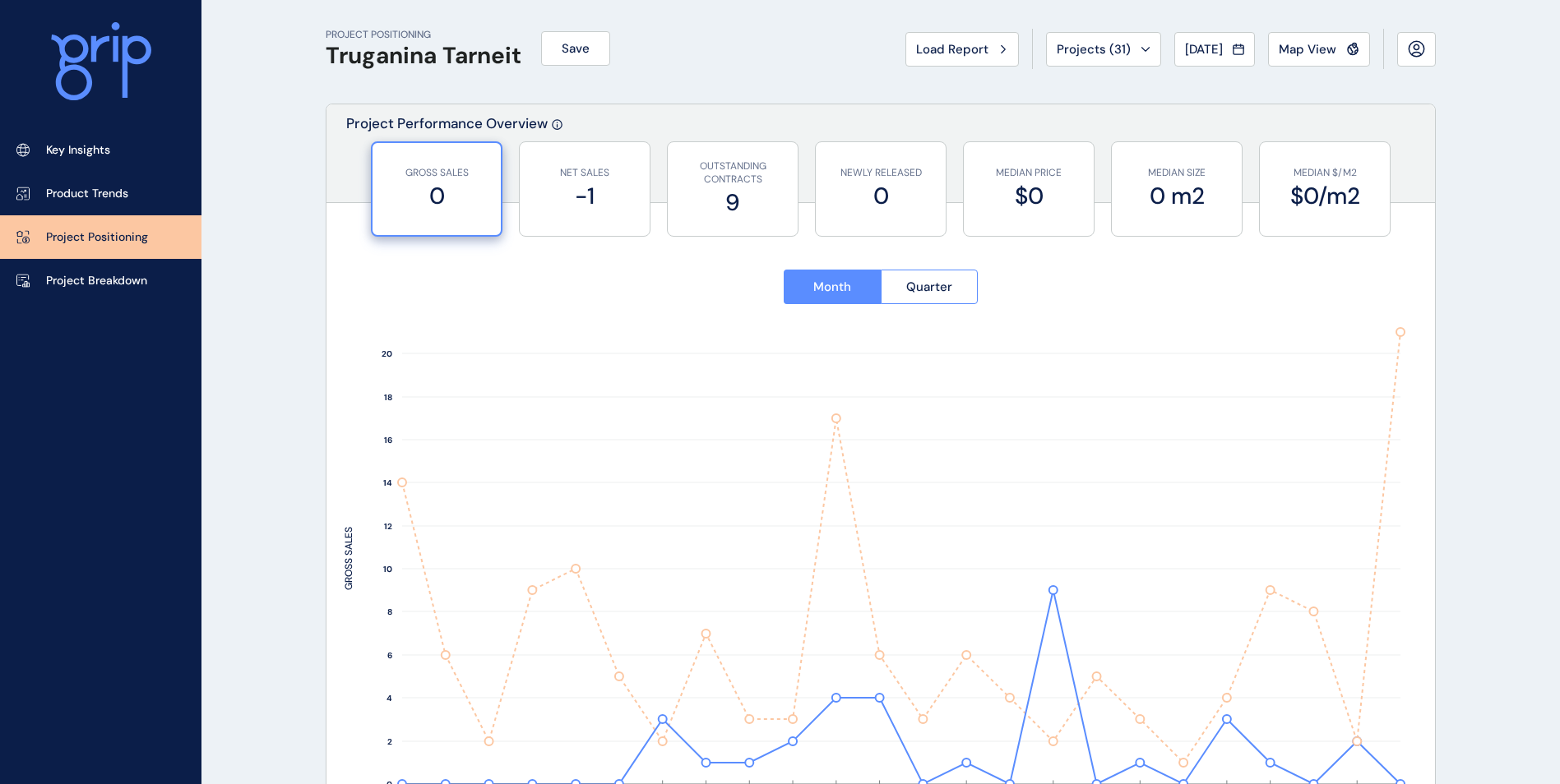
scroll to position [0, 0]
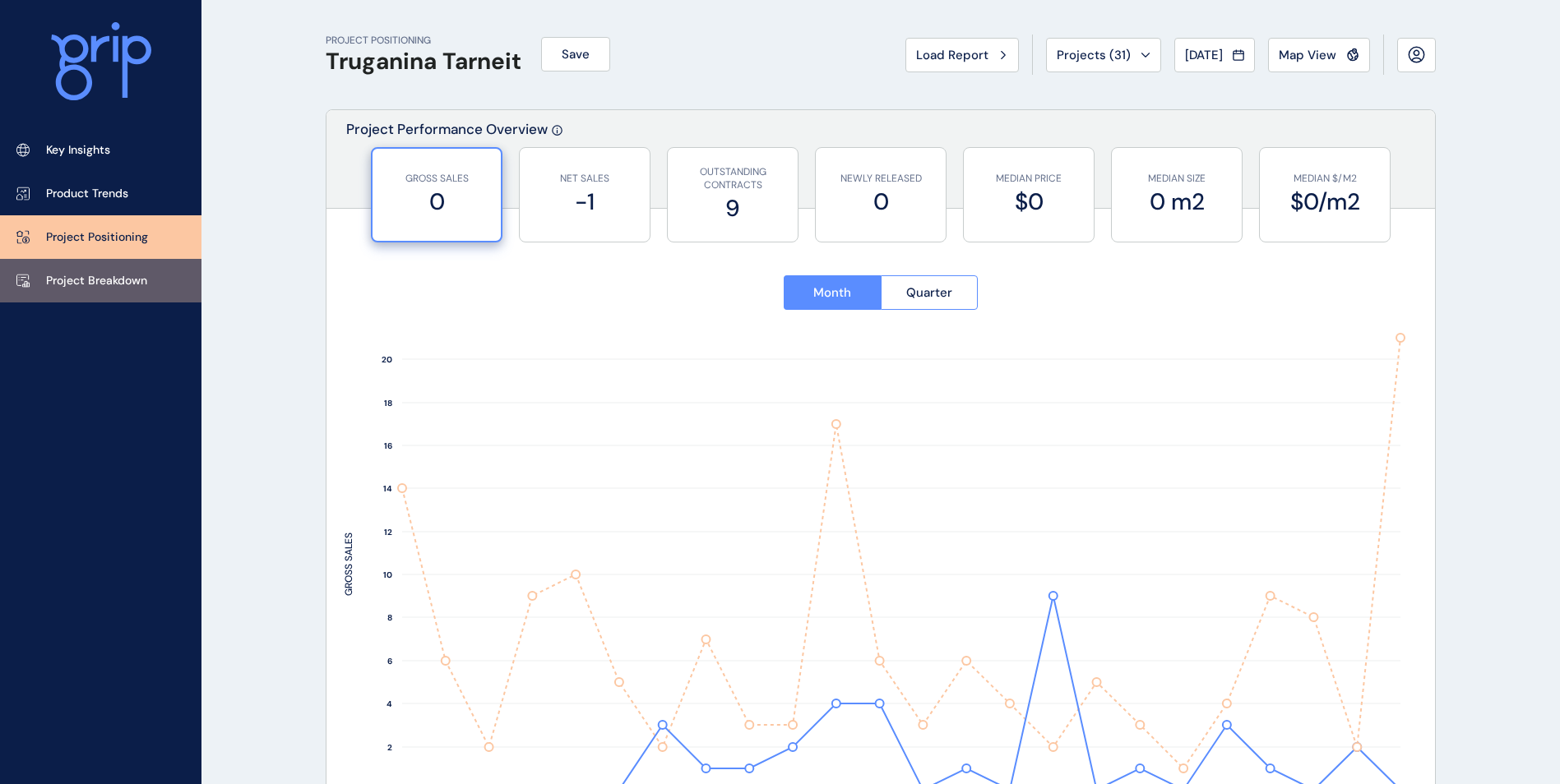
click at [140, 285] on p "Project Breakdown" at bounding box center [97, 282] width 101 height 17
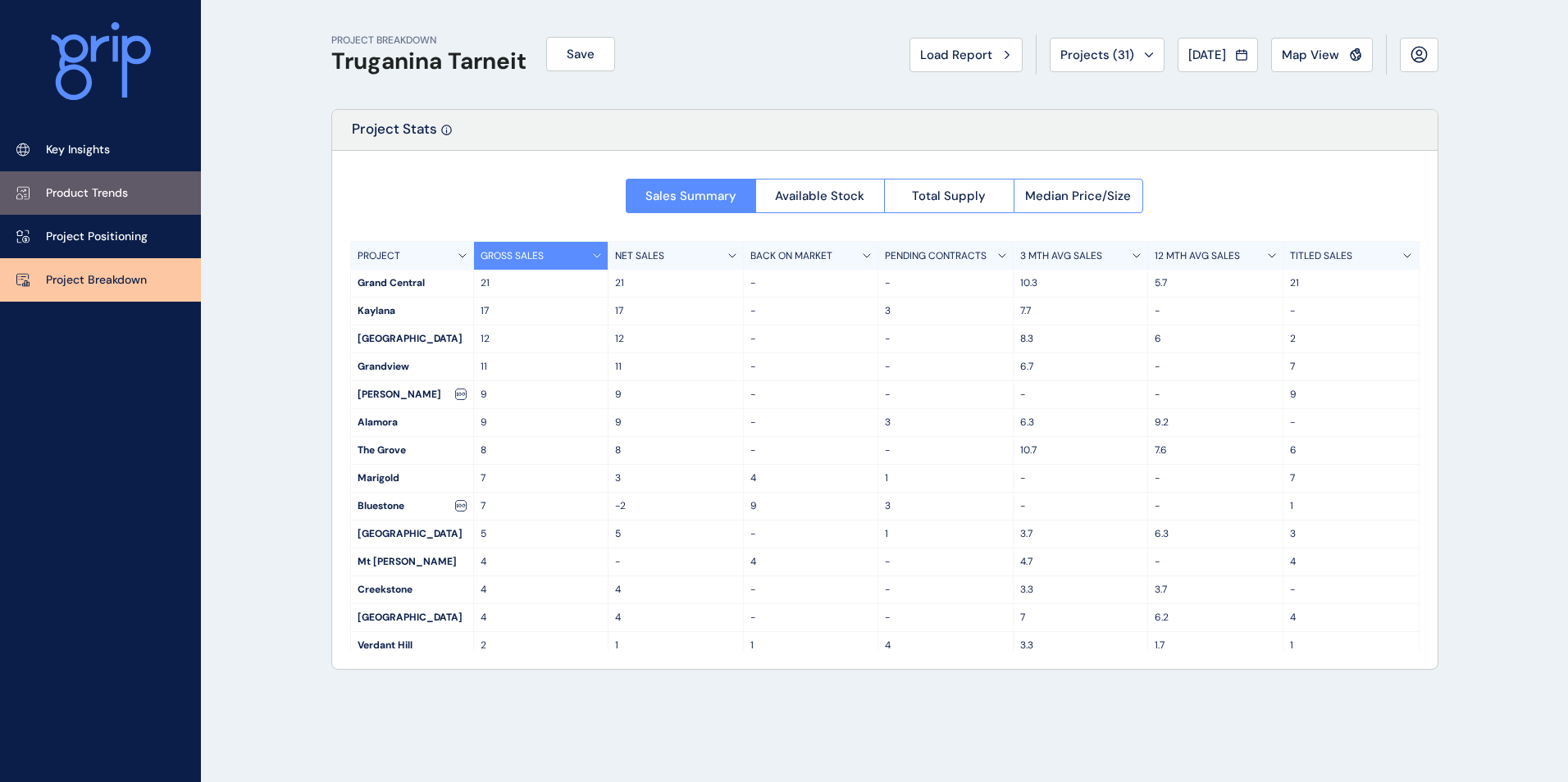
click at [99, 205] on link "Product Trends" at bounding box center [100, 193] width 201 height 43
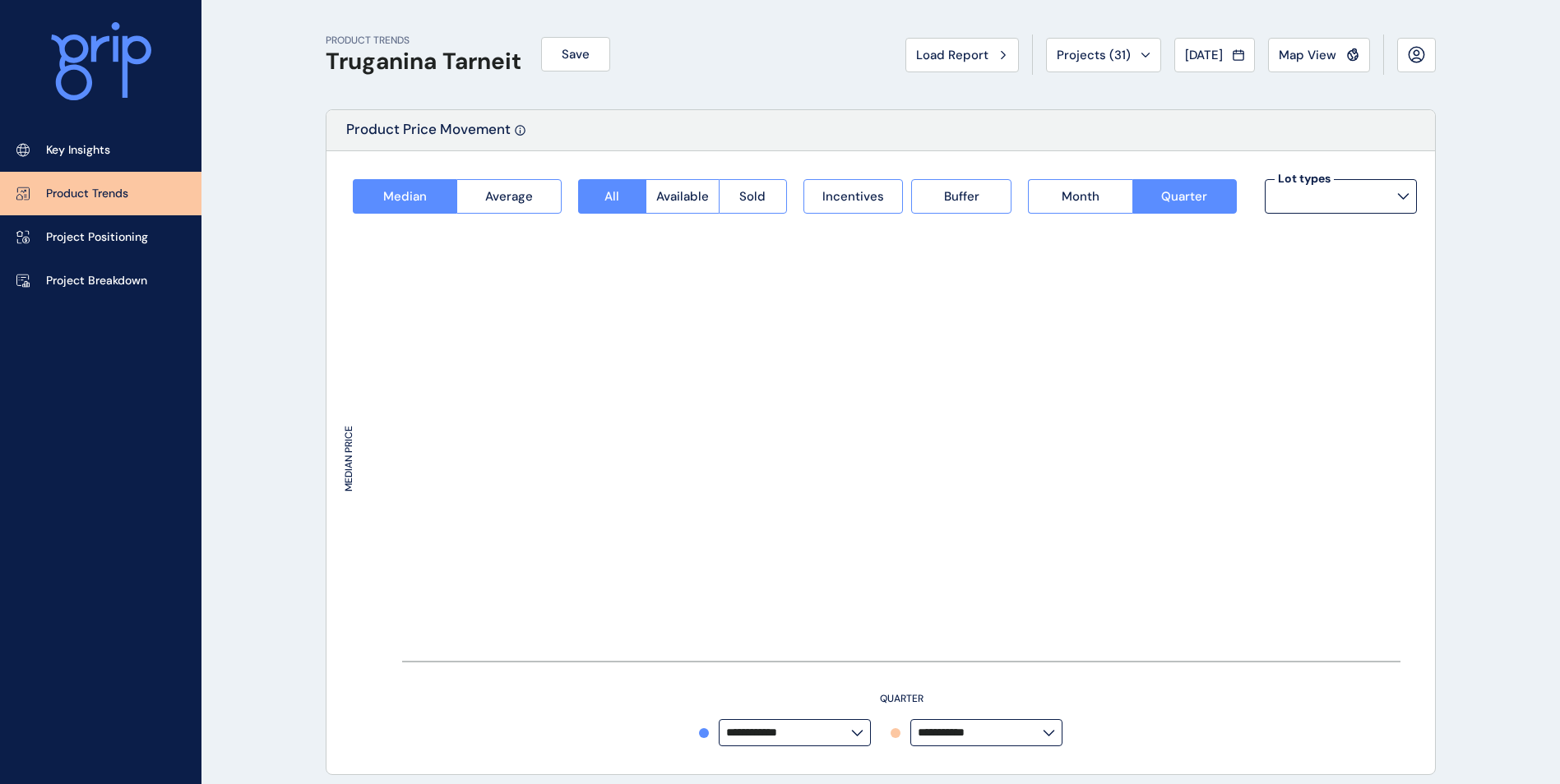
type input "**********"
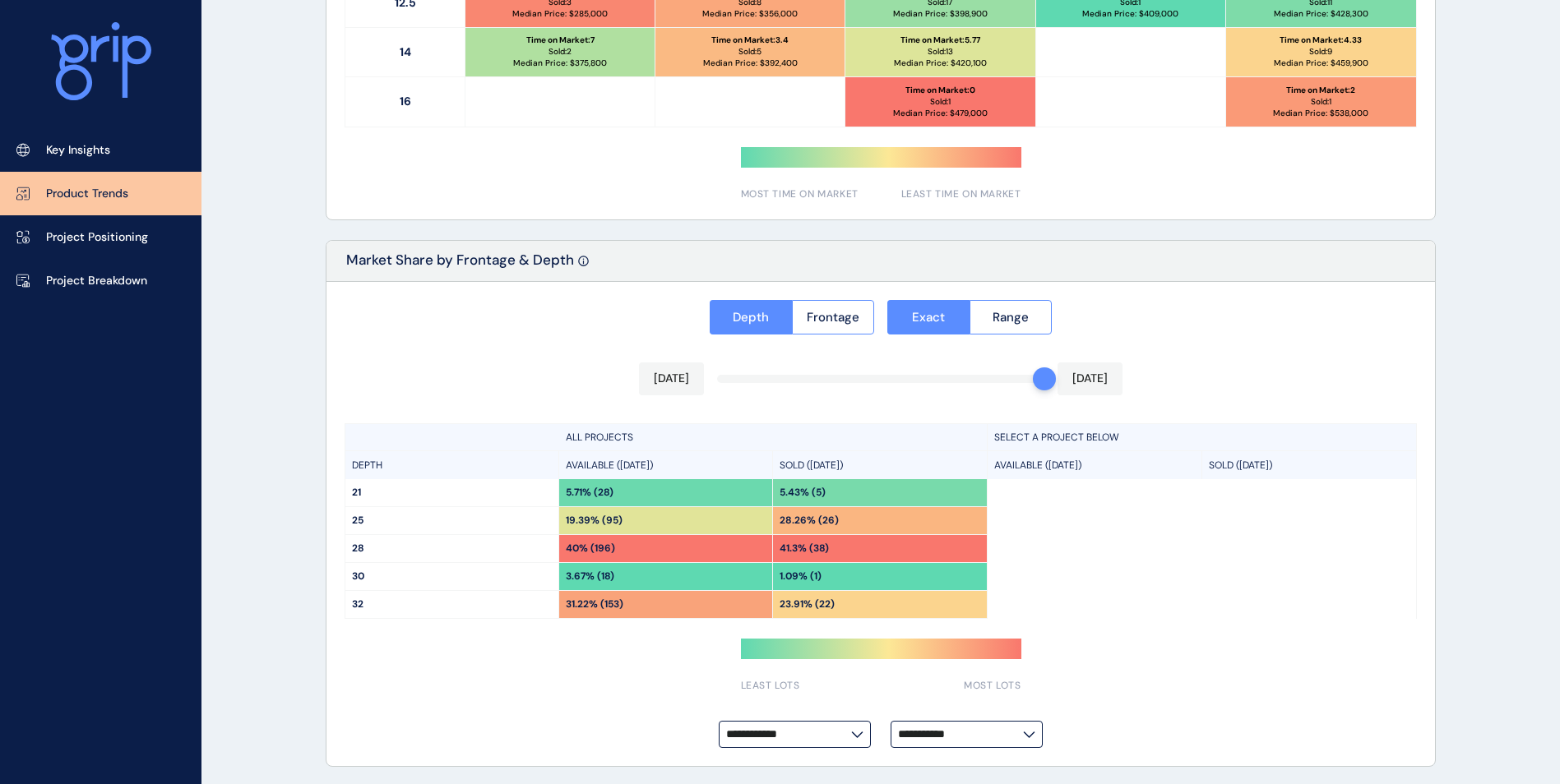
scroll to position [1139, 0]
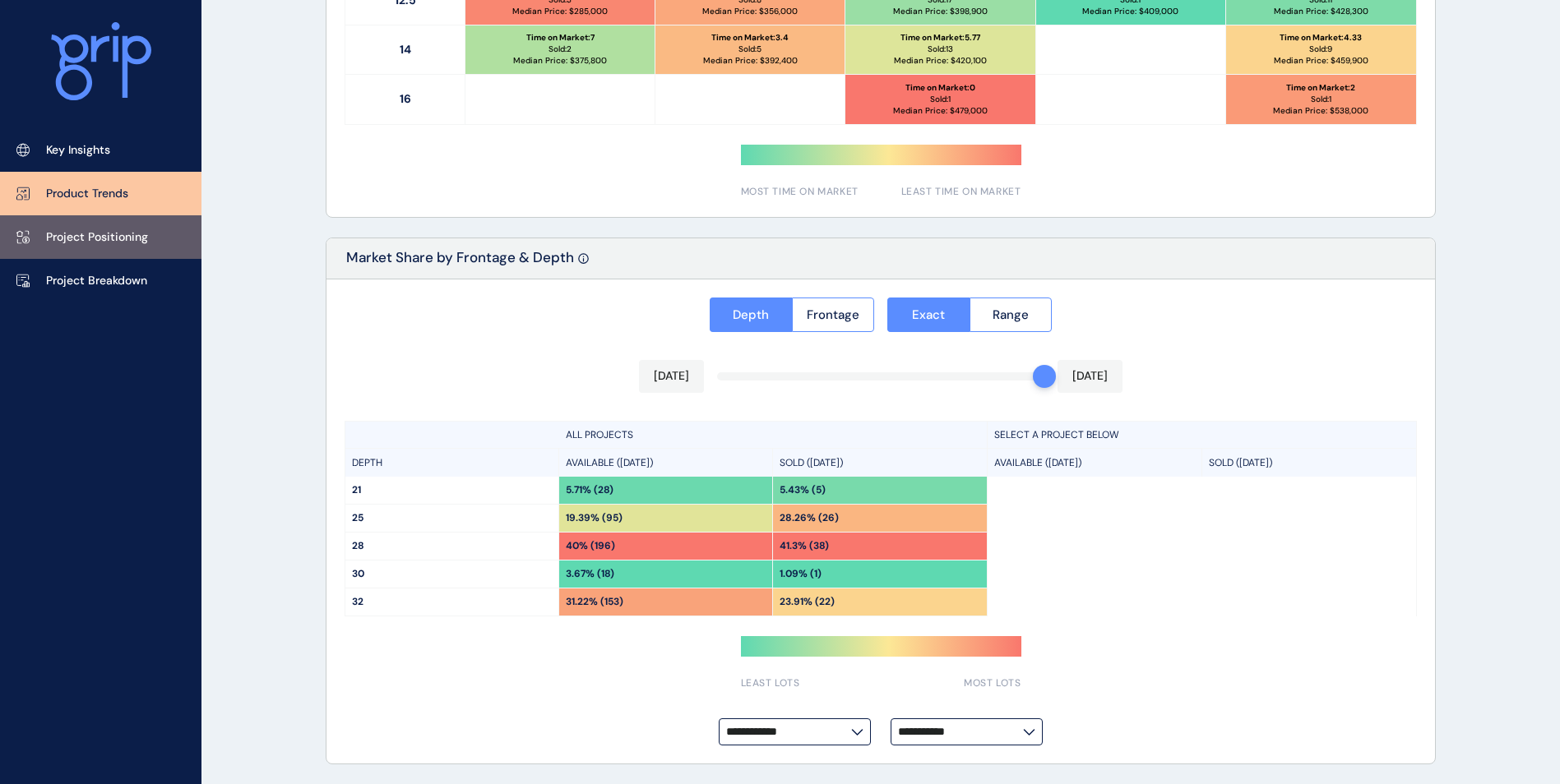
click at [73, 252] on link "Project Positioning" at bounding box center [100, 236] width 202 height 43
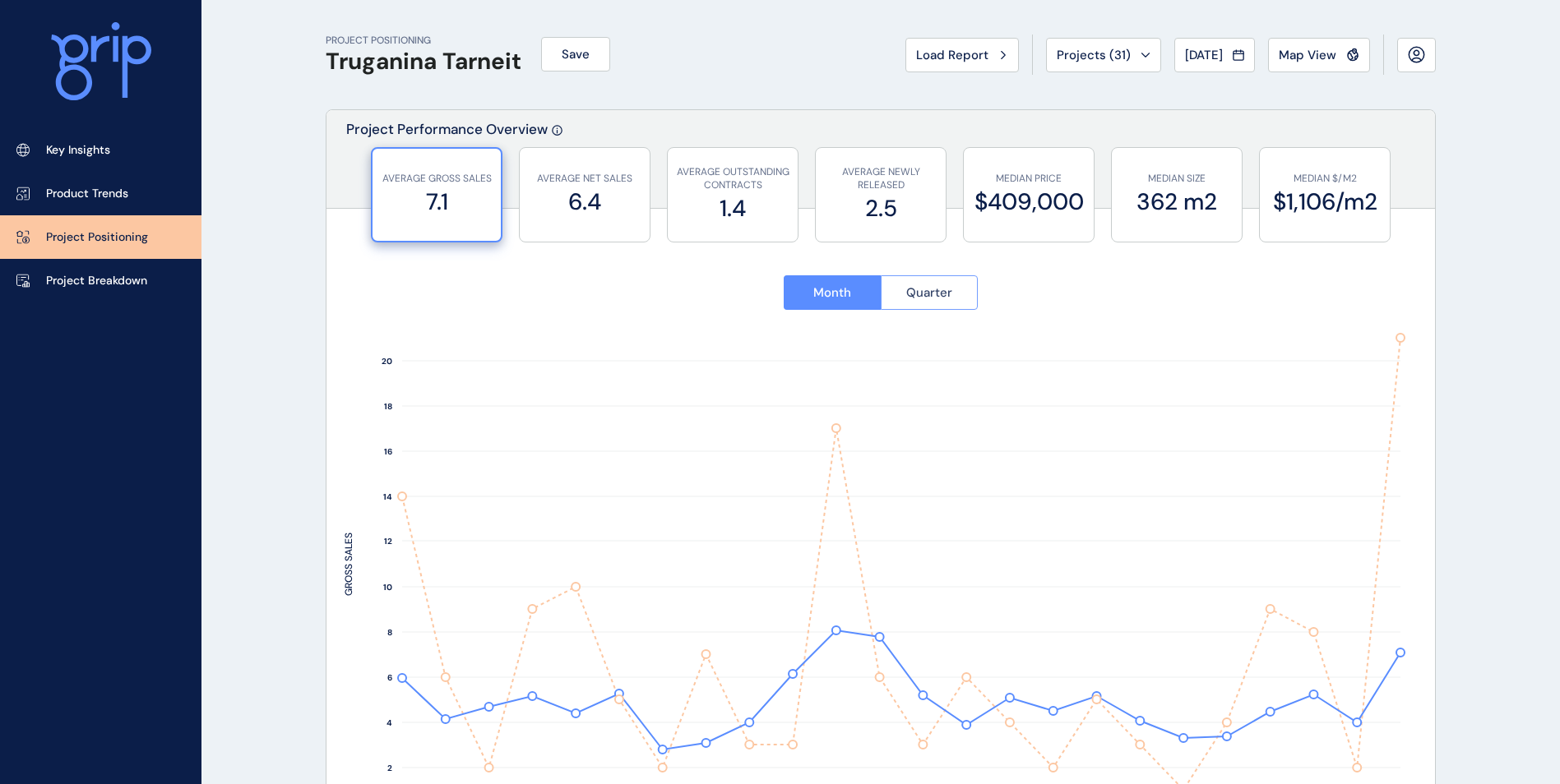
click at [893, 300] on button "Quarter" at bounding box center [930, 293] width 98 height 35
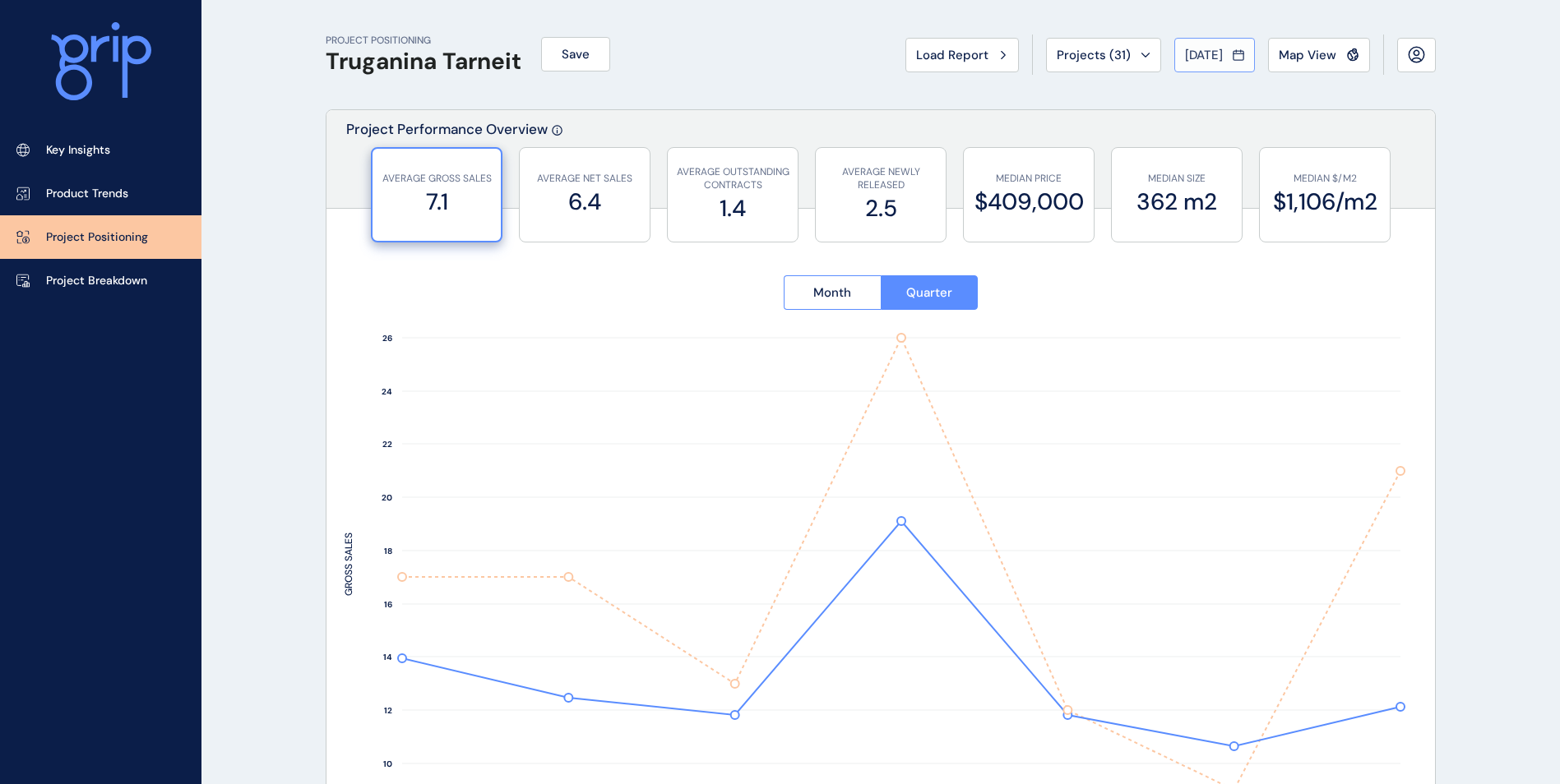
click at [1195, 71] on button "May 2025" at bounding box center [1215, 55] width 81 height 35
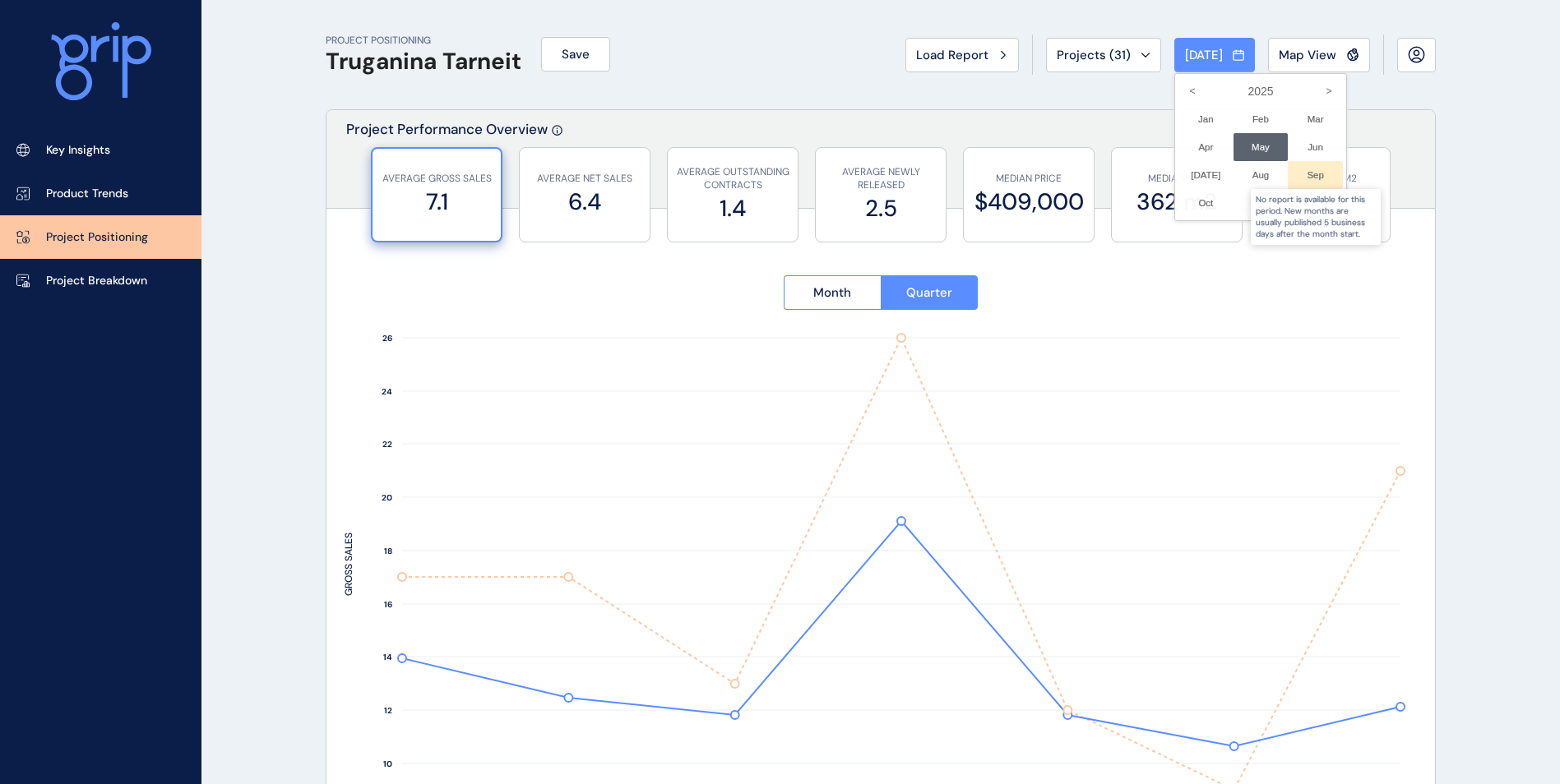
click at [1295, 180] on div at bounding box center [1315, 175] width 55 height 28
click at [1304, 166] on div at bounding box center [1315, 175] width 55 height 28
click at [1233, 181] on li "Aug No report is available for this period. New months are usually published 5 …" at bounding box center [1261, 175] width 55 height 28
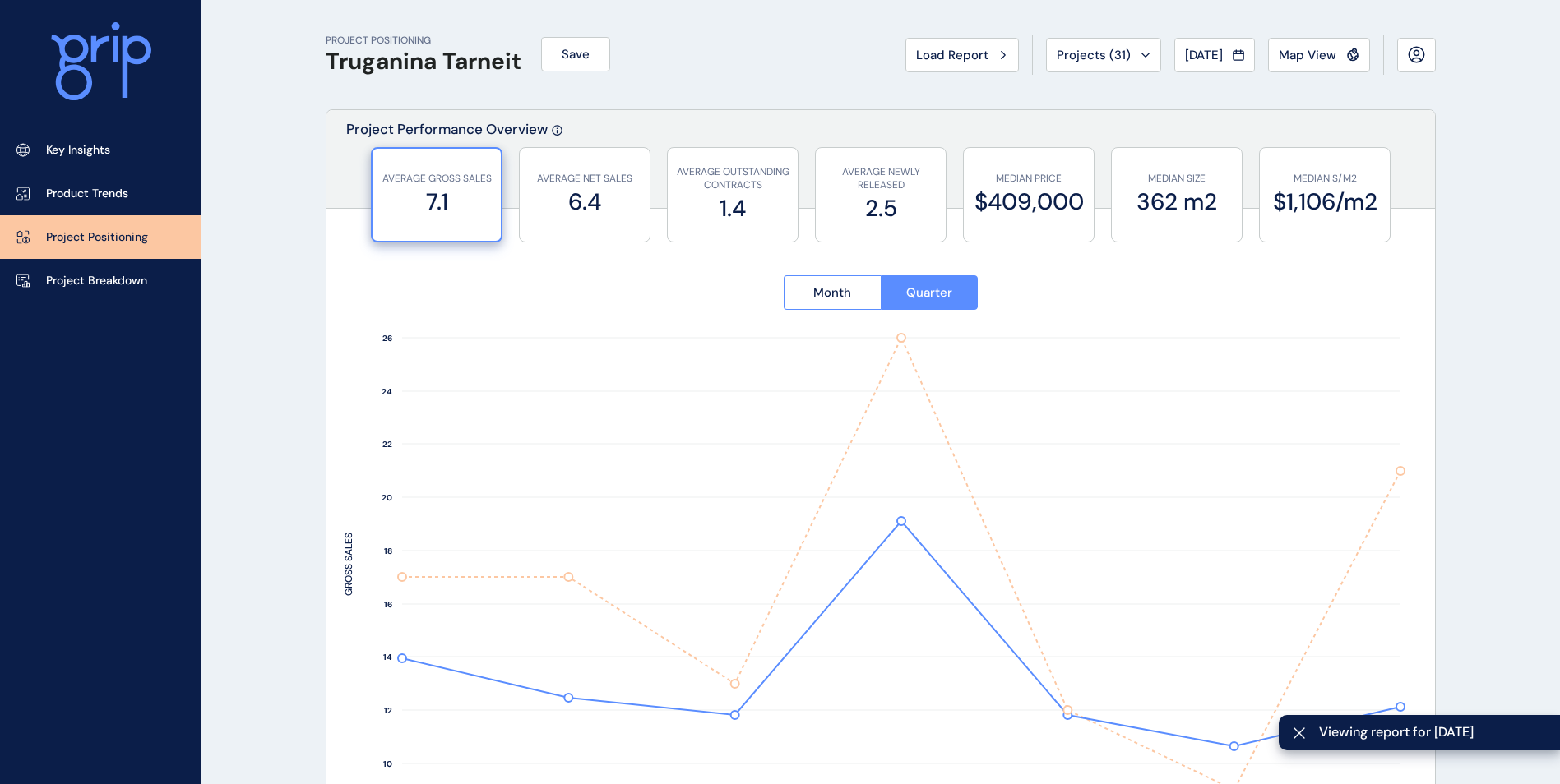
type input "********"
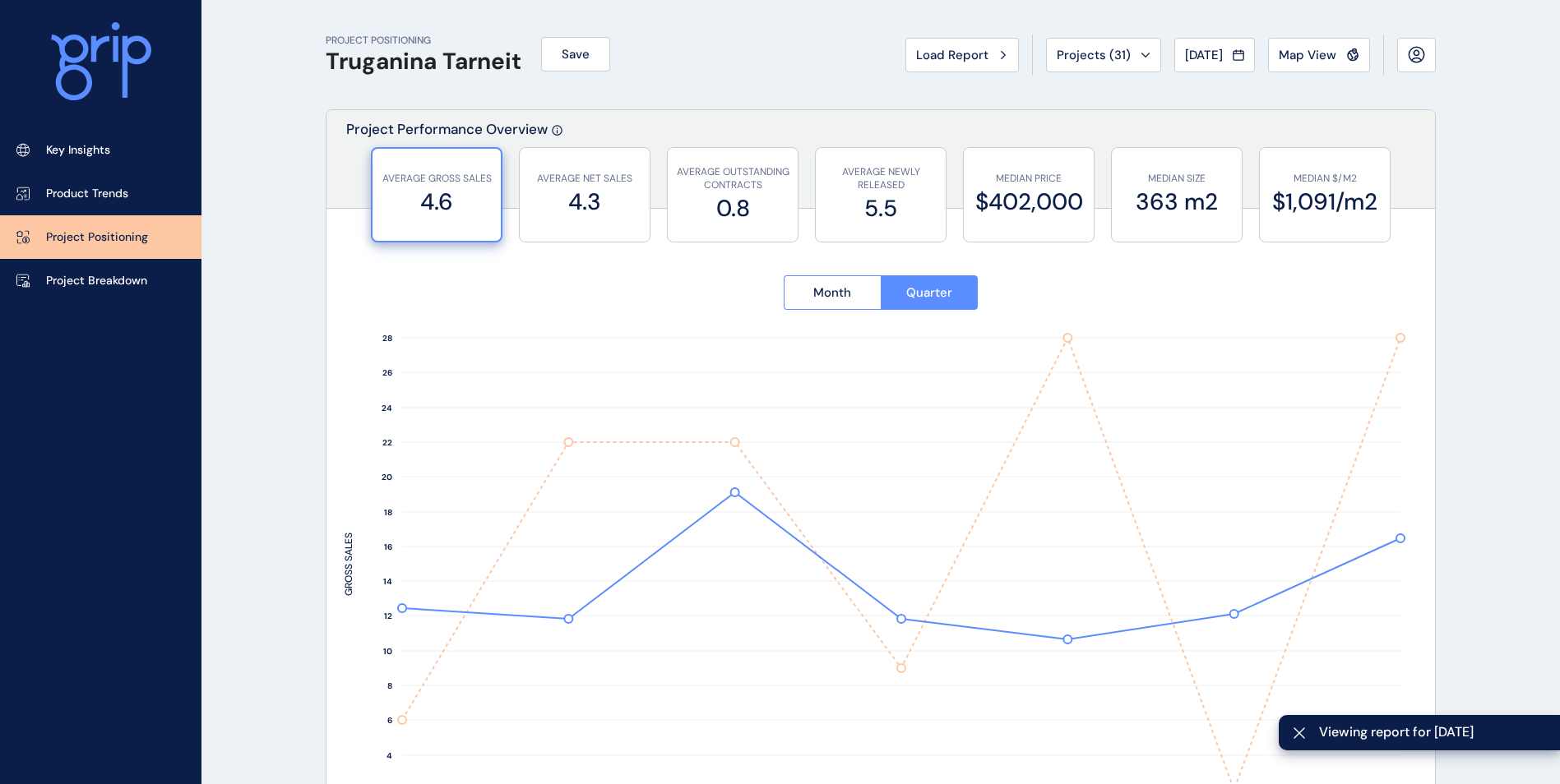
click at [780, 306] on div "Month Quarter" at bounding box center [880, 294] width 1072 height 73
click at [841, 295] on span "Month" at bounding box center [832, 293] width 38 height 17
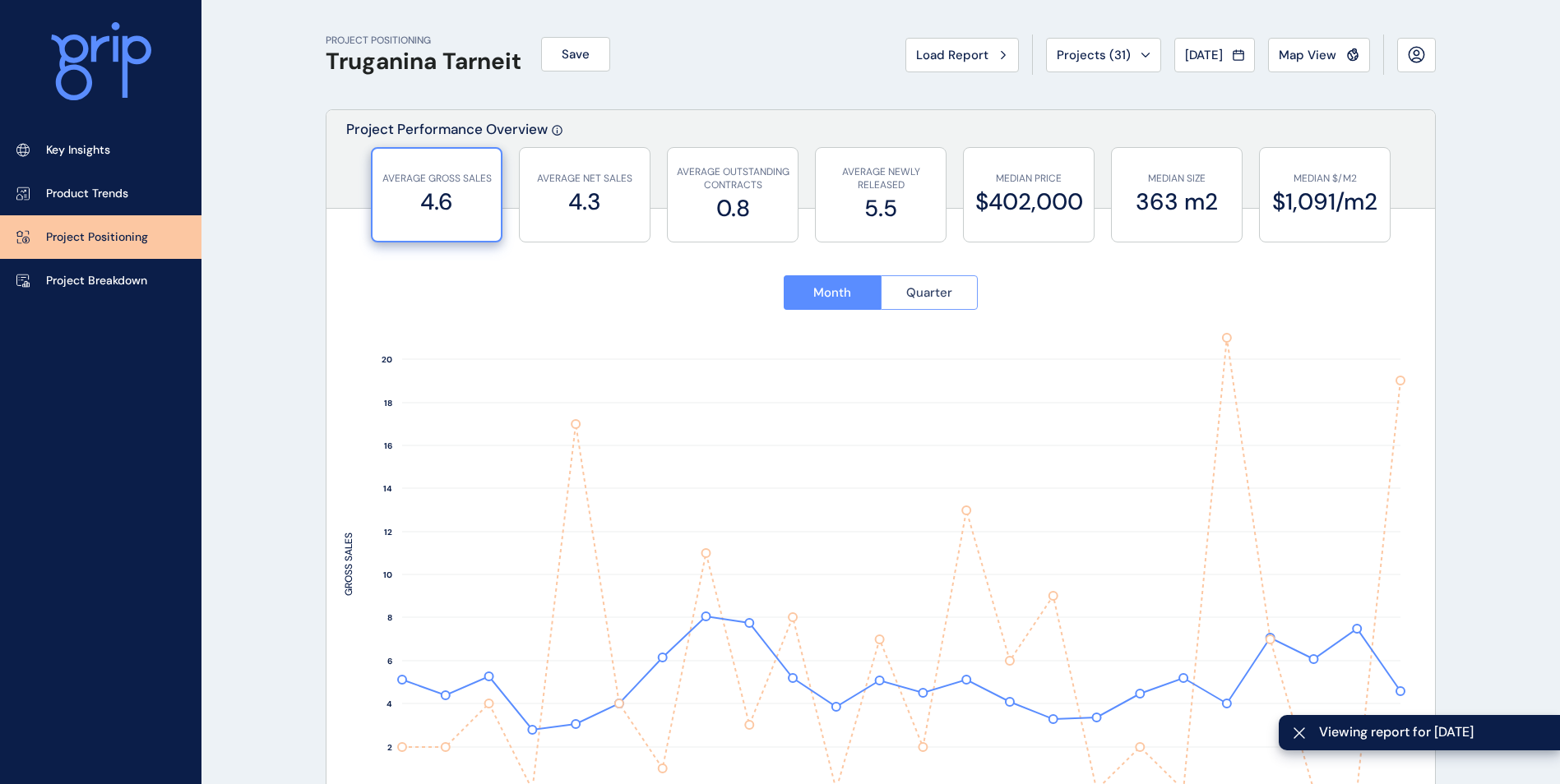
click at [884, 294] on button "Quarter" at bounding box center [930, 293] width 98 height 35
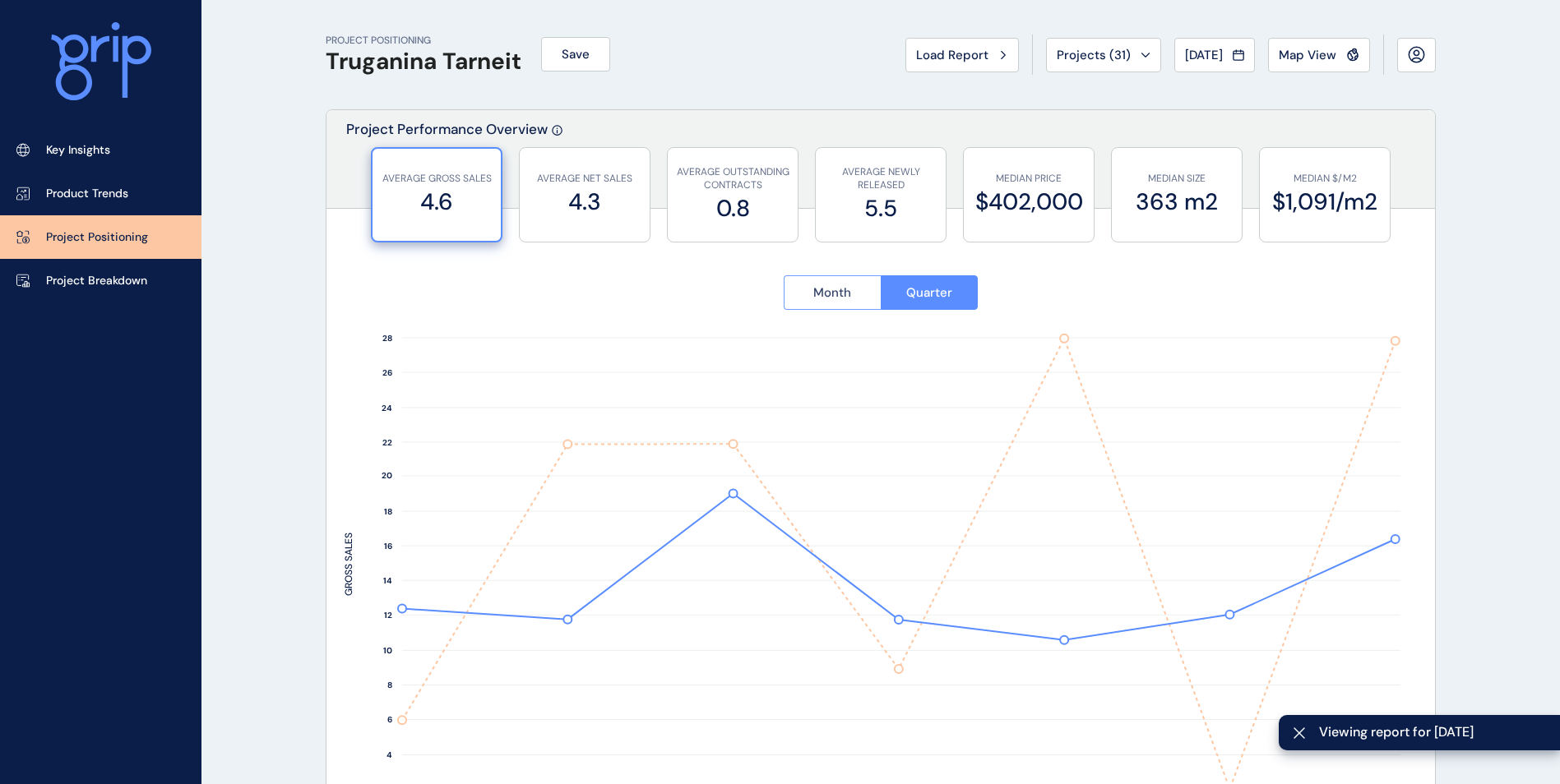
click at [853, 290] on button "Month" at bounding box center [832, 293] width 97 height 35
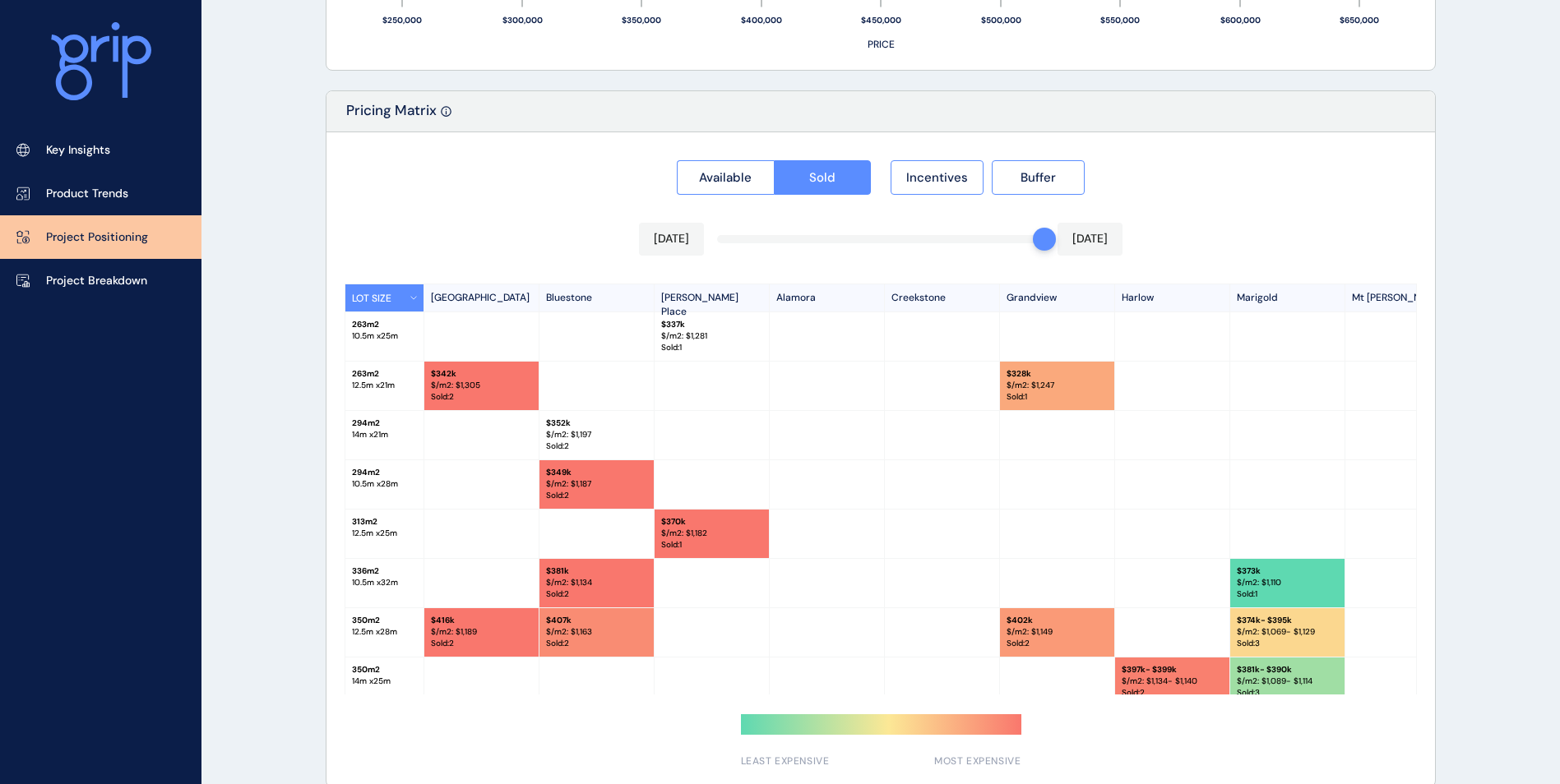
scroll to position [1493, 0]
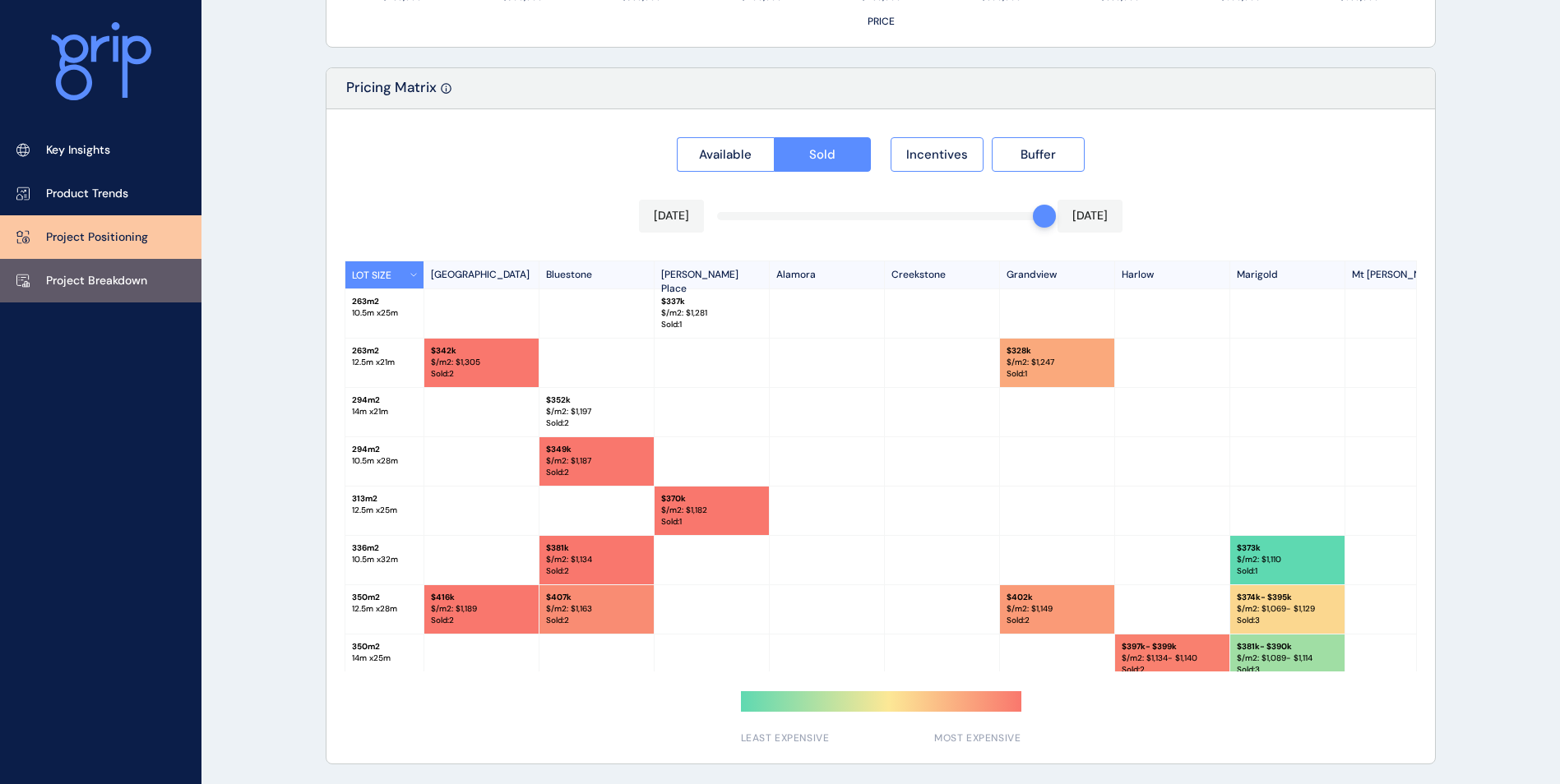
click at [121, 293] on link "Project Breakdown" at bounding box center [100, 280] width 202 height 43
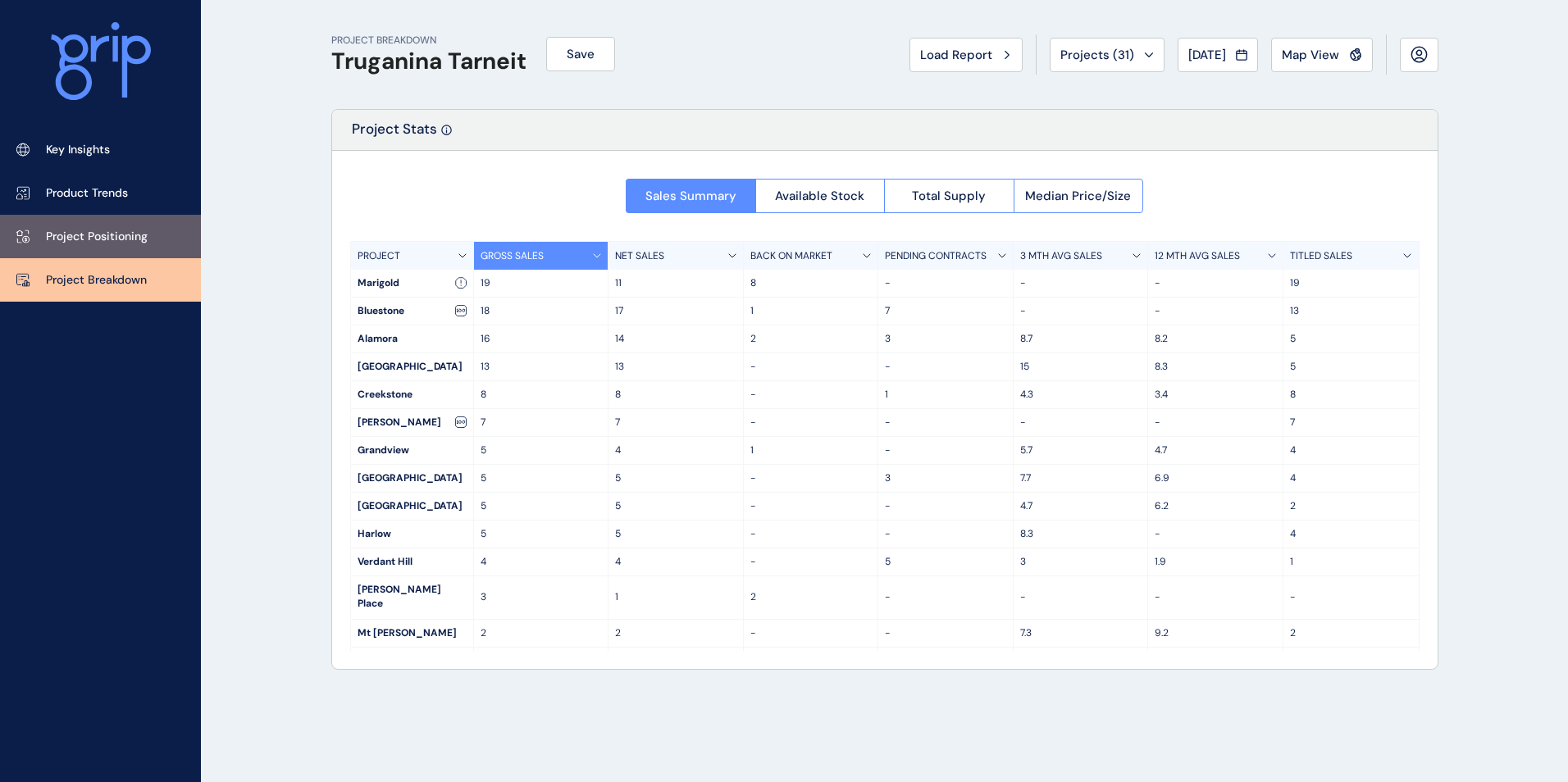
click at [141, 226] on link "Project Positioning" at bounding box center [100, 236] width 201 height 43
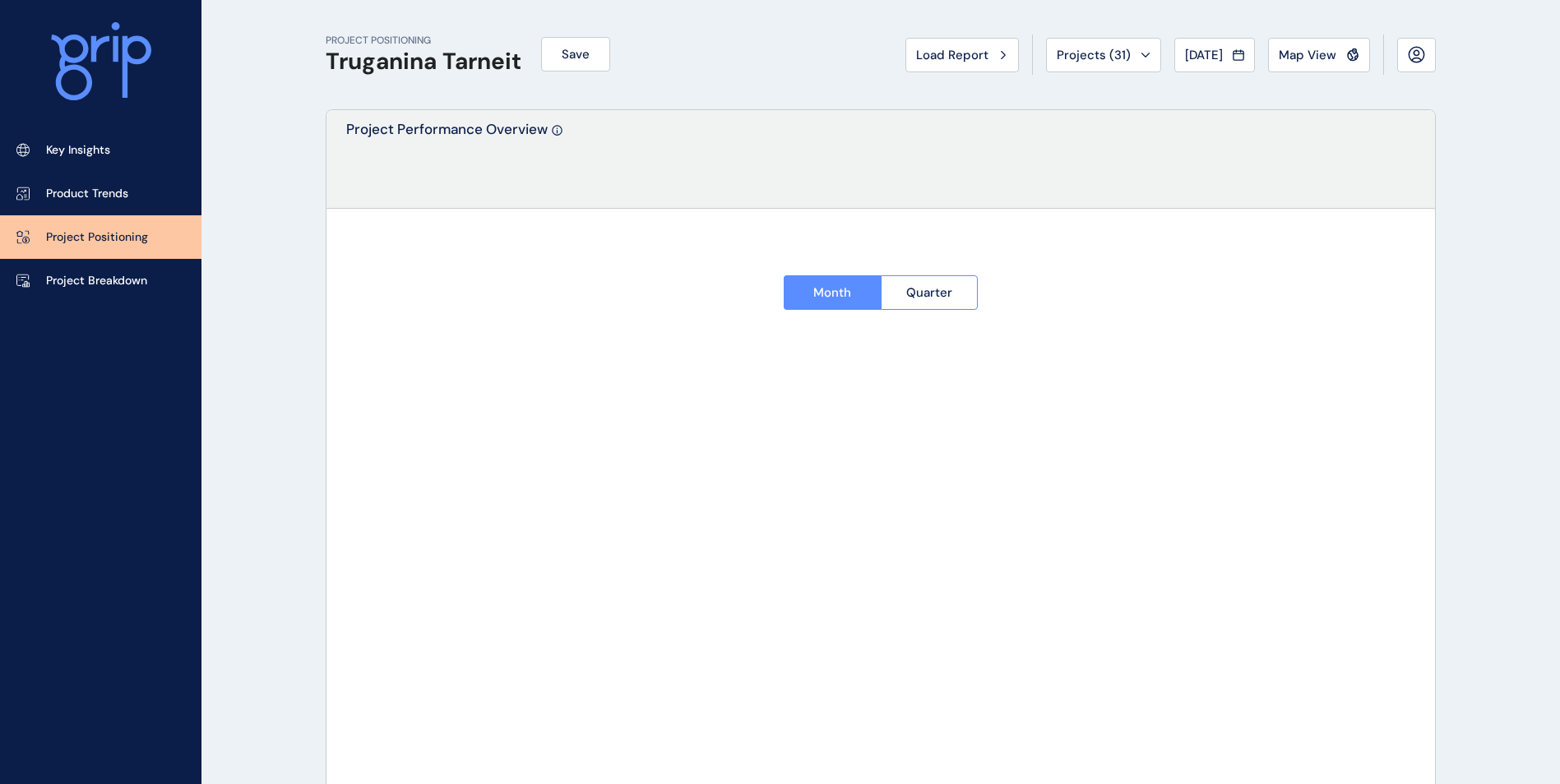
type input "********"
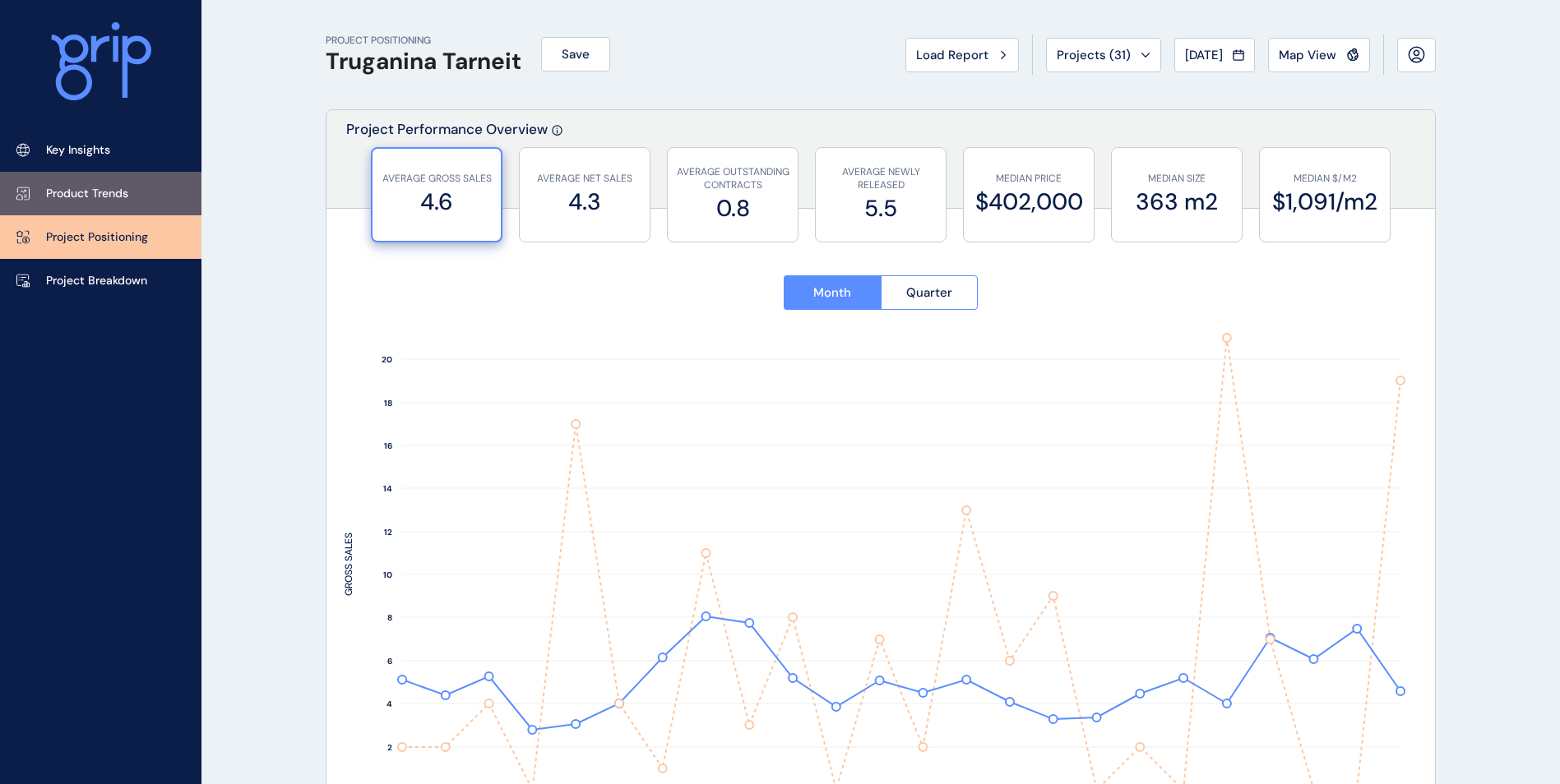
click at [165, 190] on link "Product Trends" at bounding box center [100, 193] width 202 height 43
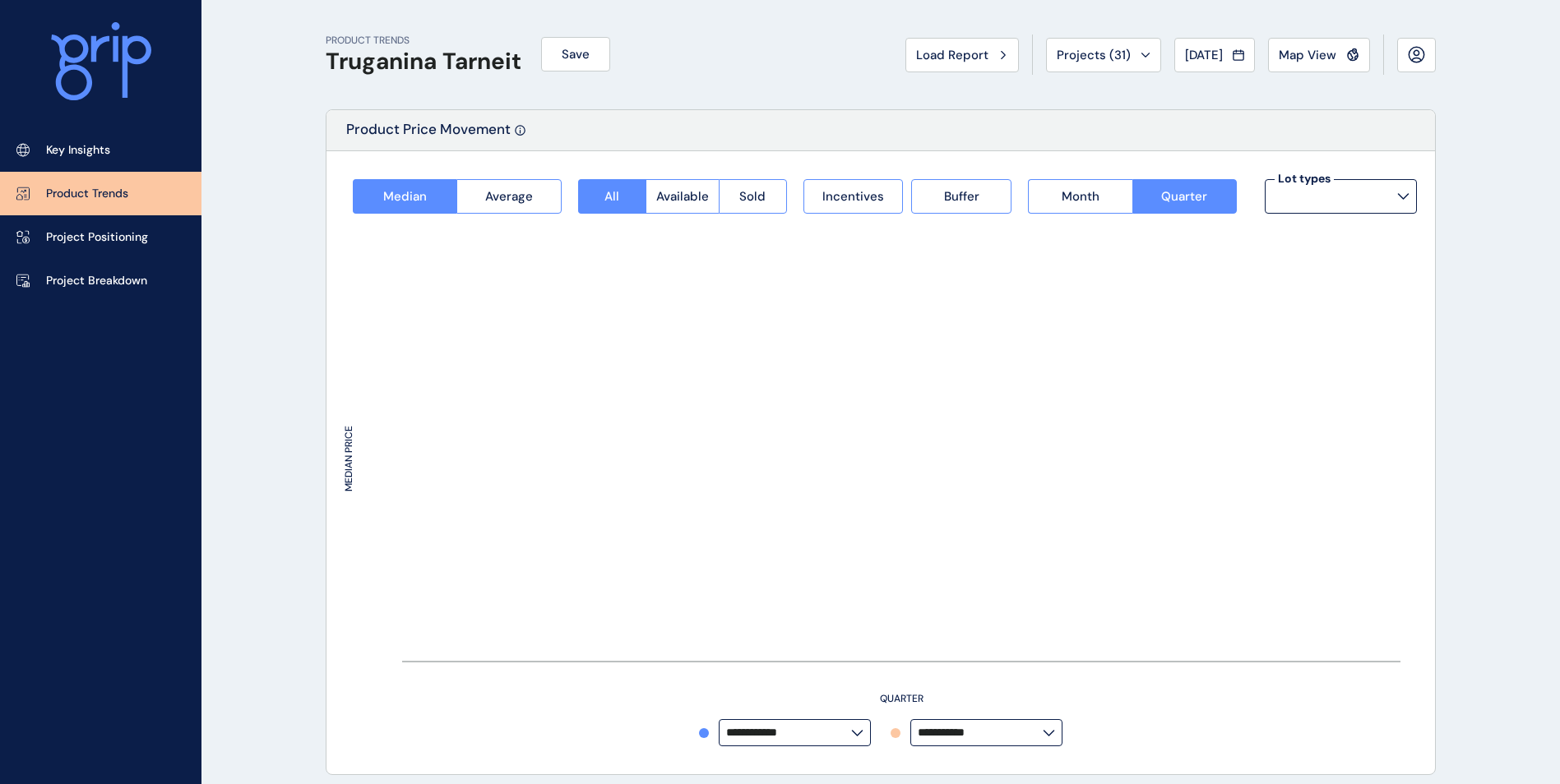
type input "**********"
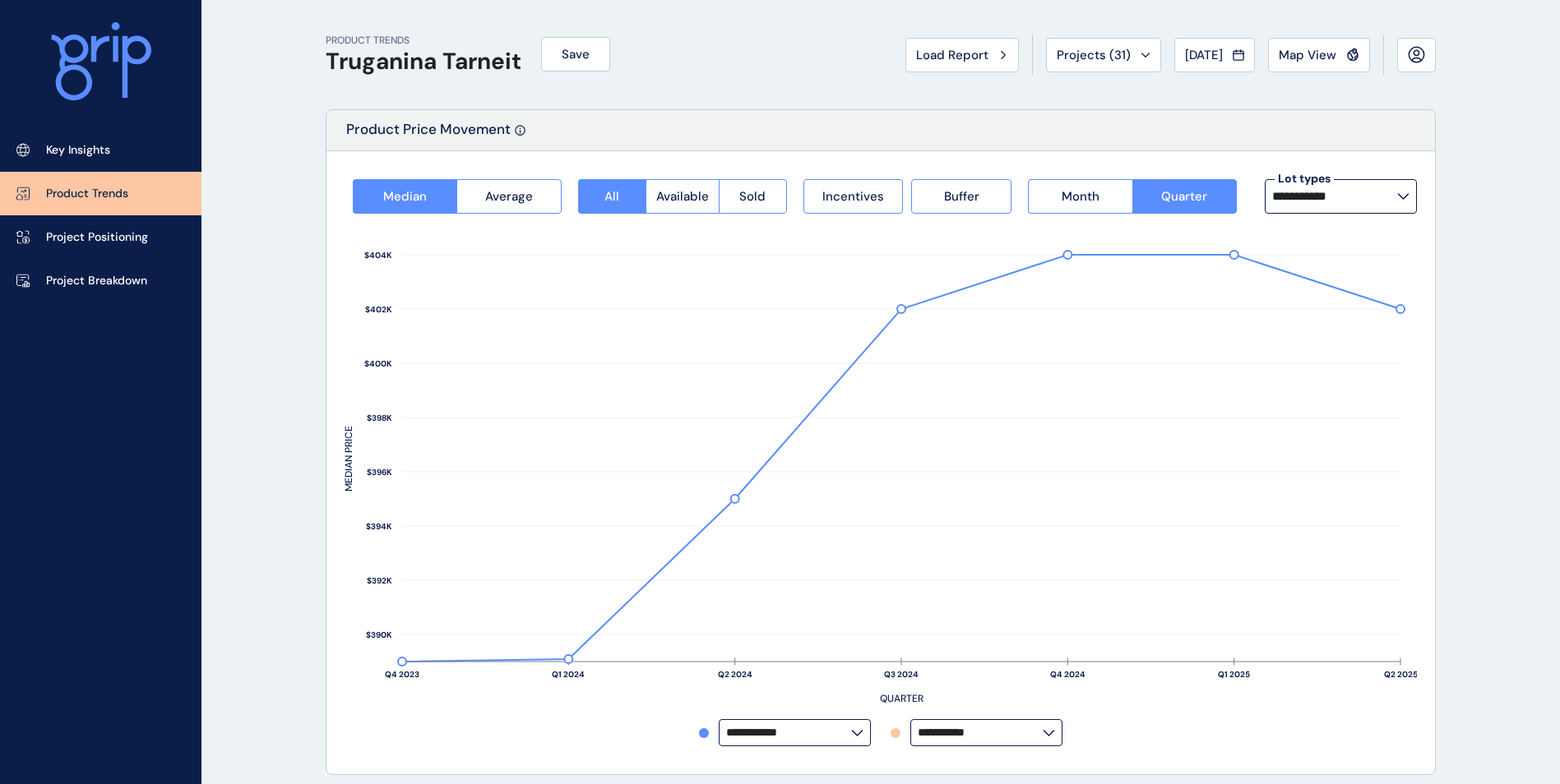
click at [168, 229] on link "Project Positioning" at bounding box center [100, 236] width 202 height 43
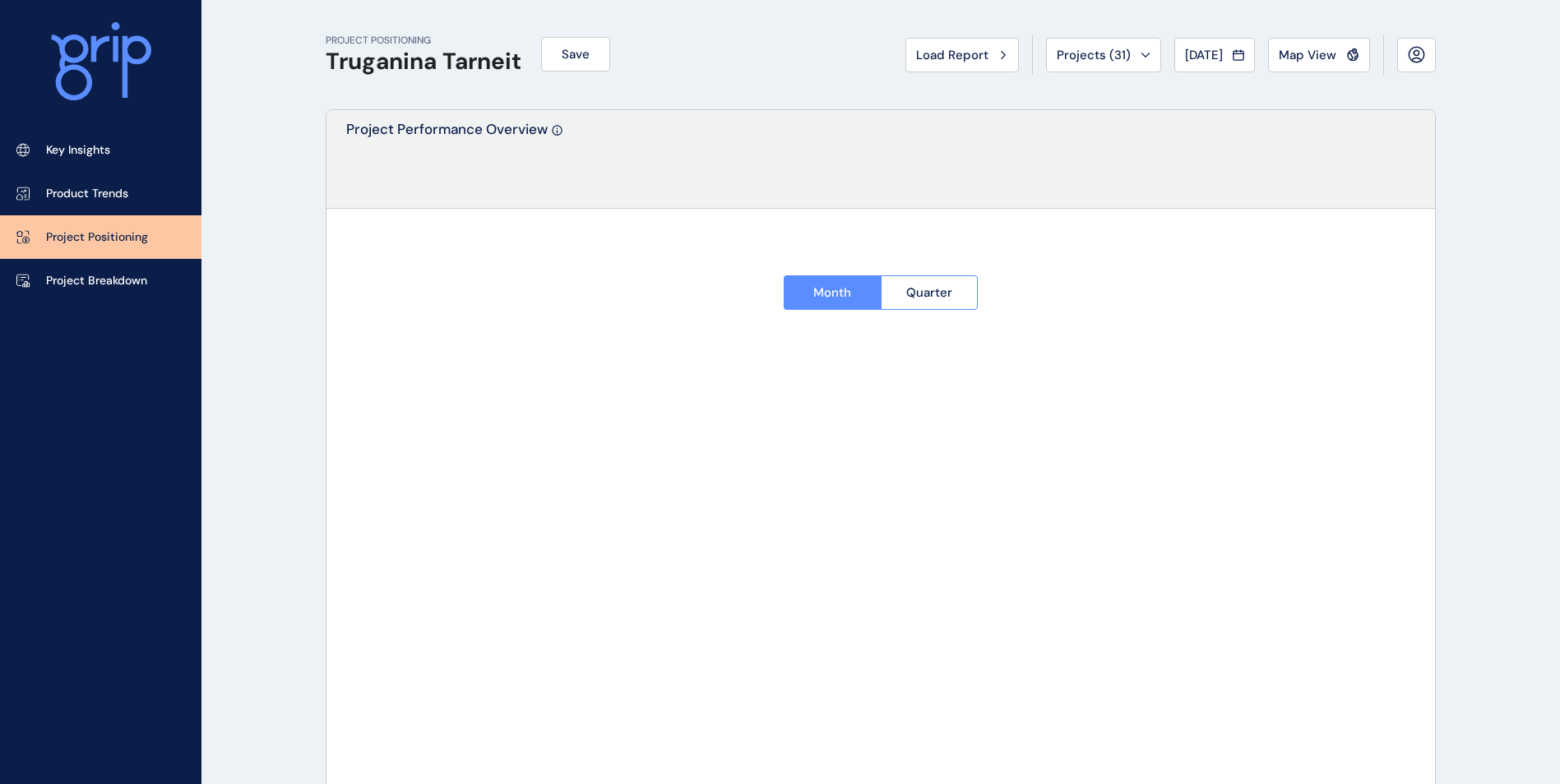
type input "********"
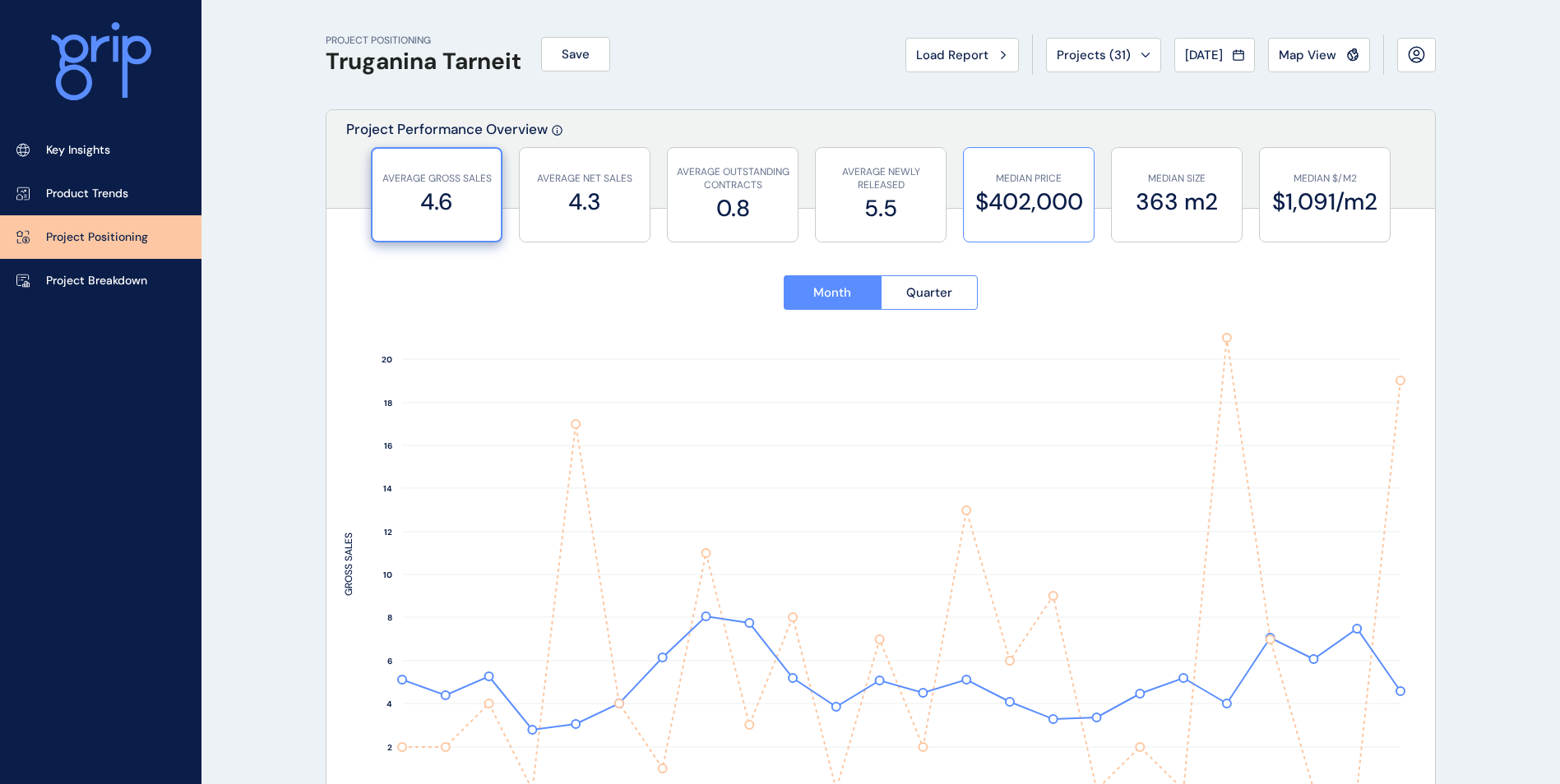
click at [1019, 190] on label "$402,000" at bounding box center [1028, 202] width 113 height 32
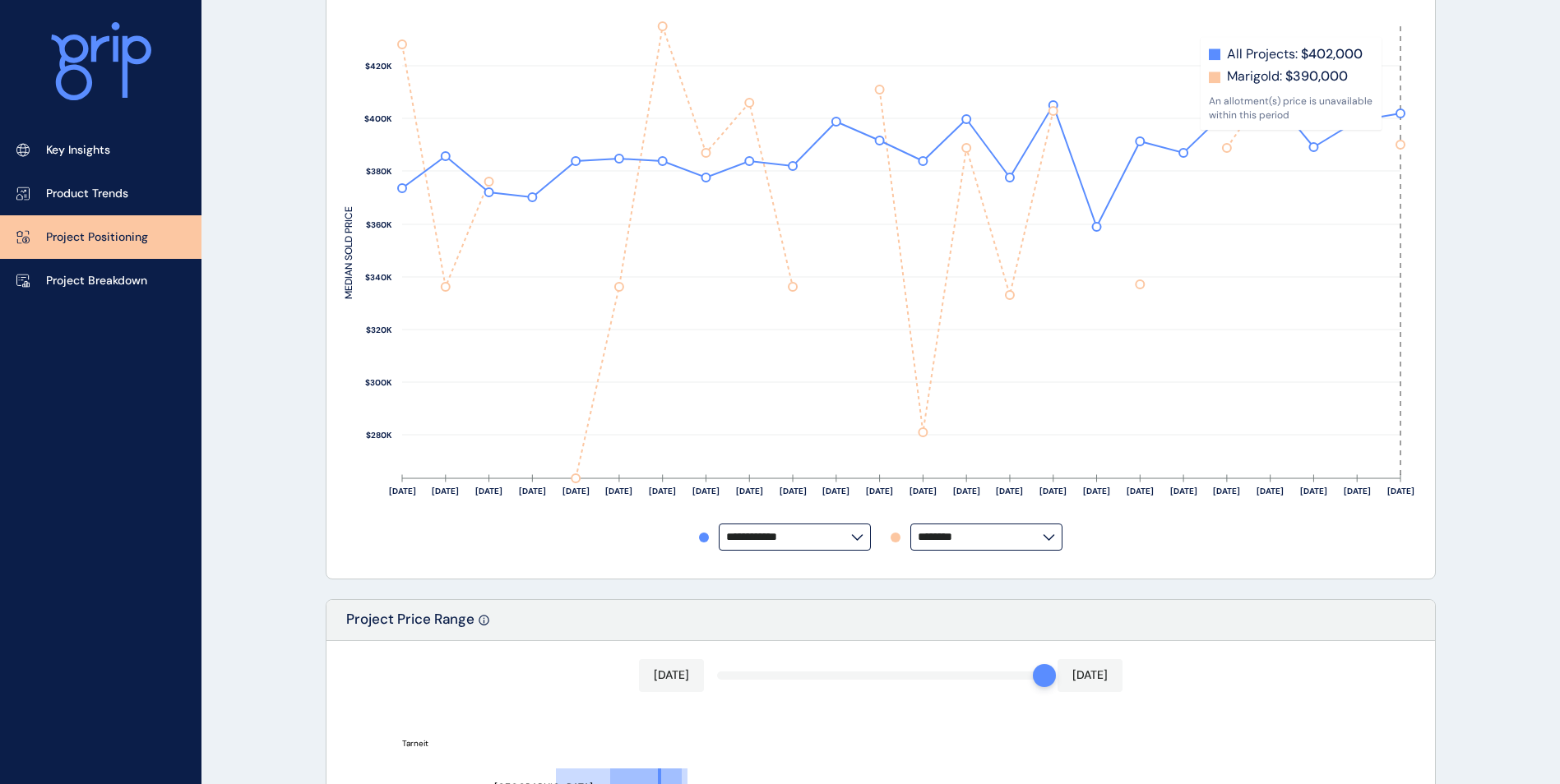
scroll to position [329, 0]
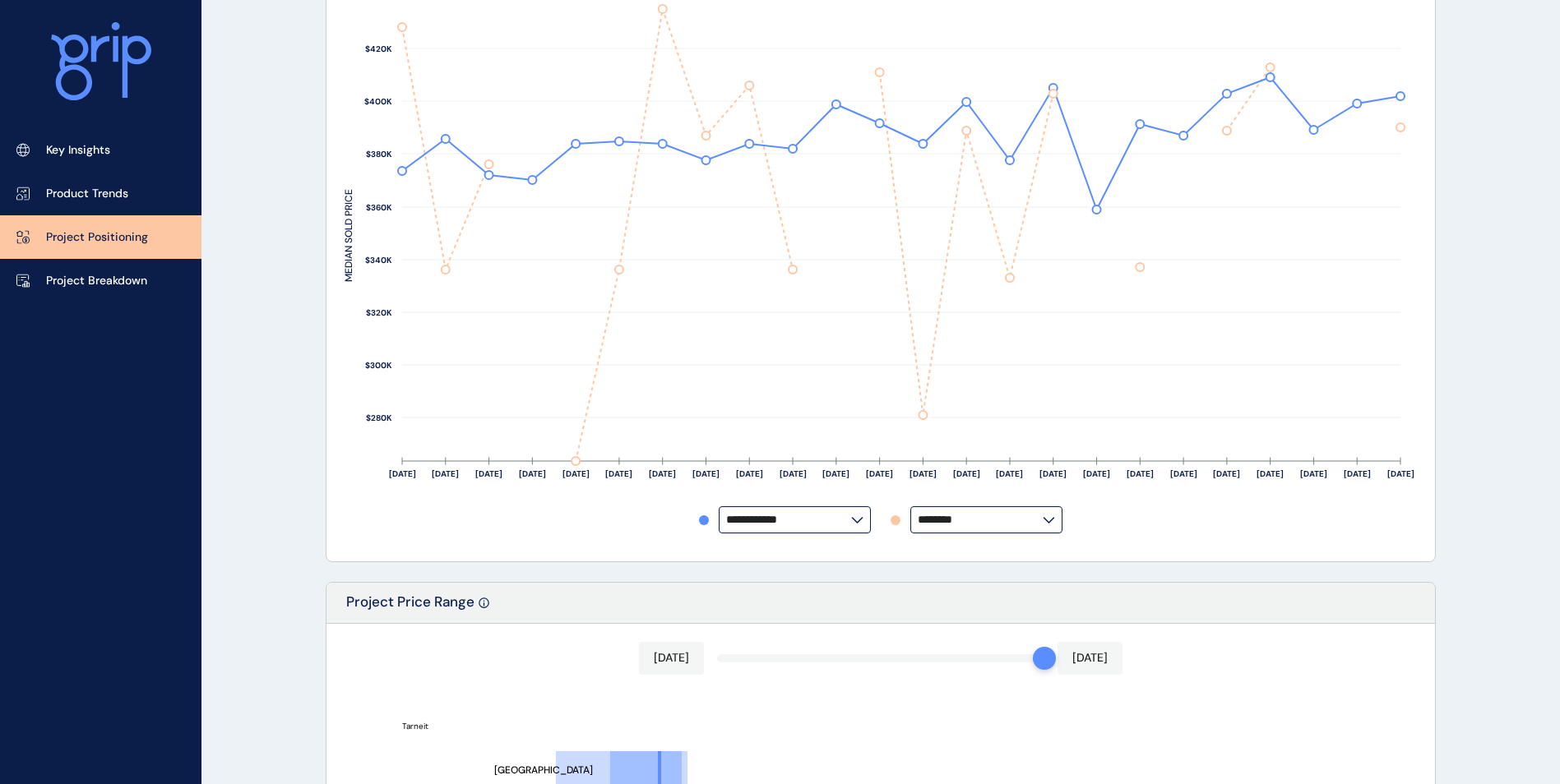
click at [1016, 522] on input "********" at bounding box center [980, 519] width 125 height 12
click at [959, 360] on p "Harlow" at bounding box center [942, 368] width 37 height 17
type input "******"
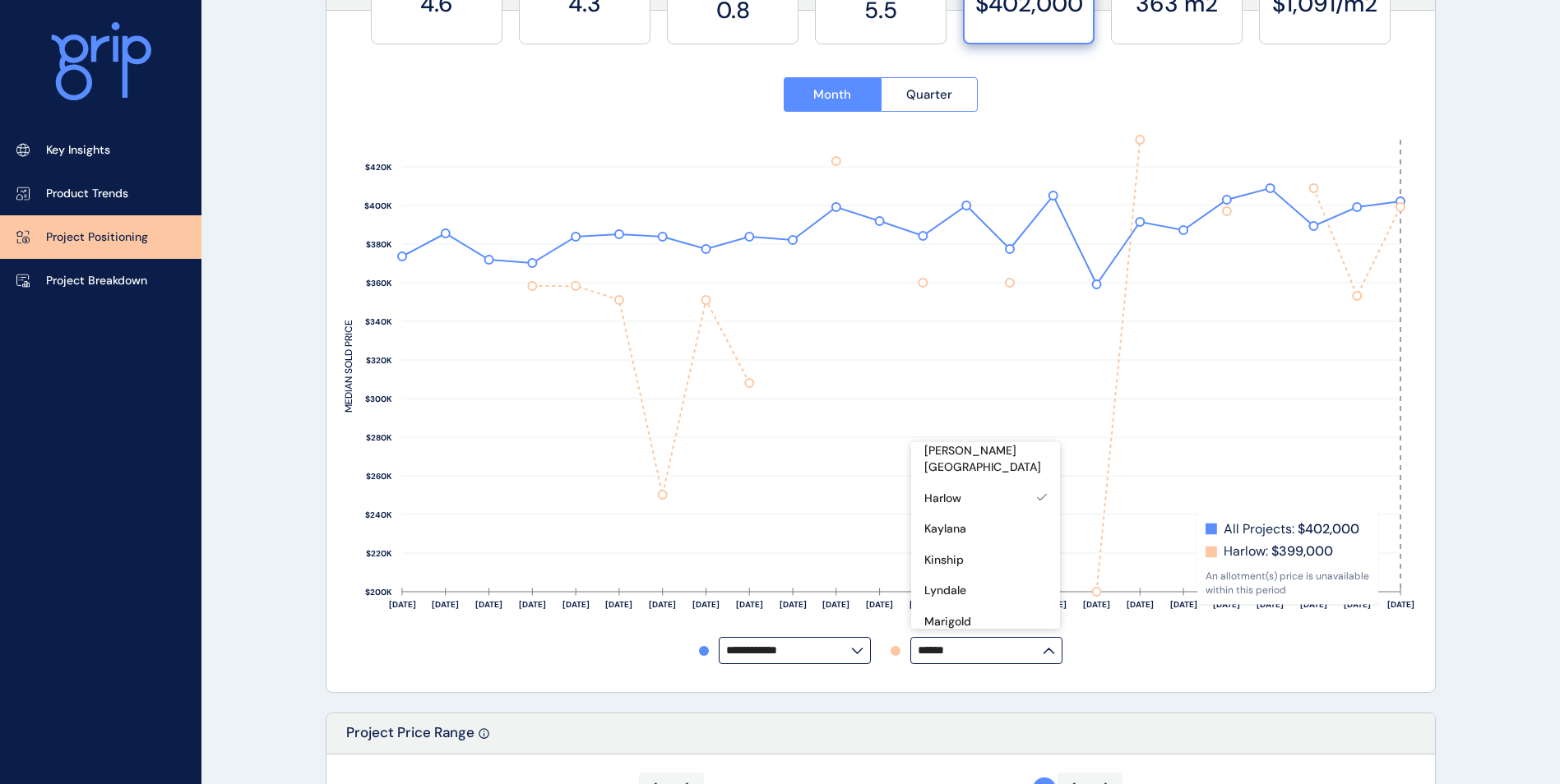
scroll to position [165, 0]
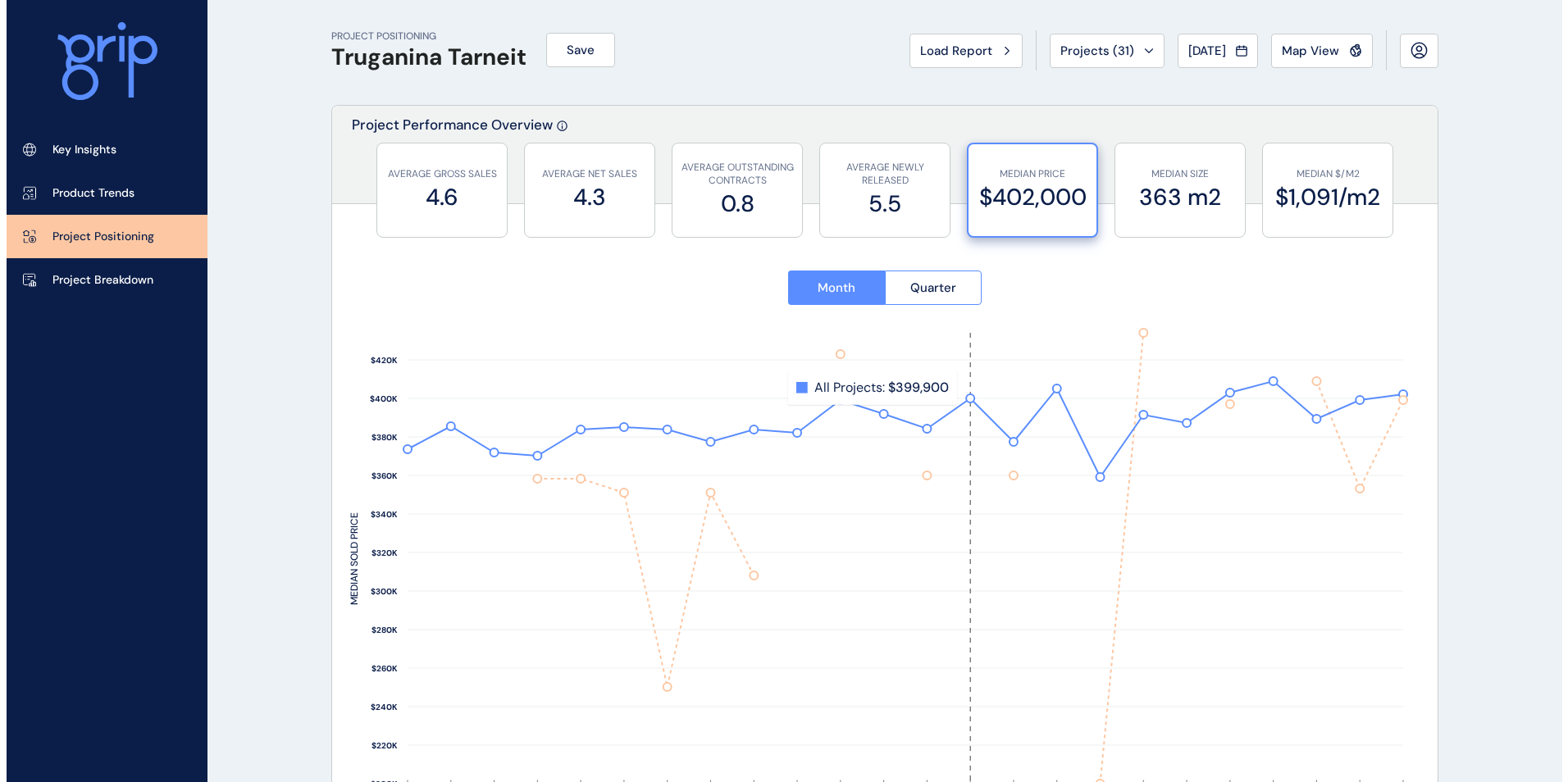
scroll to position [0, 0]
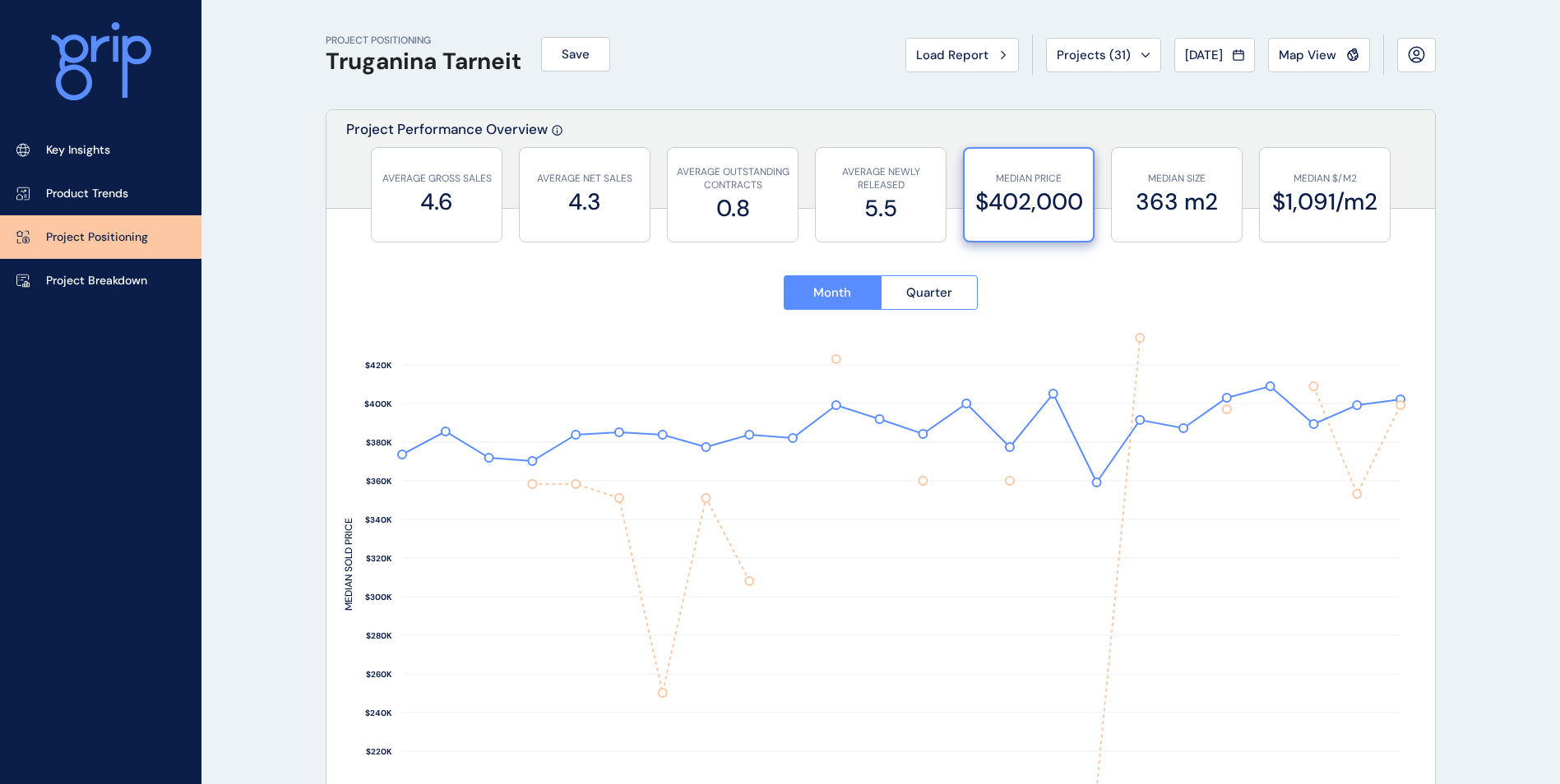
click at [1207, 75] on div "PROJECT POSITIONING Truganina Tarneit Save Load Report Projects ( 31 ) Aug 2025…" at bounding box center [881, 54] width 1110 height 110
click at [1209, 65] on button "[DATE]" at bounding box center [1215, 55] width 81 height 35
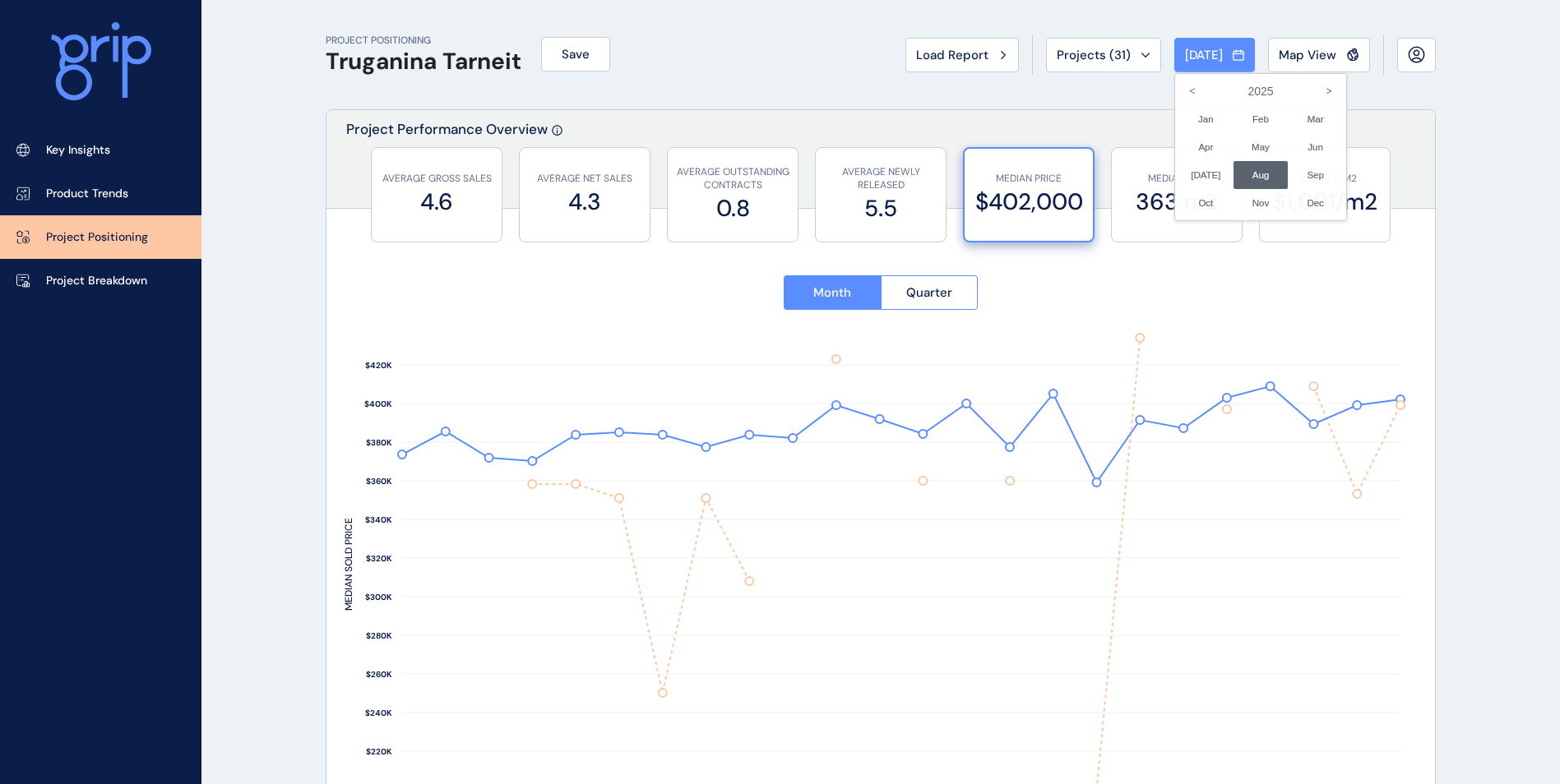
click at [1174, 87] on div "2025 < > Jan No report is available for this period. New months are usually pub…" at bounding box center [1261, 147] width 173 height 148
click at [1178, 89] on icon "<" at bounding box center [1192, 91] width 28 height 28
click at [1290, 204] on li "Dec No report is available for this period. New months are usually published 5 …" at bounding box center [1315, 203] width 55 height 28
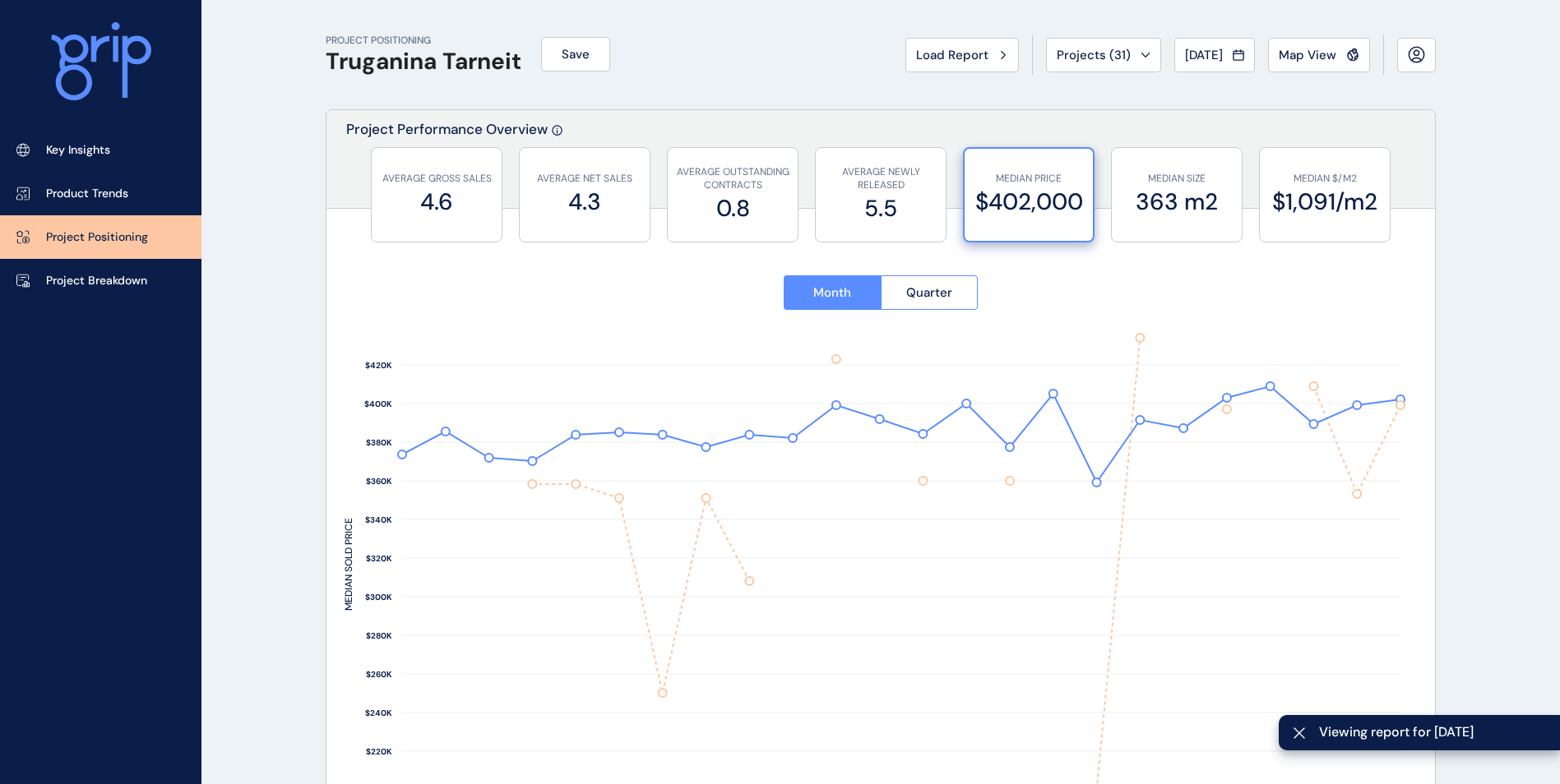
type input "**********"
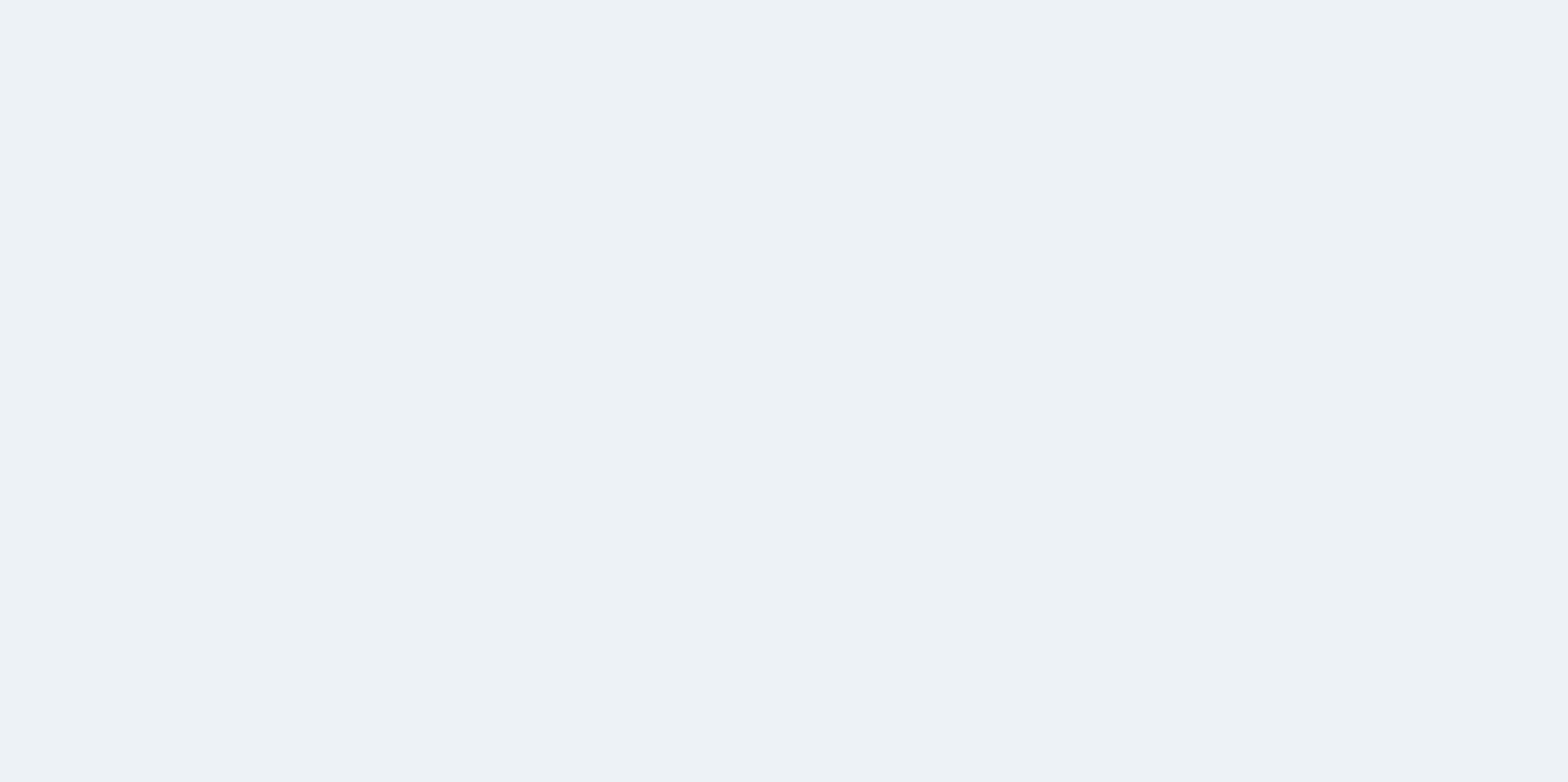
click at [582, 218] on html at bounding box center [784, 391] width 1568 height 782
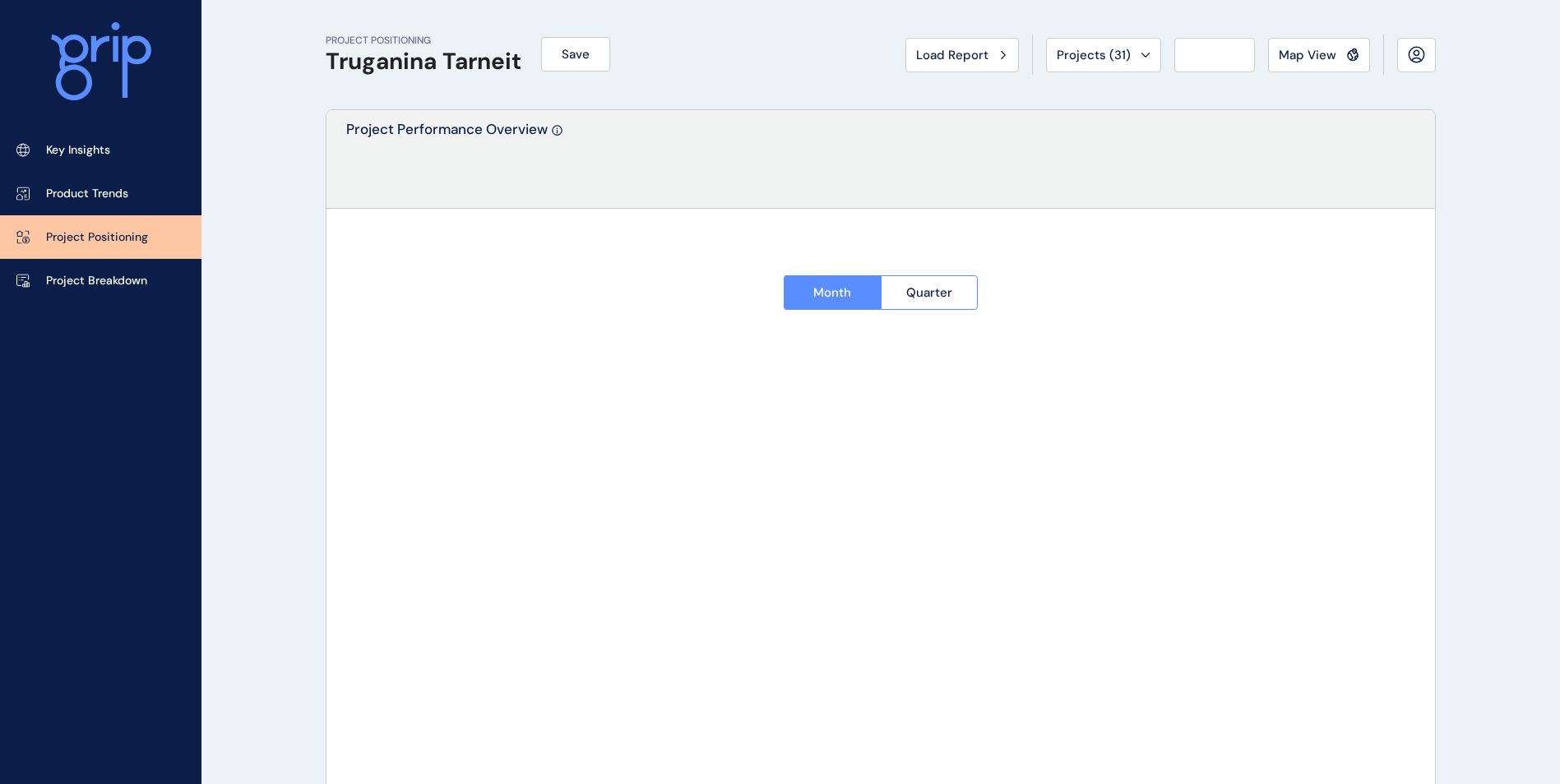
type input "**********"
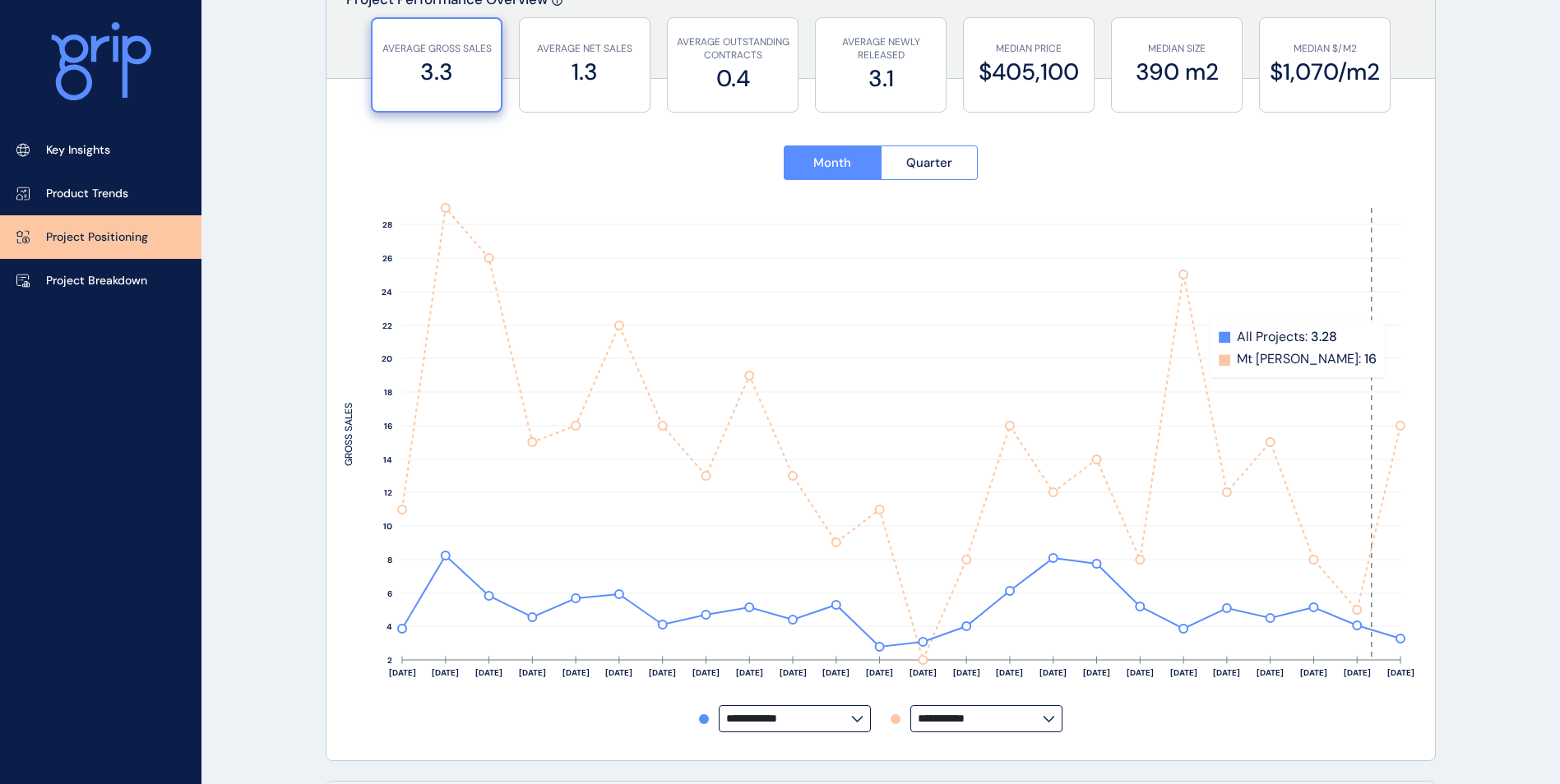
scroll to position [165, 0]
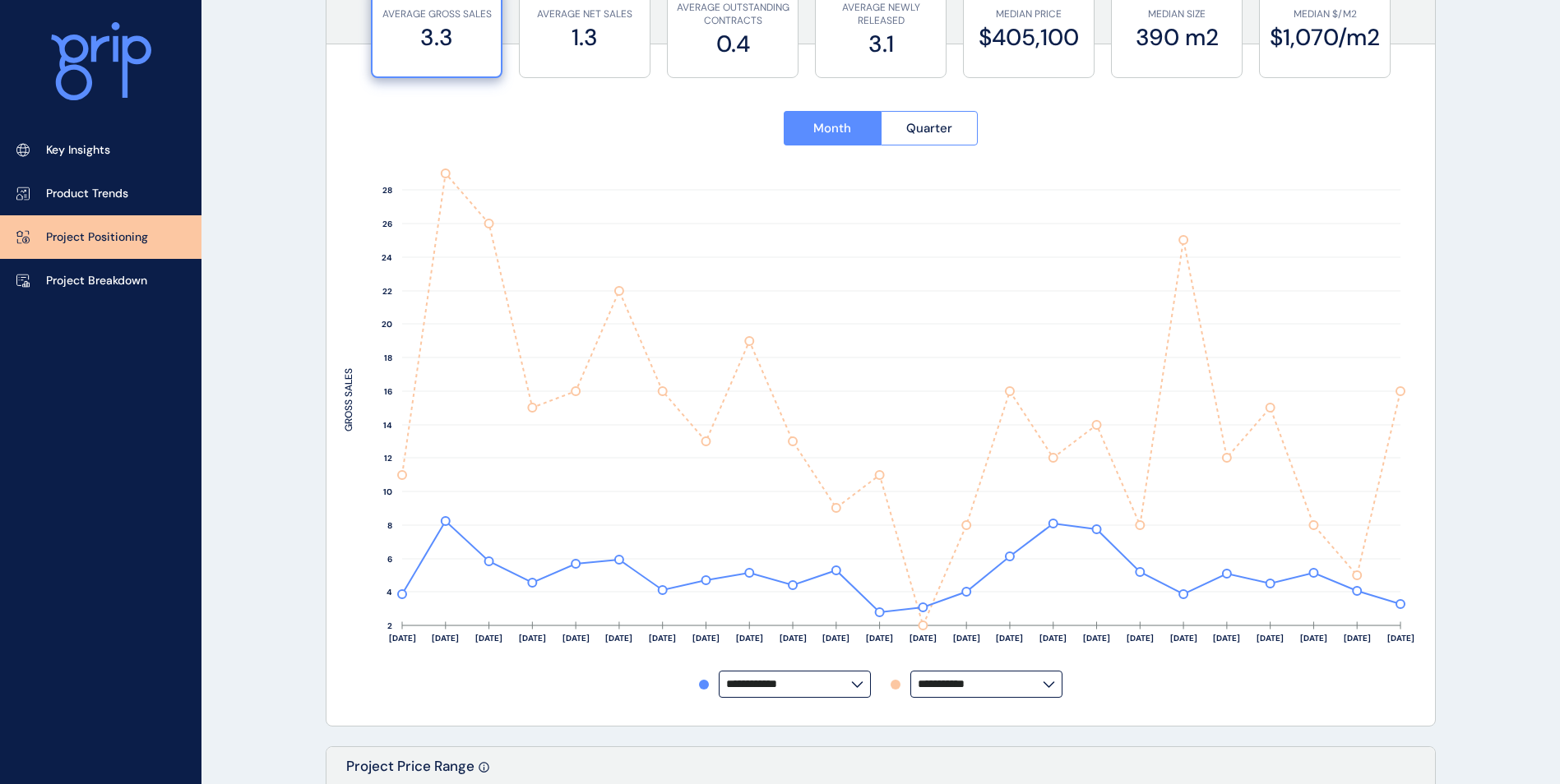
click at [1059, 696] on label "**********" at bounding box center [986, 684] width 152 height 27
click at [953, 525] on p "Harlow" at bounding box center [942, 533] width 37 height 17
type input "******"
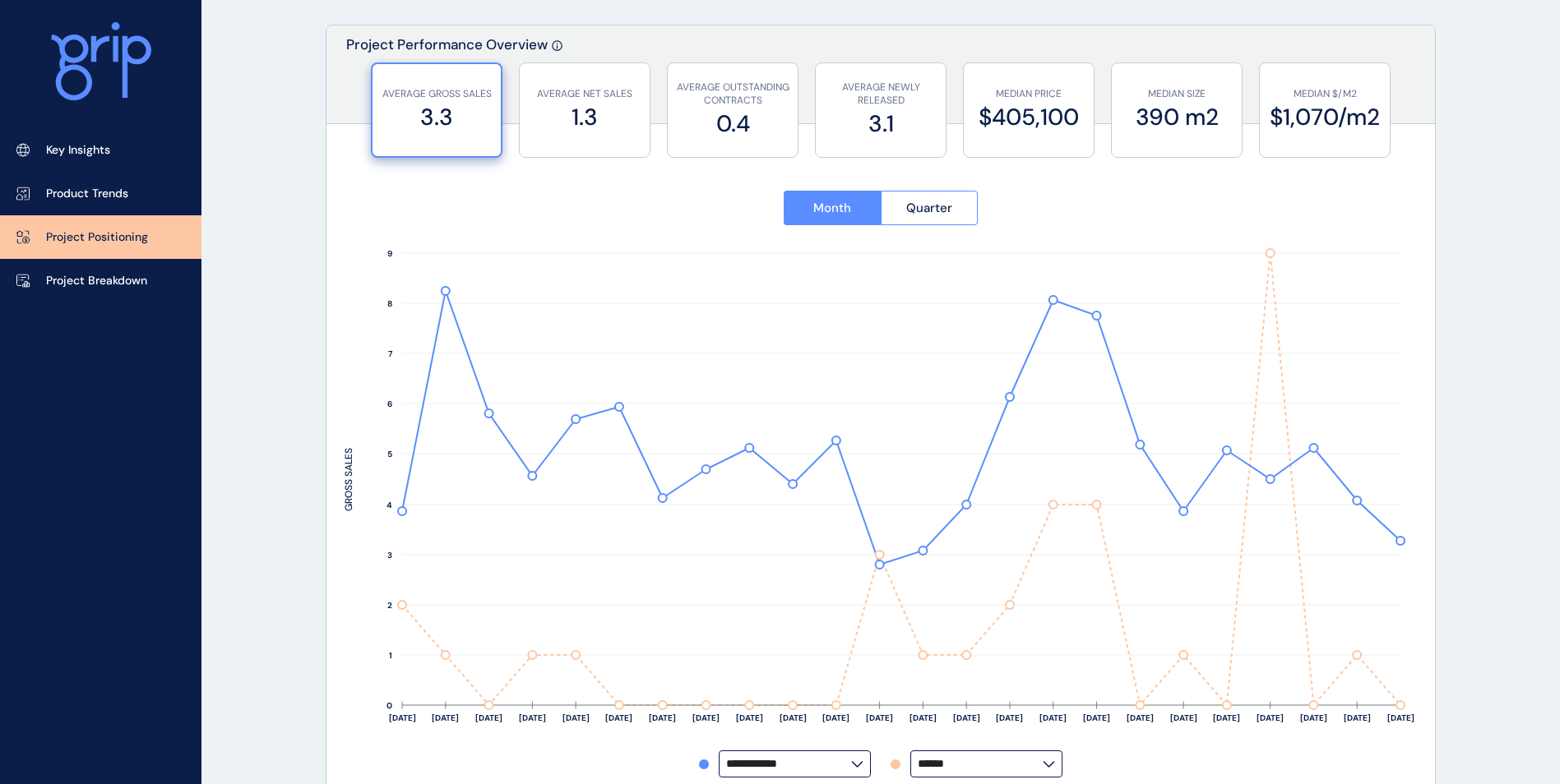
scroll to position [82, 0]
click at [990, 117] on label "$405,100" at bounding box center [1028, 120] width 113 height 32
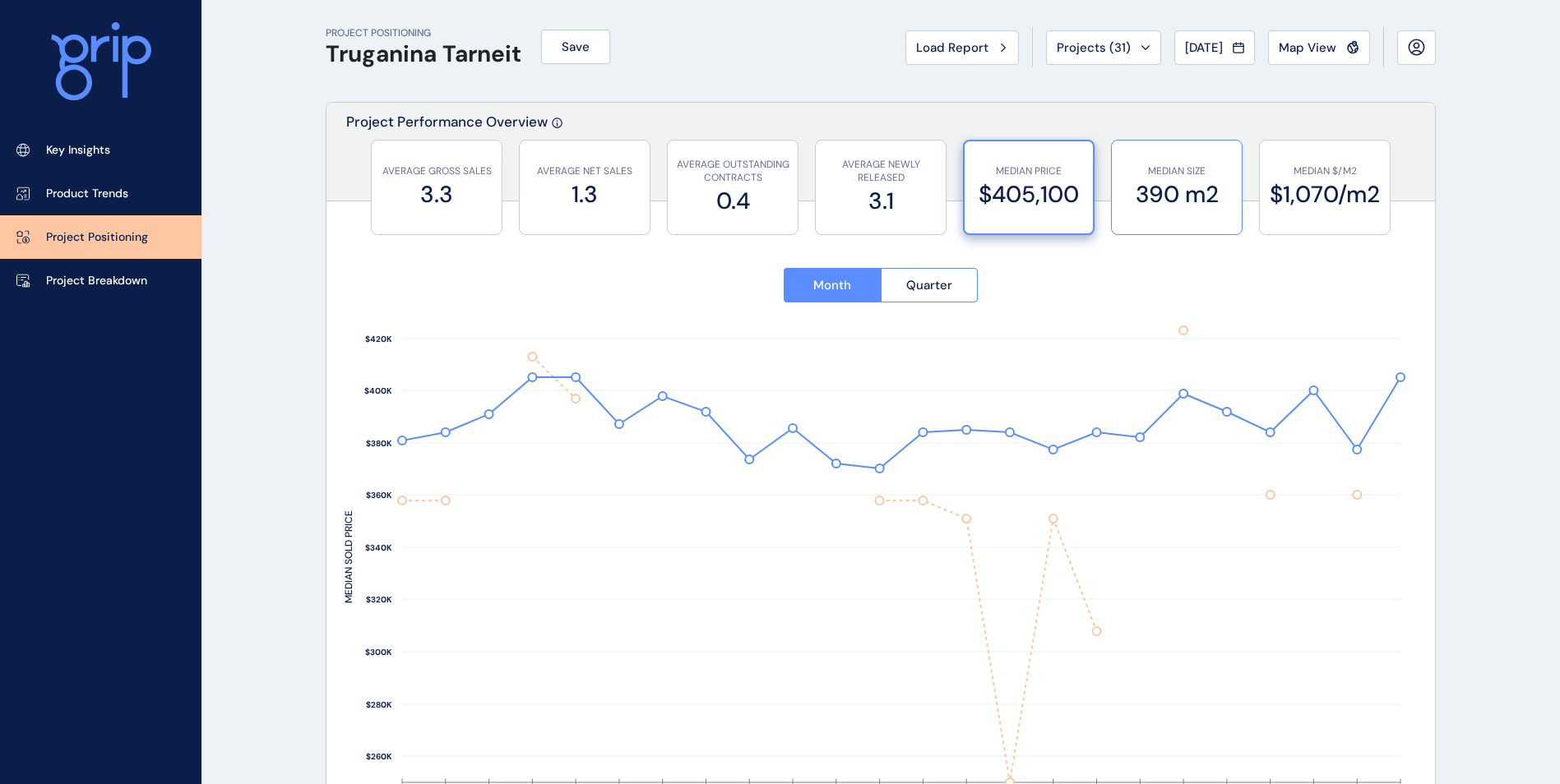
scroll to position [0, 0]
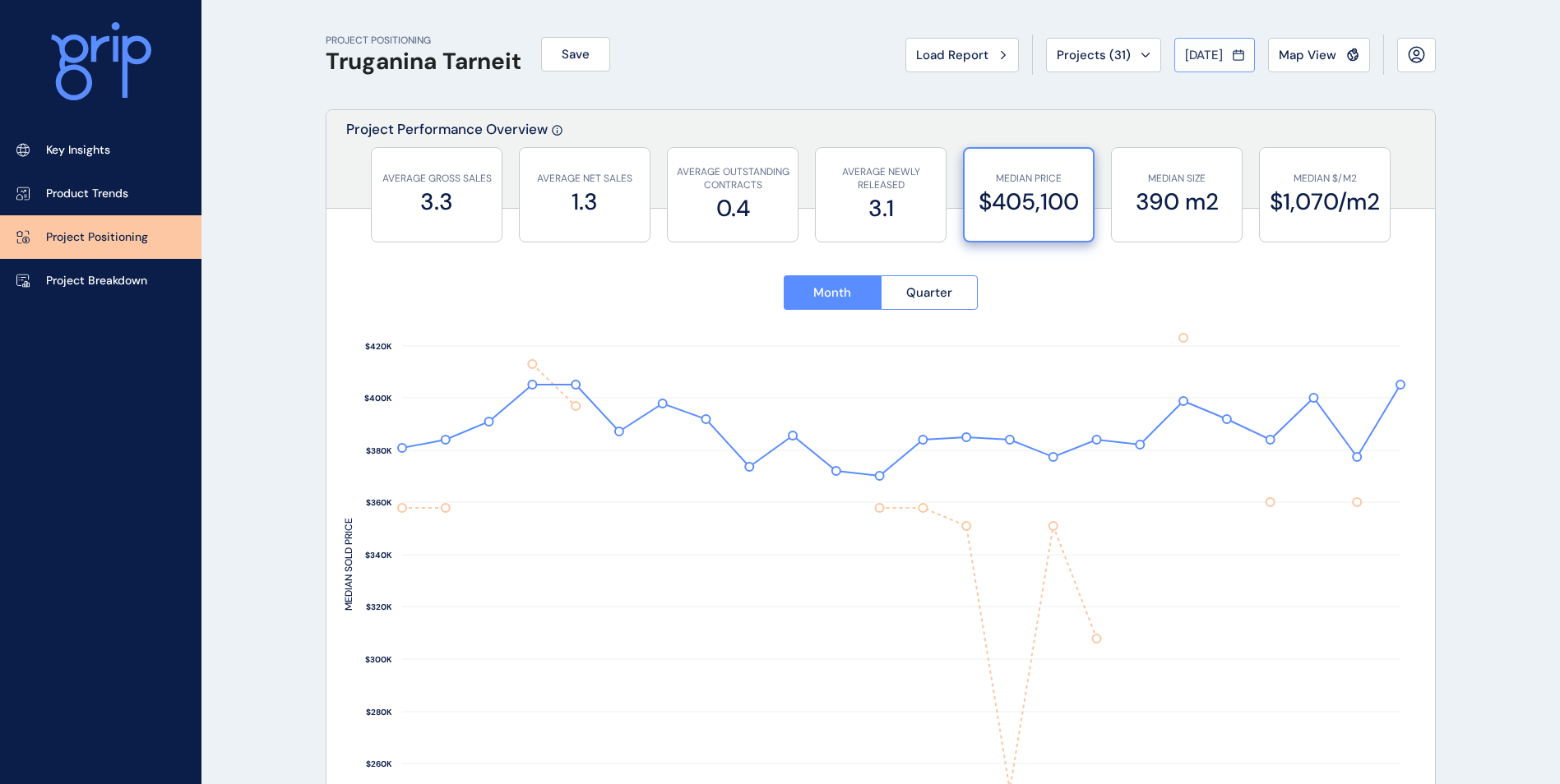
click at [1230, 65] on button "[DATE]" at bounding box center [1215, 55] width 81 height 35
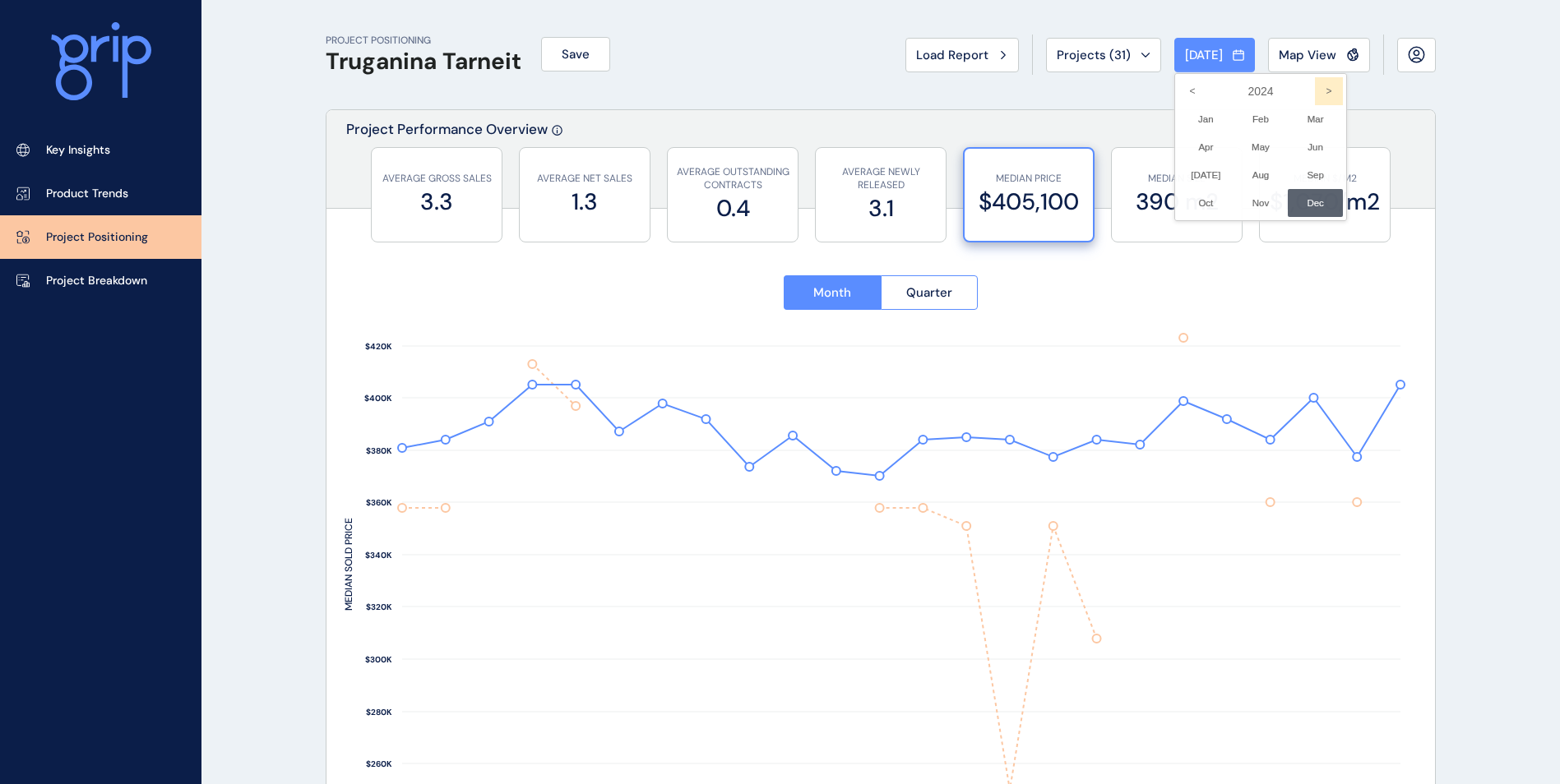
click at [1315, 82] on icon ">" at bounding box center [1329, 91] width 28 height 28
click at [1255, 174] on li "Aug No report is available for this period. New months are usually published 5 …" at bounding box center [1261, 175] width 55 height 28
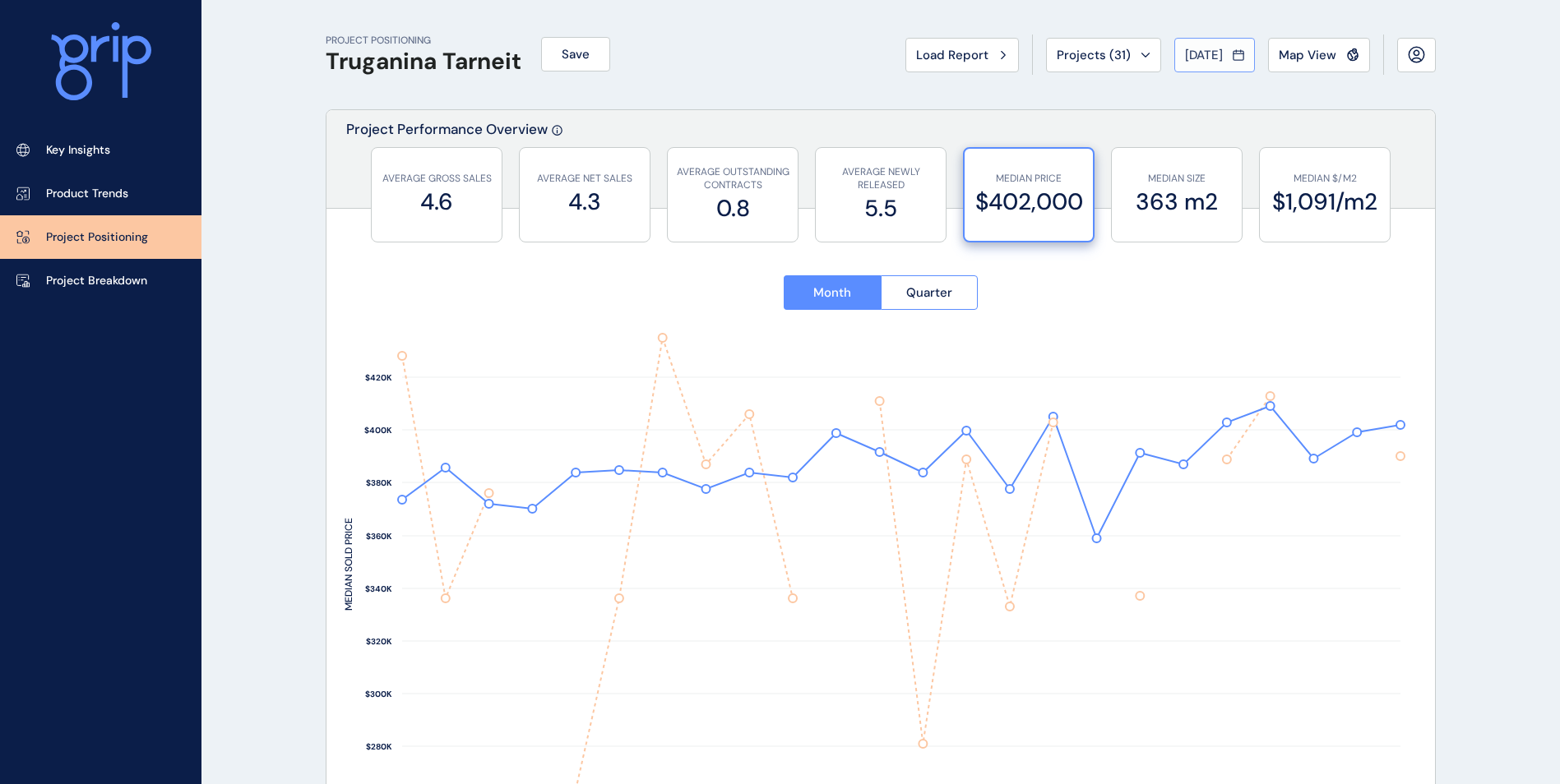
click at [1208, 56] on span "[DATE]" at bounding box center [1204, 55] width 38 height 17
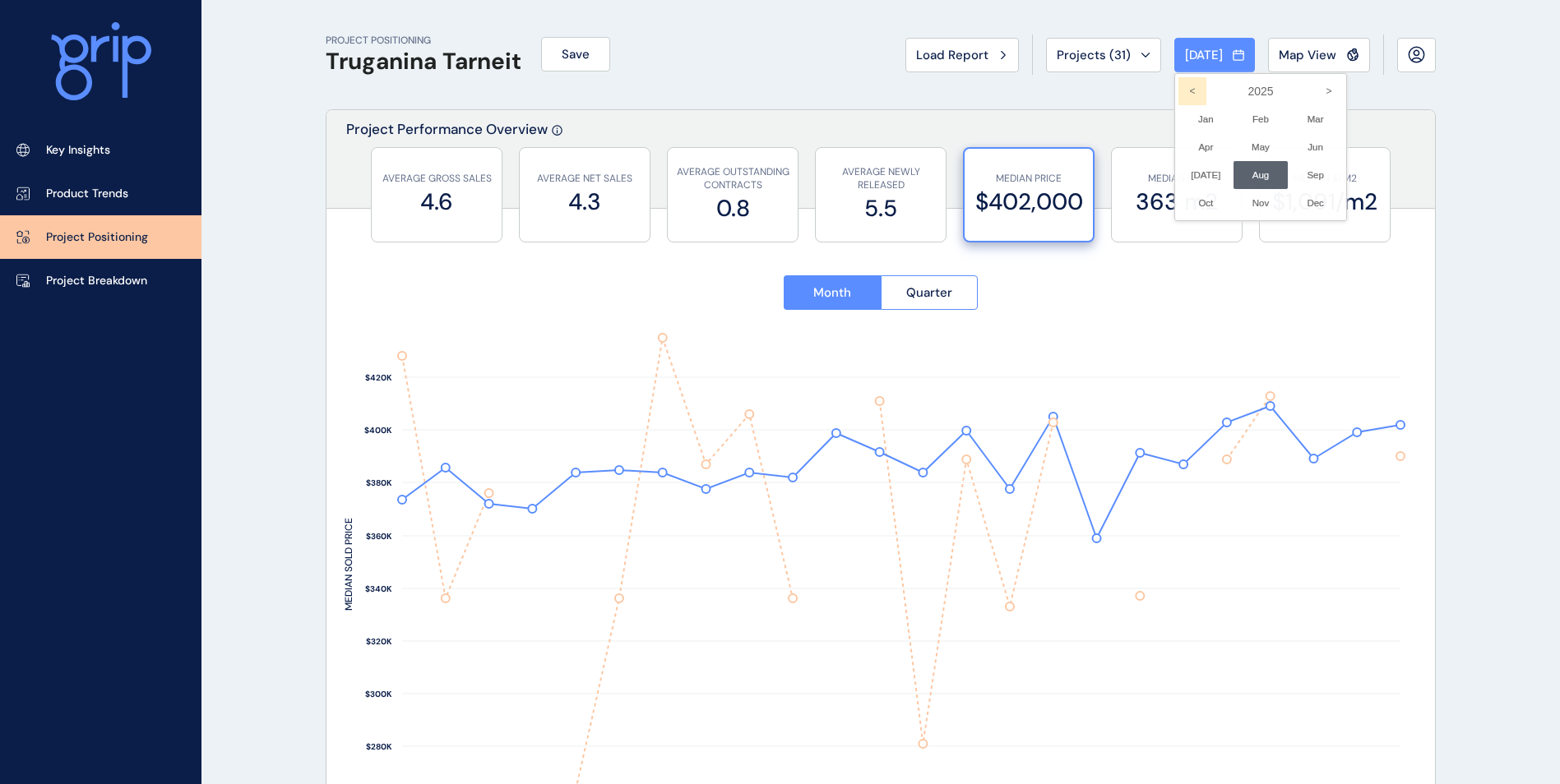
click at [1181, 90] on icon "<" at bounding box center [1192, 91] width 28 height 28
click at [1245, 179] on li "Aug No report is available for this period. New months are usually published 5 …" at bounding box center [1261, 175] width 55 height 28
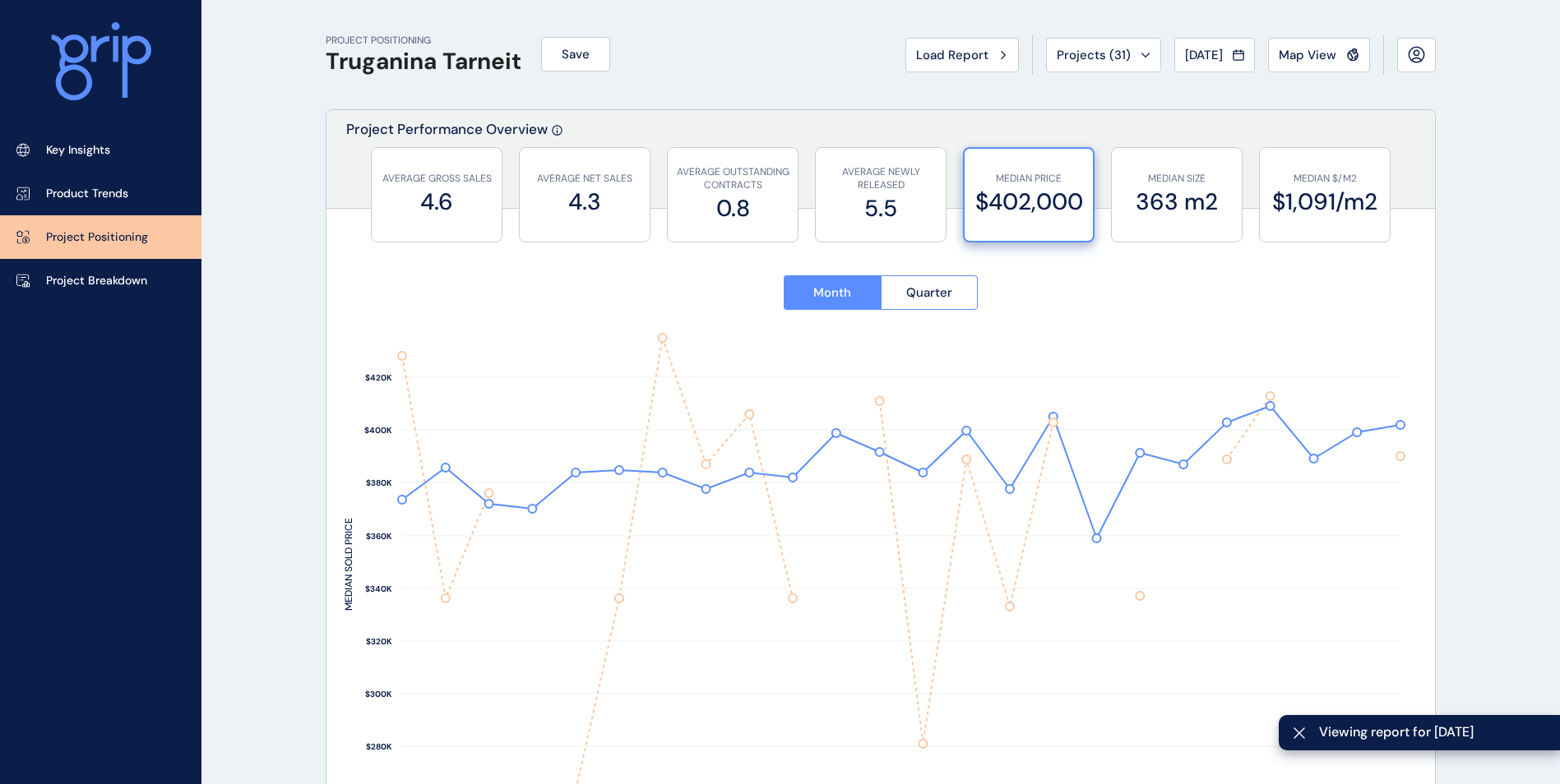
type input "*******"
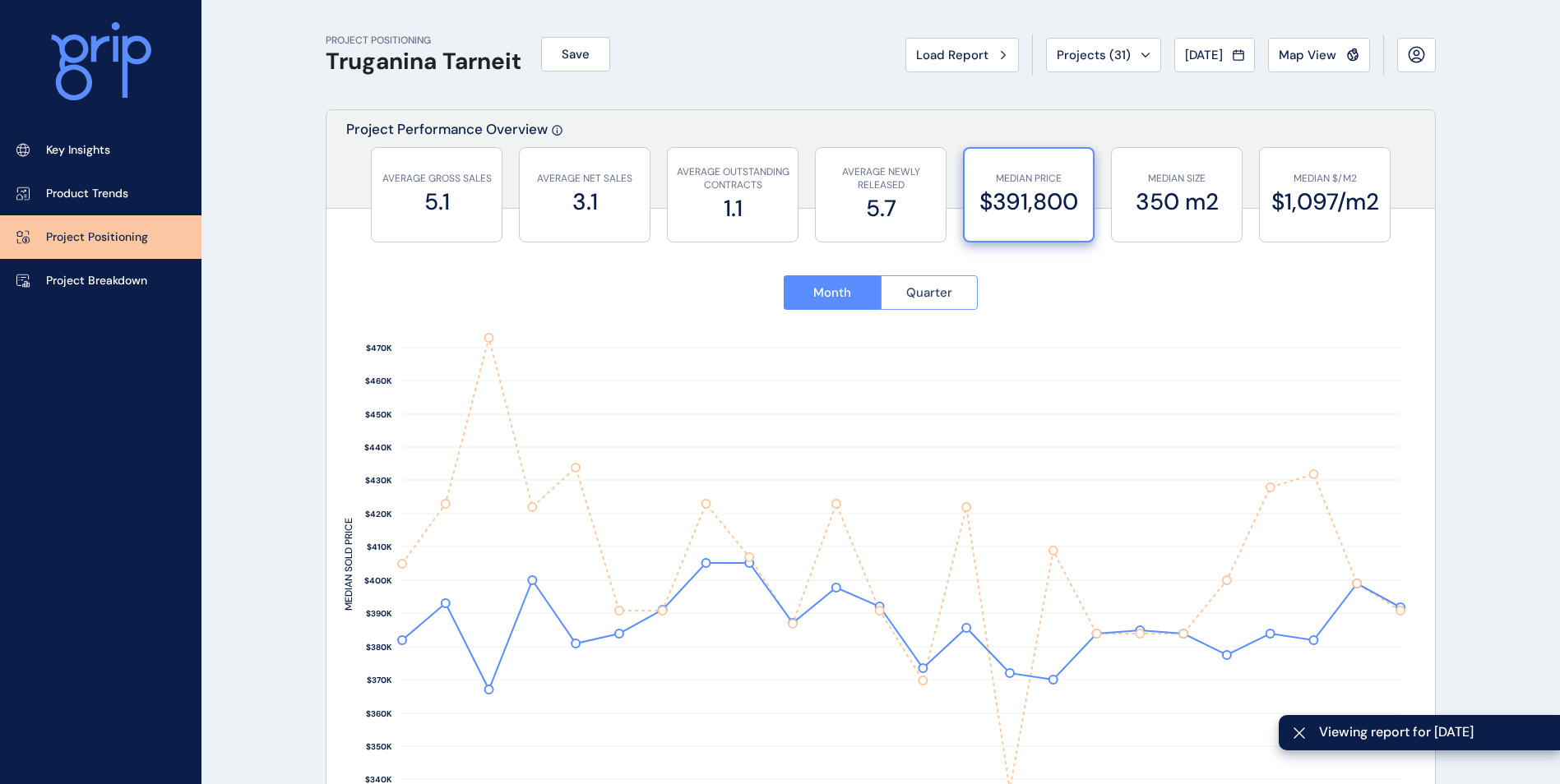
click at [965, 287] on button "Quarter" at bounding box center [930, 293] width 98 height 35
